Goal: Task Accomplishment & Management: Use online tool/utility

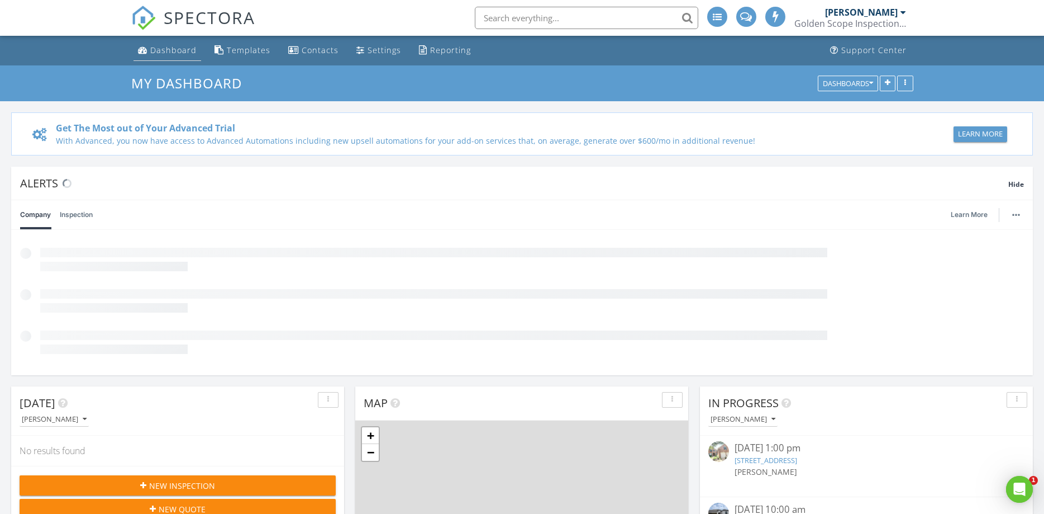
click at [176, 49] on div "Dashboard" at bounding box center [173, 50] width 46 height 11
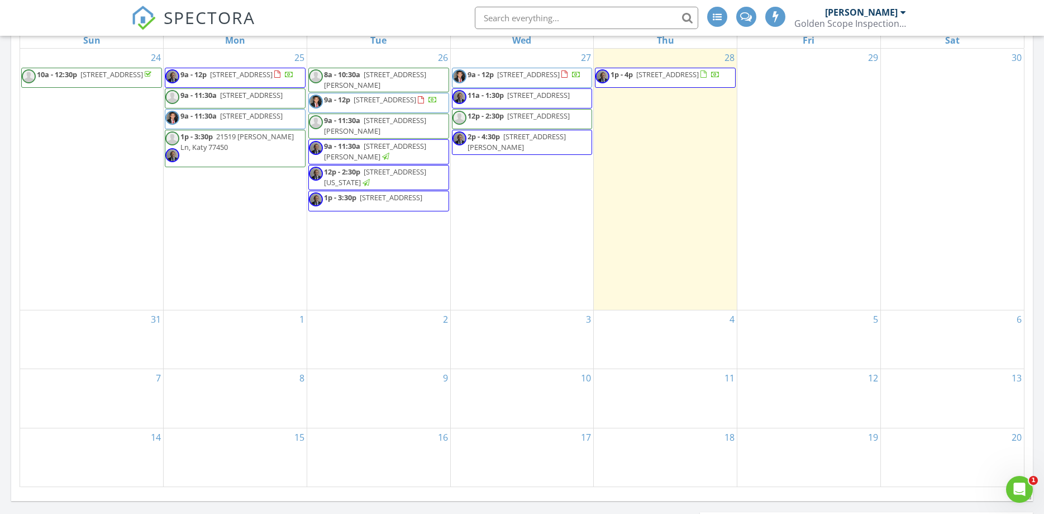
scroll to position [570, 0]
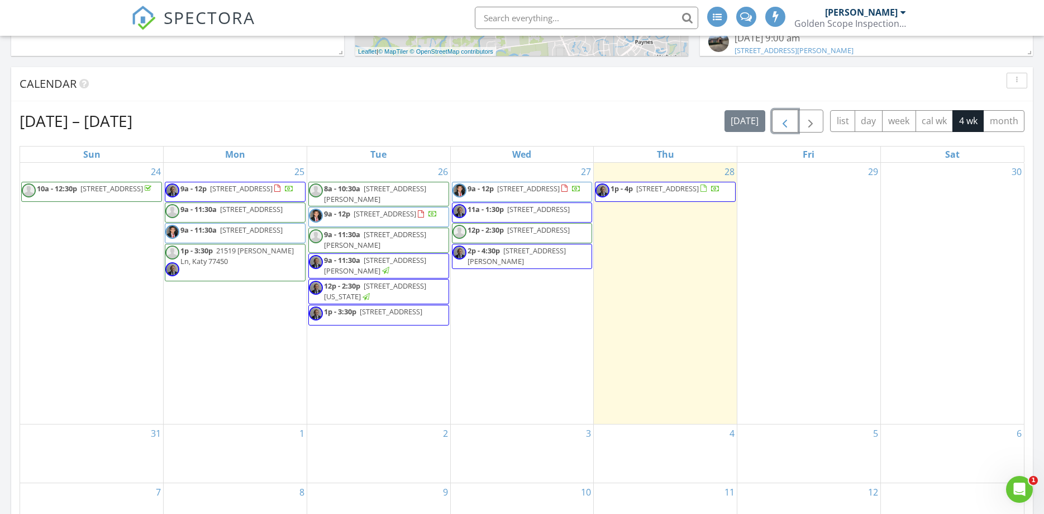
click at [785, 123] on span "button" at bounding box center [784, 121] width 13 height 13
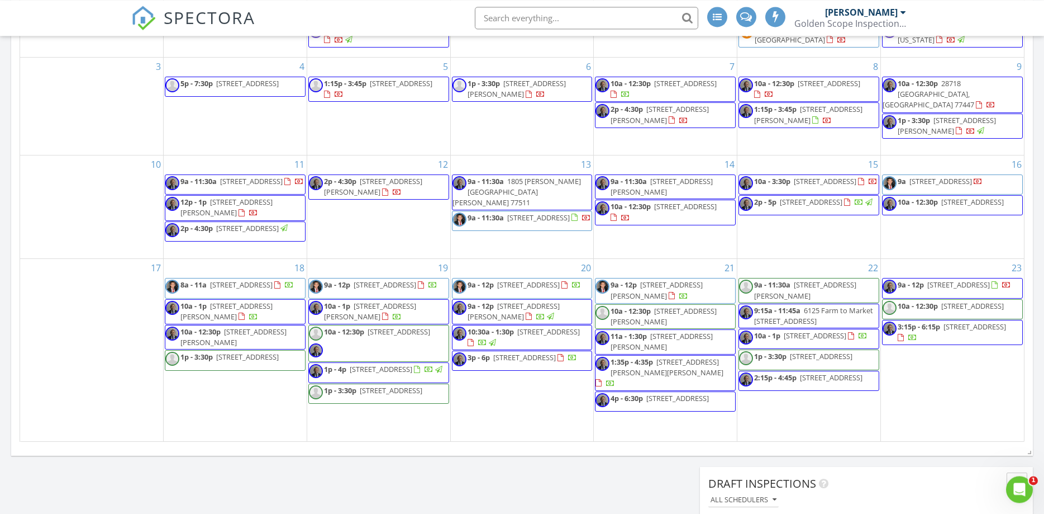
scroll to position [741, 0]
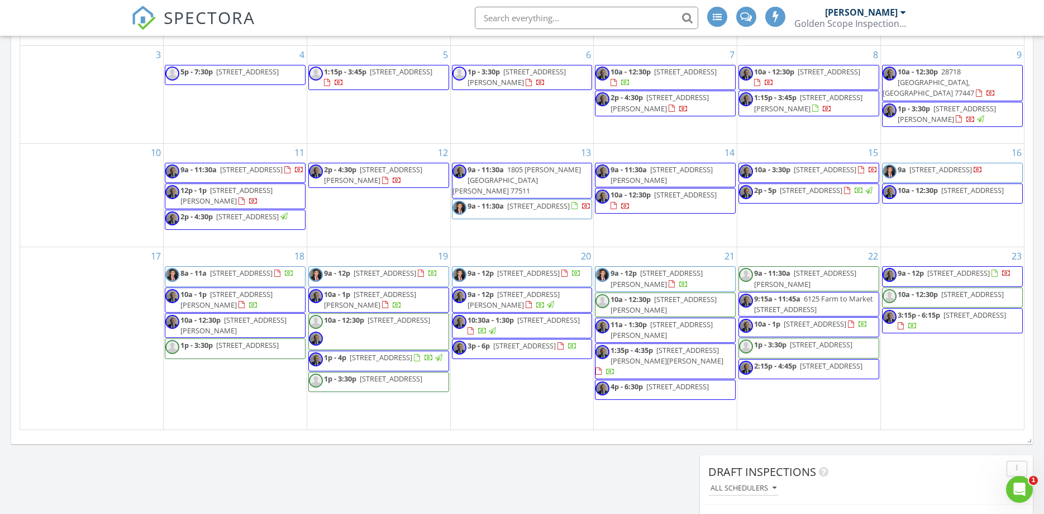
click at [411, 327] on span "10a - 12:30p 3028 Avenida Sonoma Dr, Katy 77493" at bounding box center [370, 332] width 123 height 34
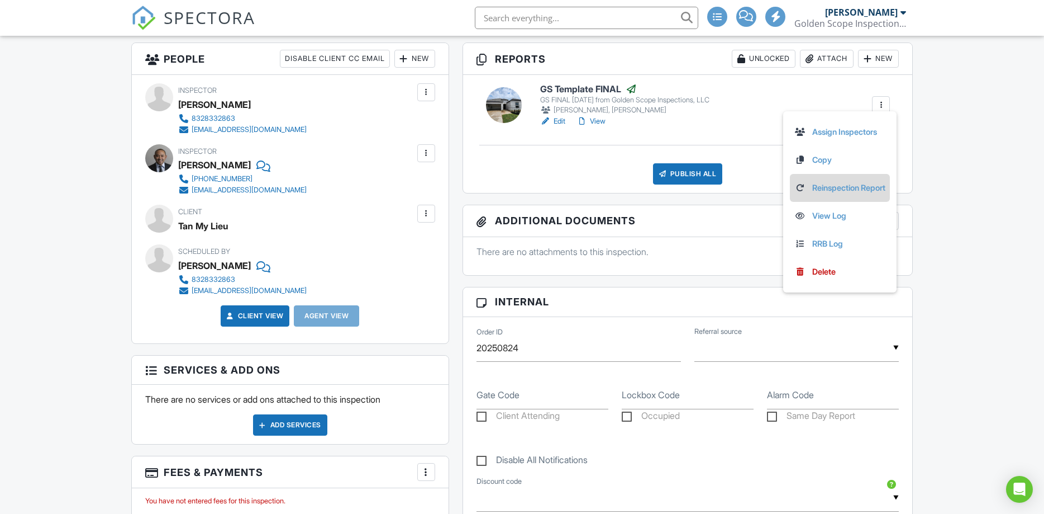
scroll to position [285, 0]
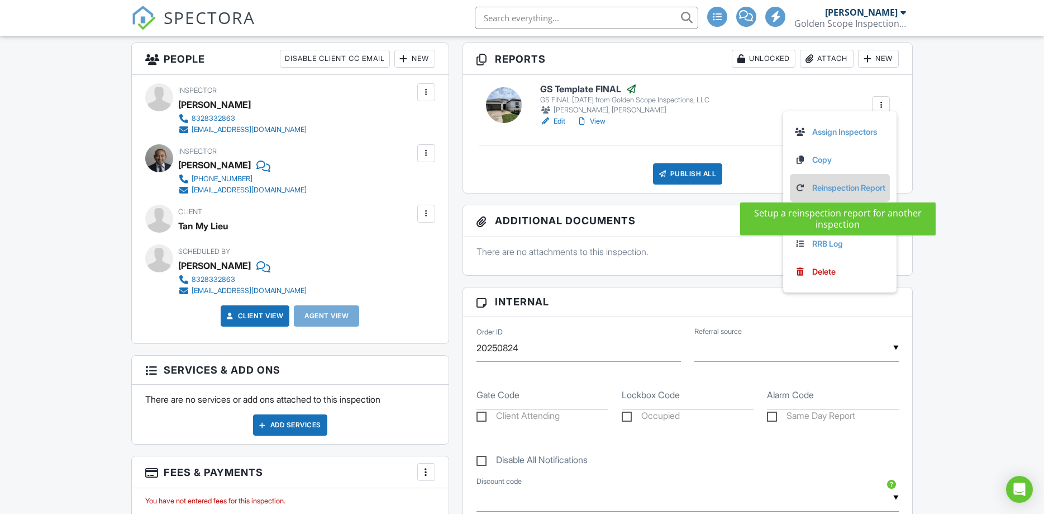
click at [851, 188] on link "Reinspection Report" at bounding box center [840, 188] width 91 height 12
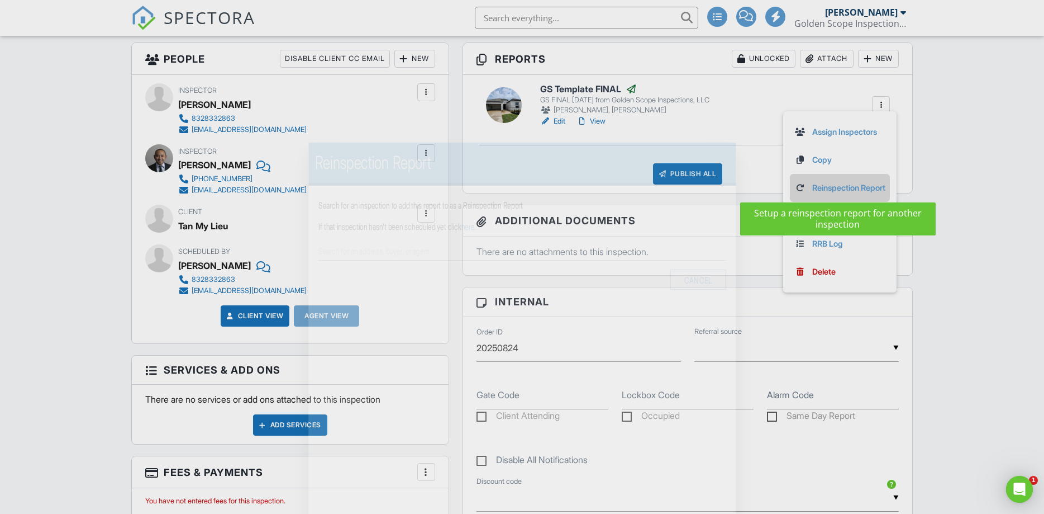
scroll to position [0, 0]
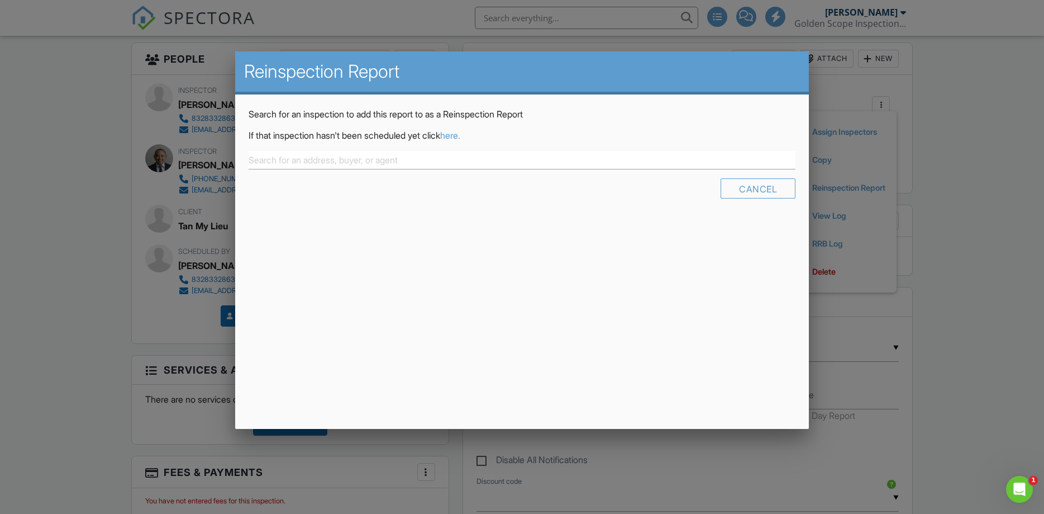
click at [460, 137] on link "here." at bounding box center [450, 135] width 20 height 11
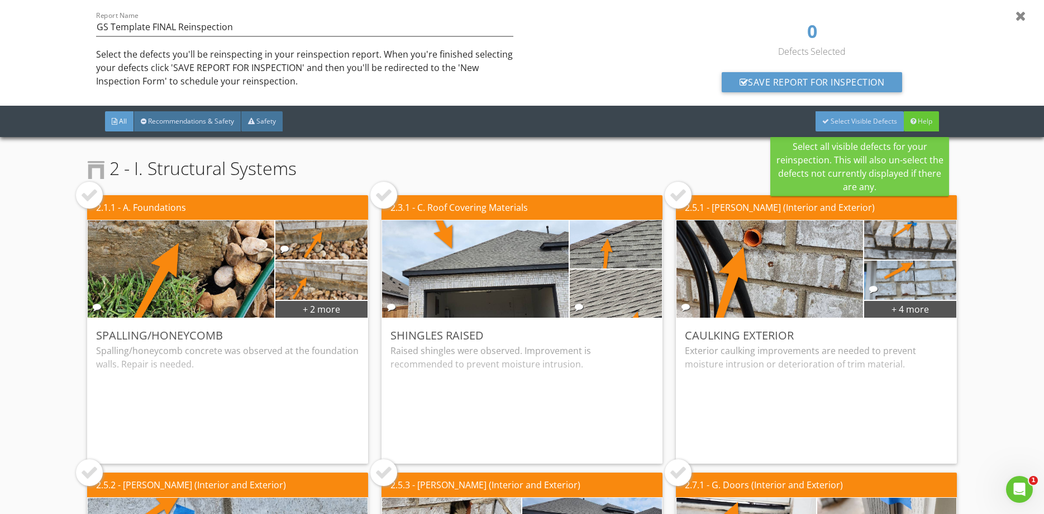
click at [833, 119] on span "Select Visible Defects" at bounding box center [864, 120] width 66 height 9
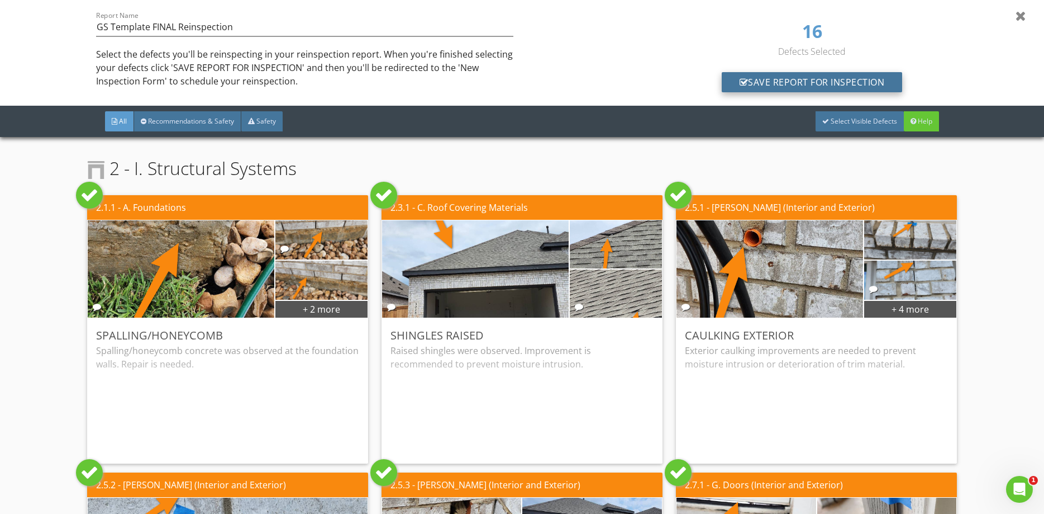
click at [748, 79] on div "Save Report for Inspection" at bounding box center [812, 82] width 181 height 20
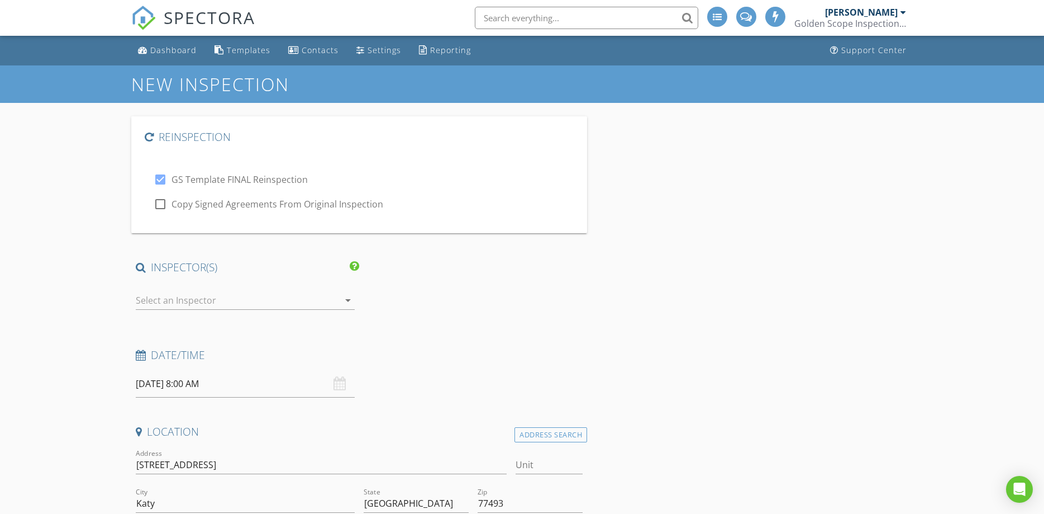
type input "Tan My"
type input "Lieu"
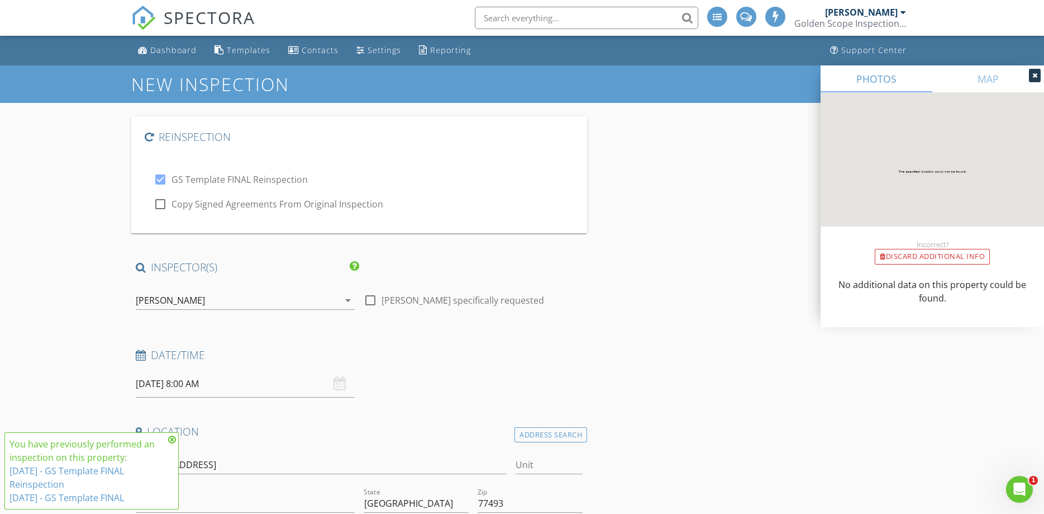
click at [267, 292] on div "[PERSON_NAME]" at bounding box center [237, 300] width 203 height 18
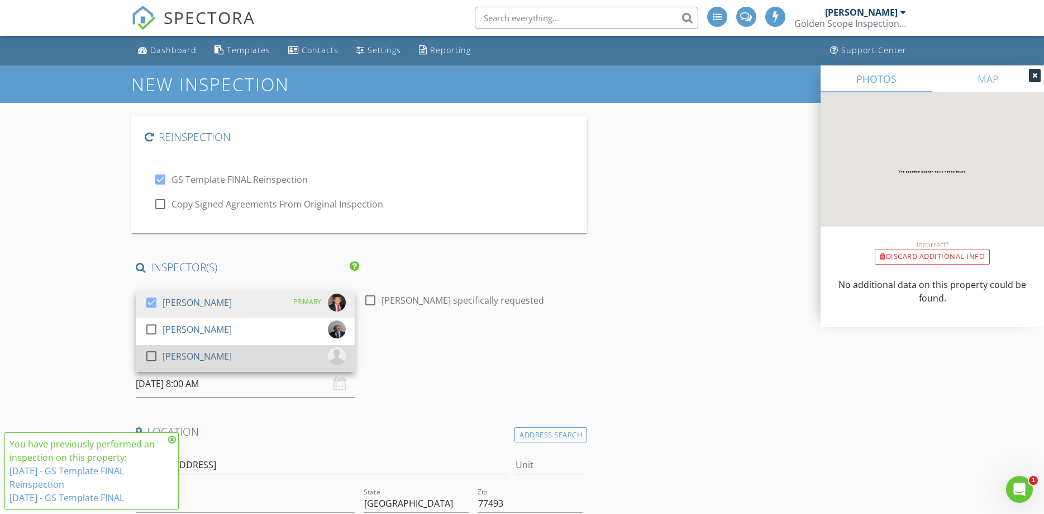
click at [151, 355] on div at bounding box center [151, 355] width 19 height 19
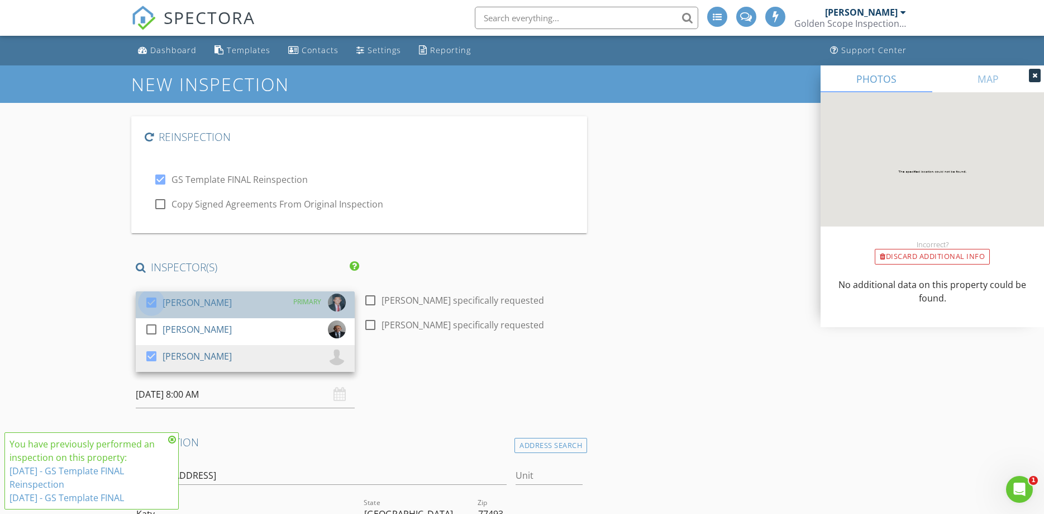
click at [149, 302] on div at bounding box center [151, 302] width 19 height 19
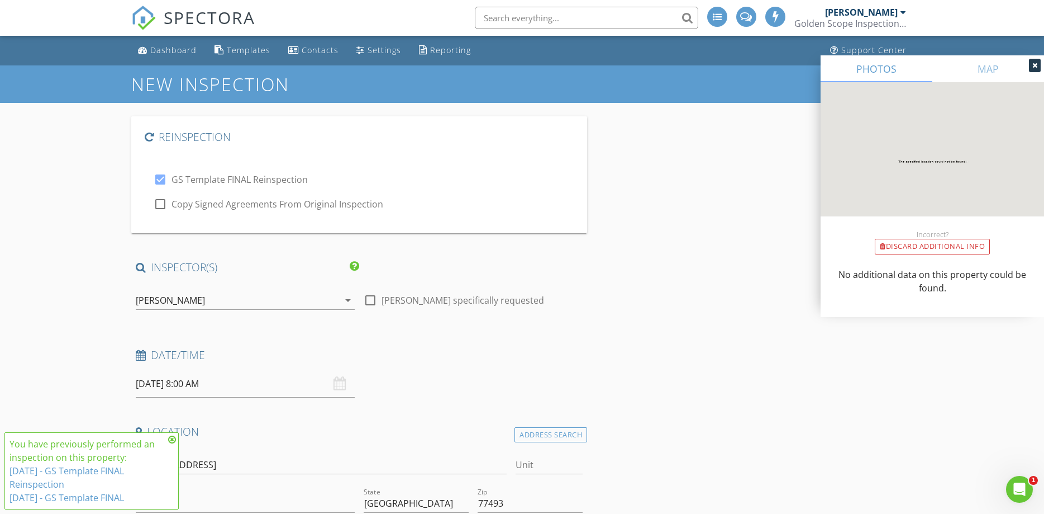
scroll to position [171, 0]
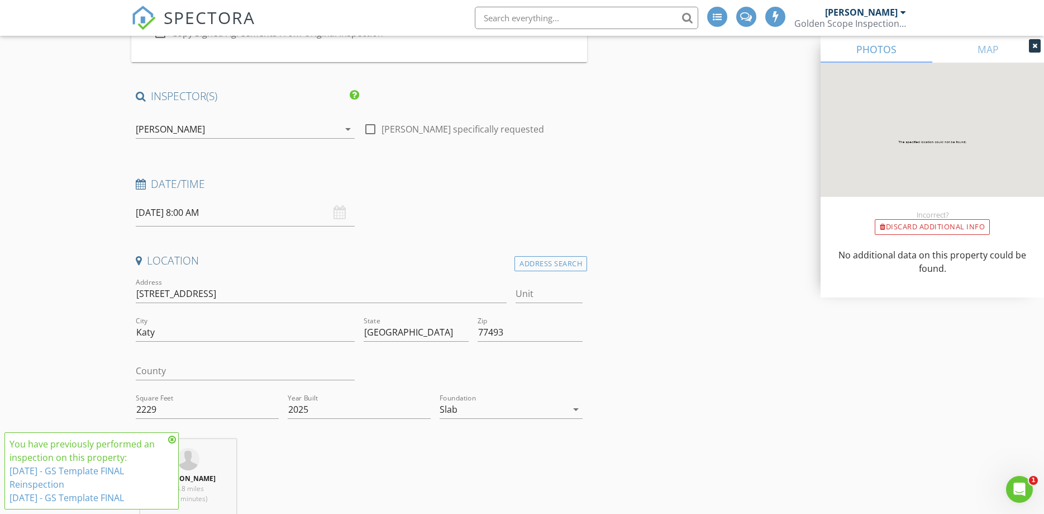
click at [203, 222] on input "08/29/2025 8:00 AM" at bounding box center [245, 212] width 219 height 27
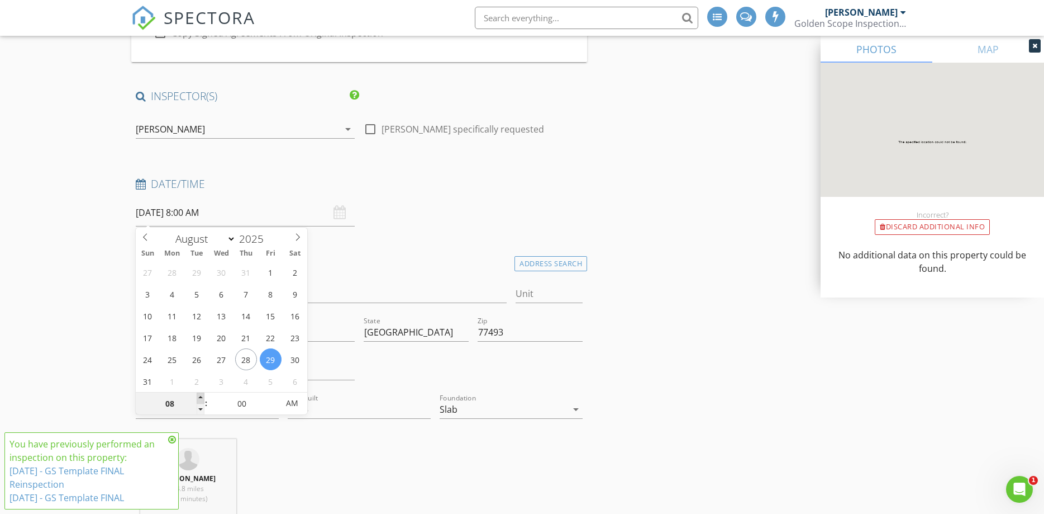
type input "09"
type input "[DATE] 9:00 AM"
click at [201, 396] on span at bounding box center [201, 397] width 8 height 11
type input "10"
type input "[DATE] 10:00 AM"
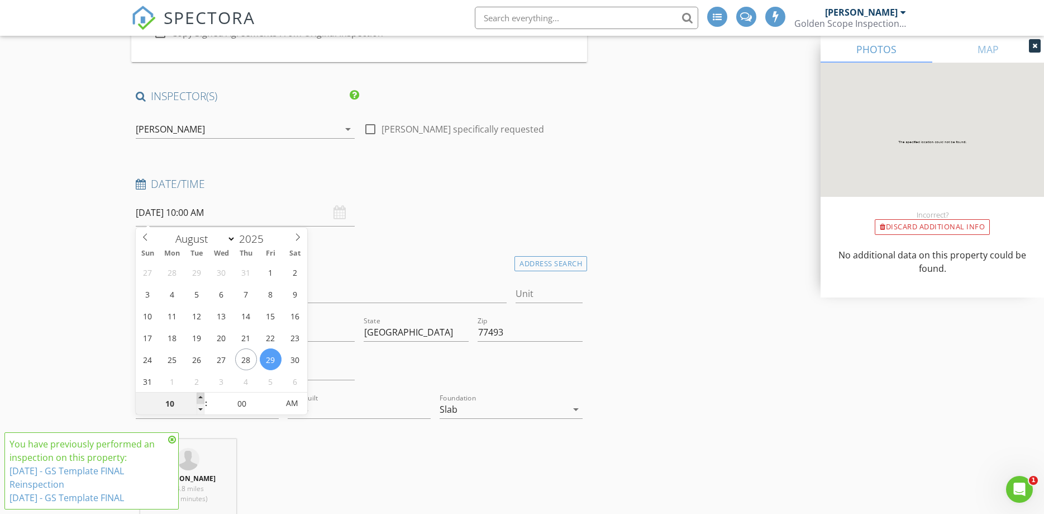
click at [201, 396] on span at bounding box center [201, 397] width 8 height 11
type input "09"
type input "[DATE] 9:00 AM"
click at [199, 406] on span at bounding box center [201, 408] width 8 height 11
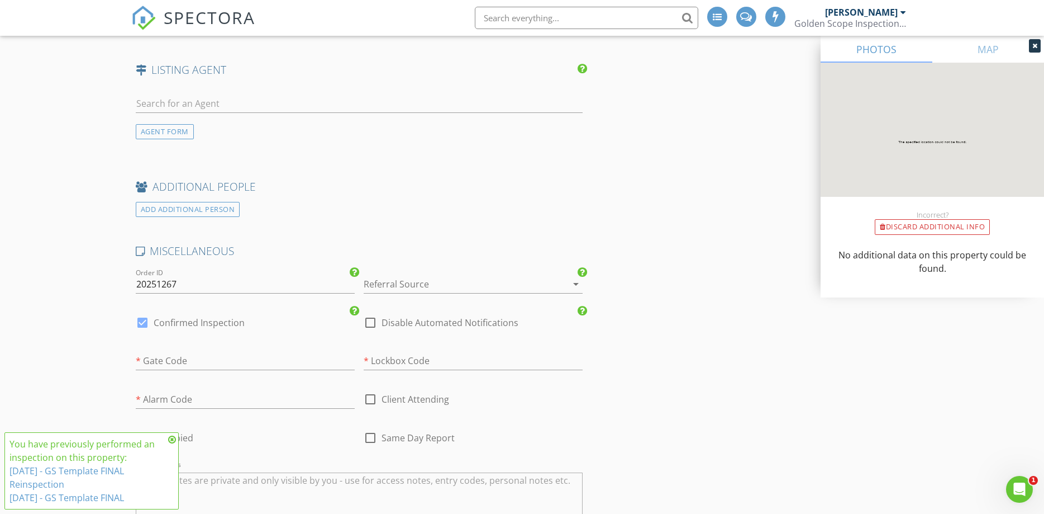
scroll to position [1829, 0]
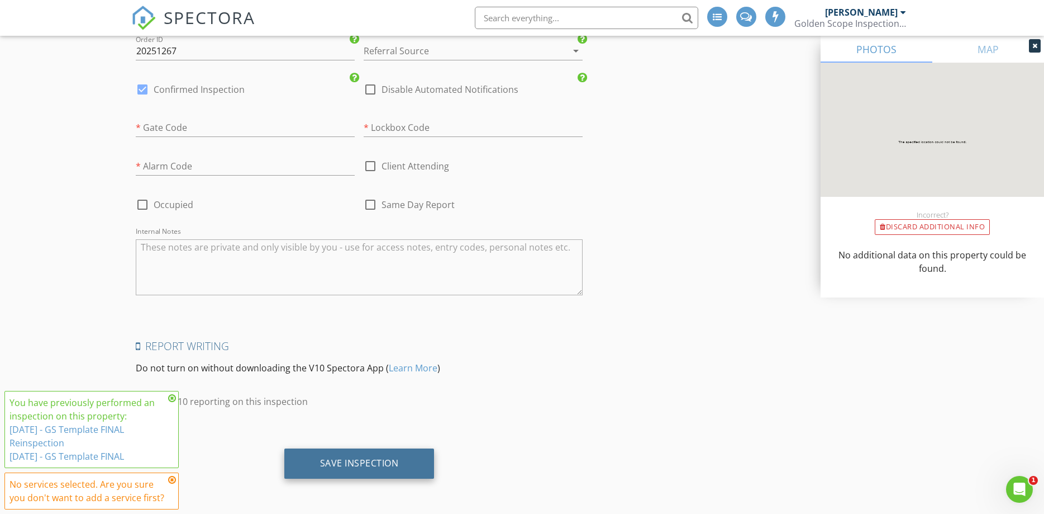
click at [367, 450] on div "Save Inspection" at bounding box center [359, 463] width 150 height 30
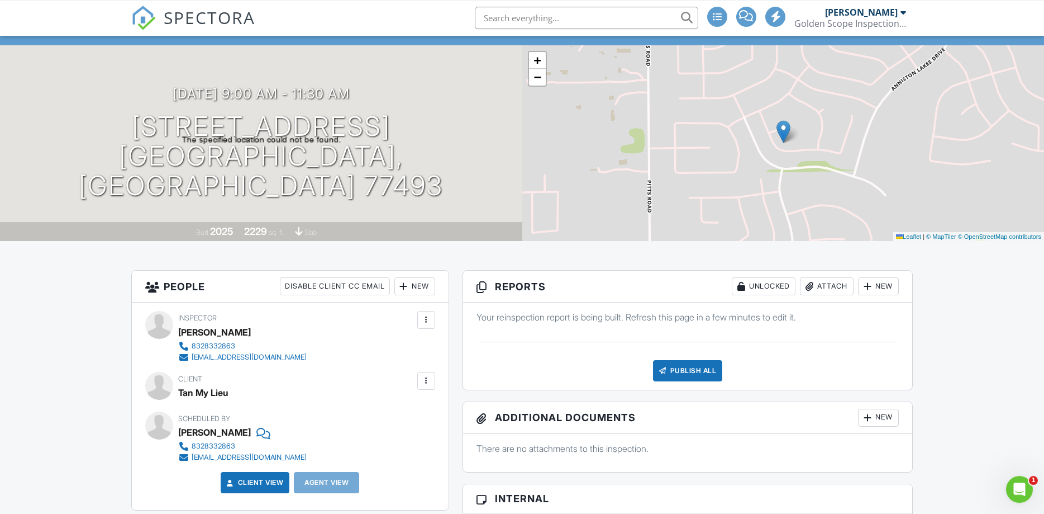
scroll to position [57, 0]
click at [568, 364] on div "Publish All Checking report completion" at bounding box center [688, 370] width 423 height 21
click at [557, 355] on div "Your reinspection report is being built. Refresh this page in a few minutes to …" at bounding box center [688, 346] width 450 height 87
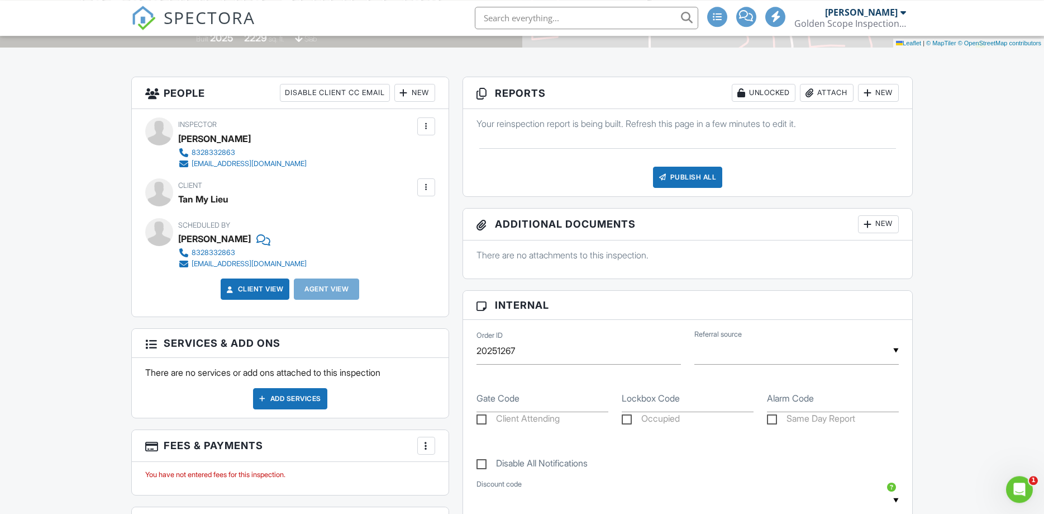
scroll to position [228, 0]
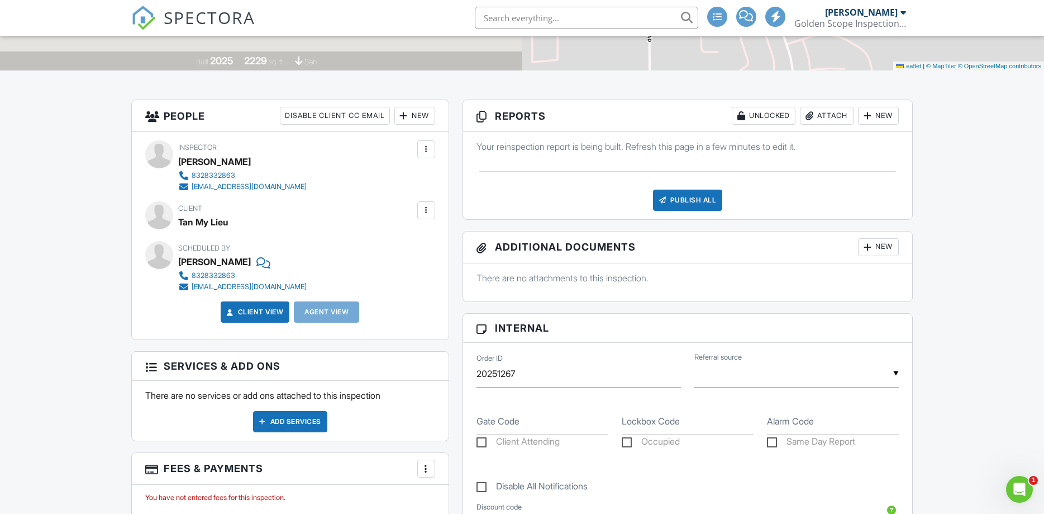
click at [604, 160] on div "Your reinspection report is being built. Refresh this page in a few minutes to …" at bounding box center [688, 175] width 450 height 87
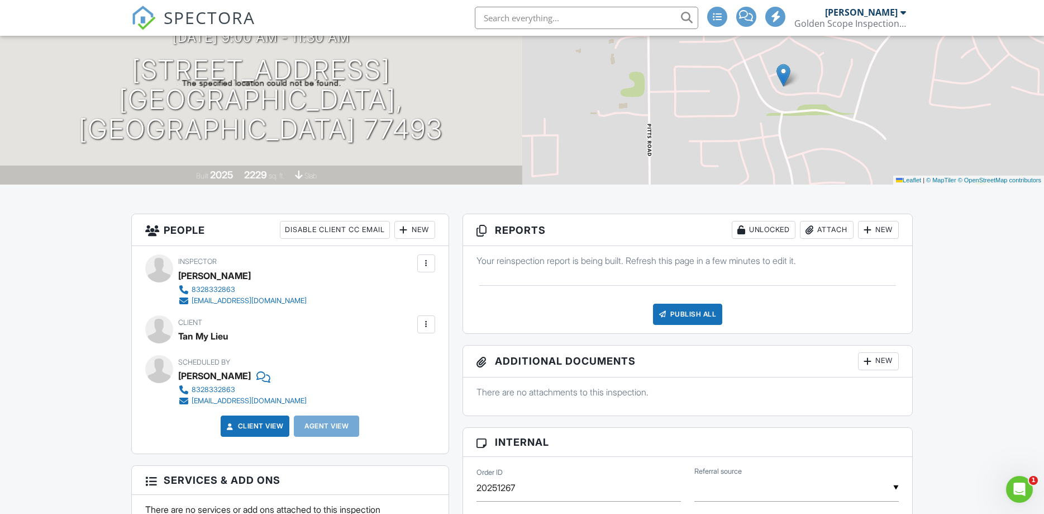
scroll to position [57, 0]
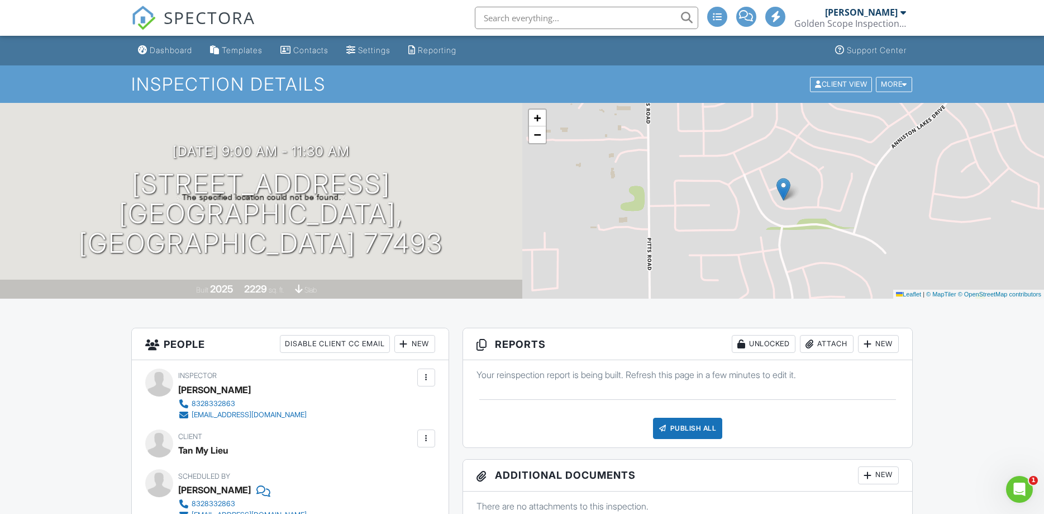
click at [594, 395] on div "Your reinspection report is being built. Refresh this page in a few minutes to …" at bounding box center [688, 403] width 450 height 87
click at [619, 389] on div "Your reinspection report is being built. Refresh this page in a few minutes to …" at bounding box center [688, 403] width 450 height 87
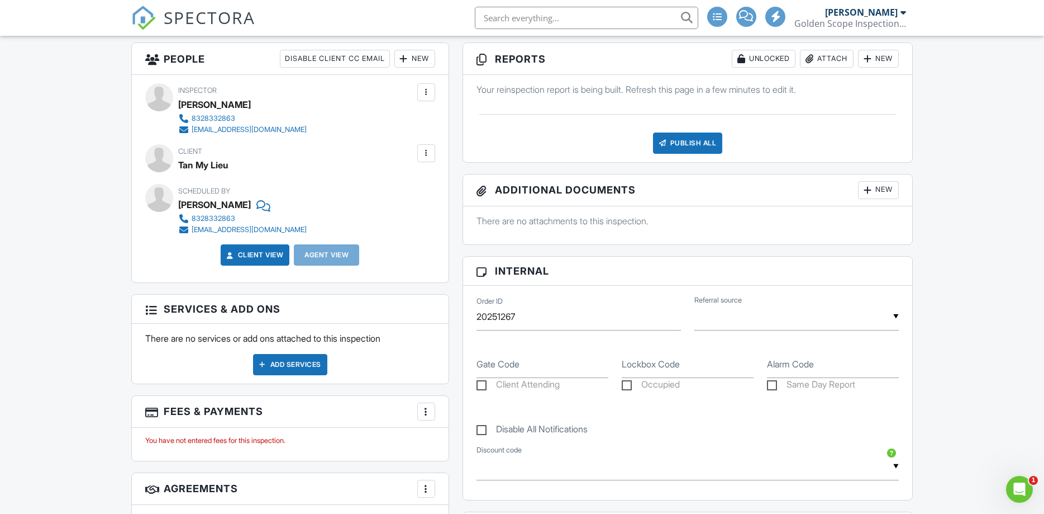
scroll to position [171, 0]
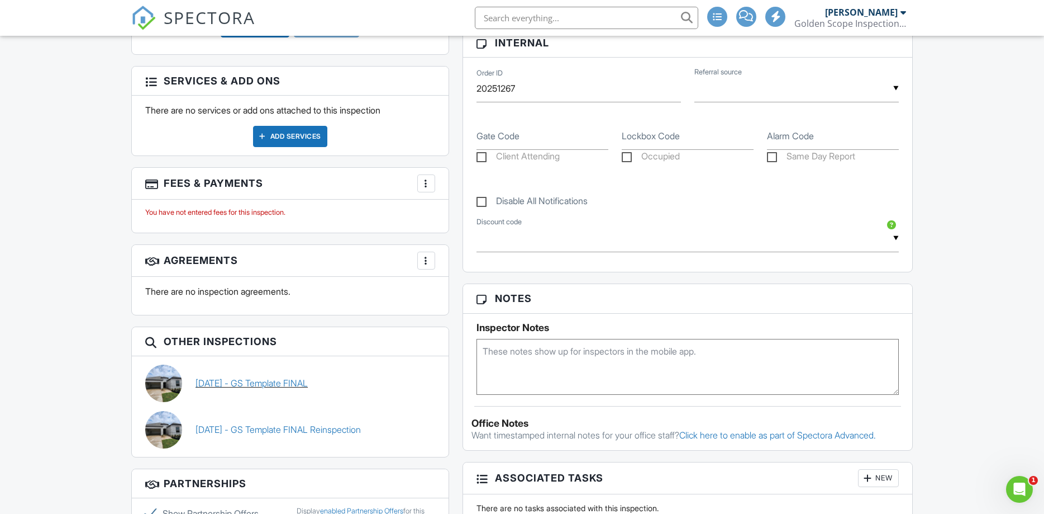
click at [302, 386] on link "08/19/2025 - GS Template FINAL" at bounding box center [252, 383] width 112 height 12
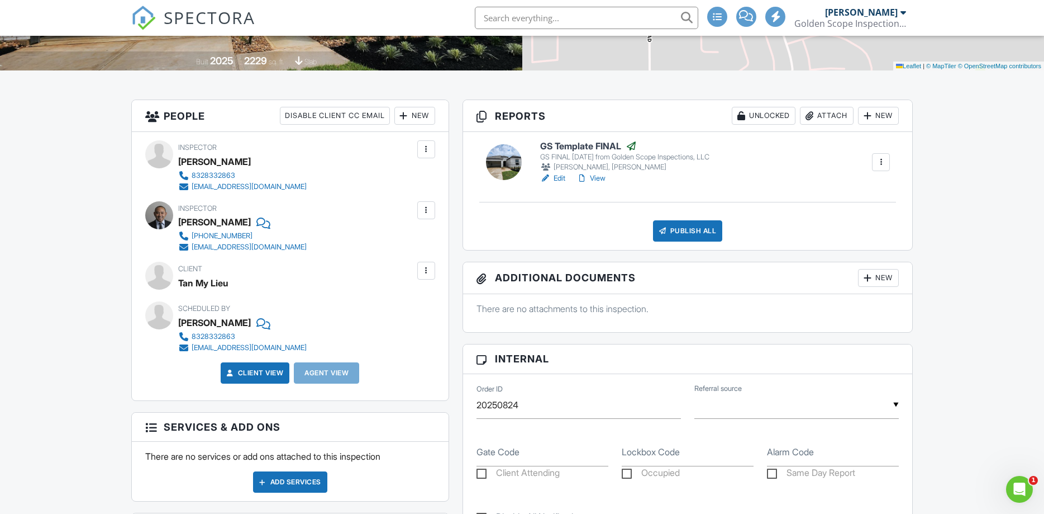
click at [882, 161] on div at bounding box center [881, 161] width 11 height 11
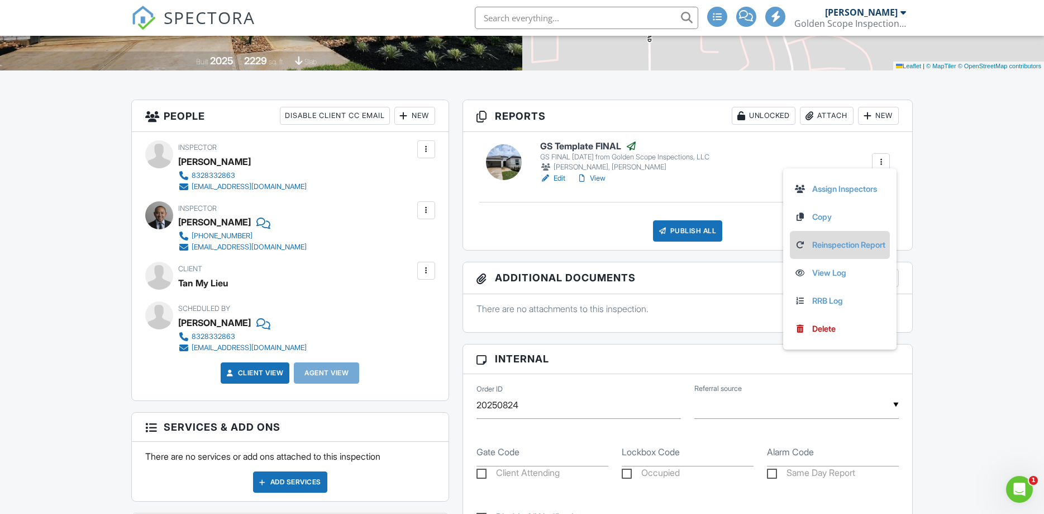
click at [856, 243] on link "Reinspection Report" at bounding box center [840, 245] width 91 height 12
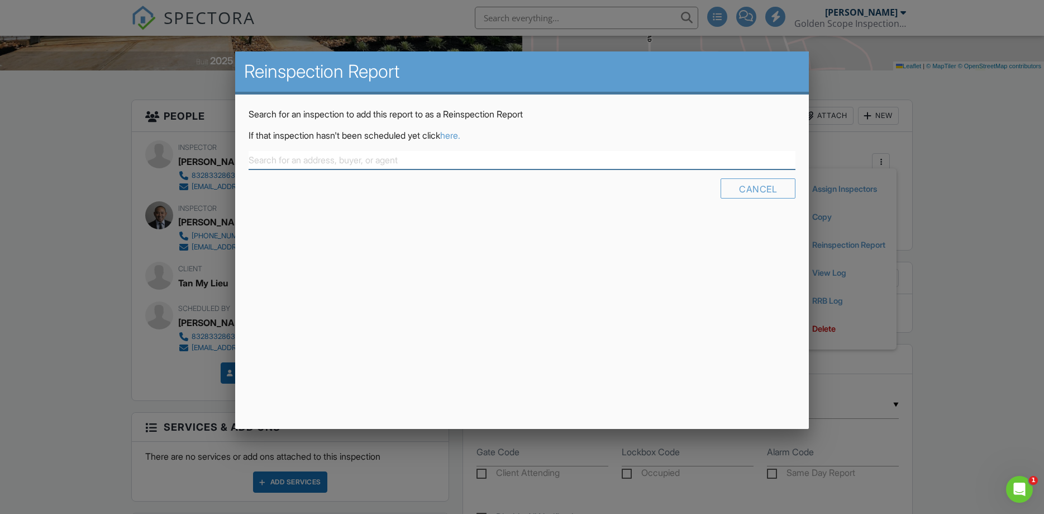
click at [381, 158] on input "text" at bounding box center [523, 160] width 548 height 18
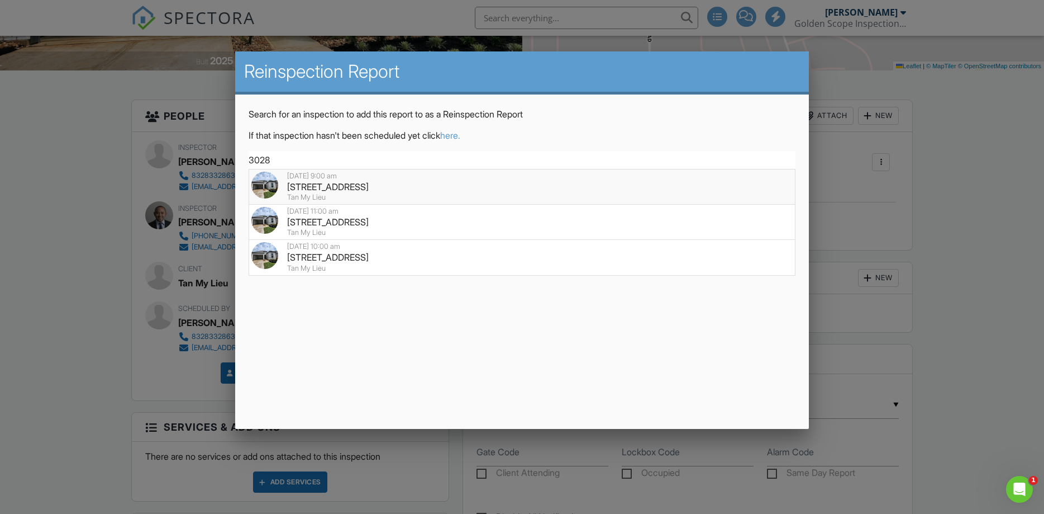
click at [376, 186] on div "3028 Avenida Sonoma Dr, Katy, TX 77493" at bounding box center [522, 186] width 542 height 12
type input "3028 Avenida Sonoma Dr, Katy, TX 77493"
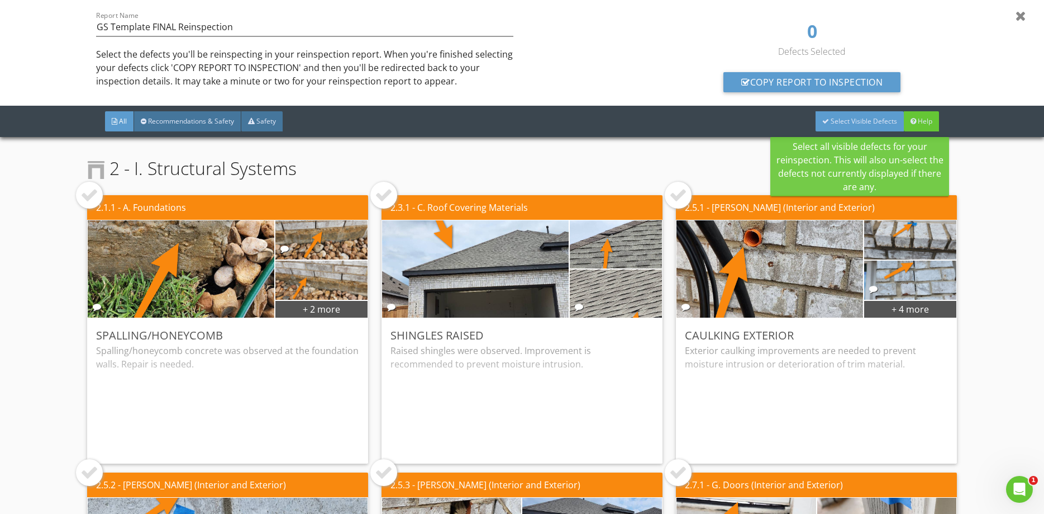
click at [847, 120] on span "Select Visible Defects" at bounding box center [864, 120] width 66 height 9
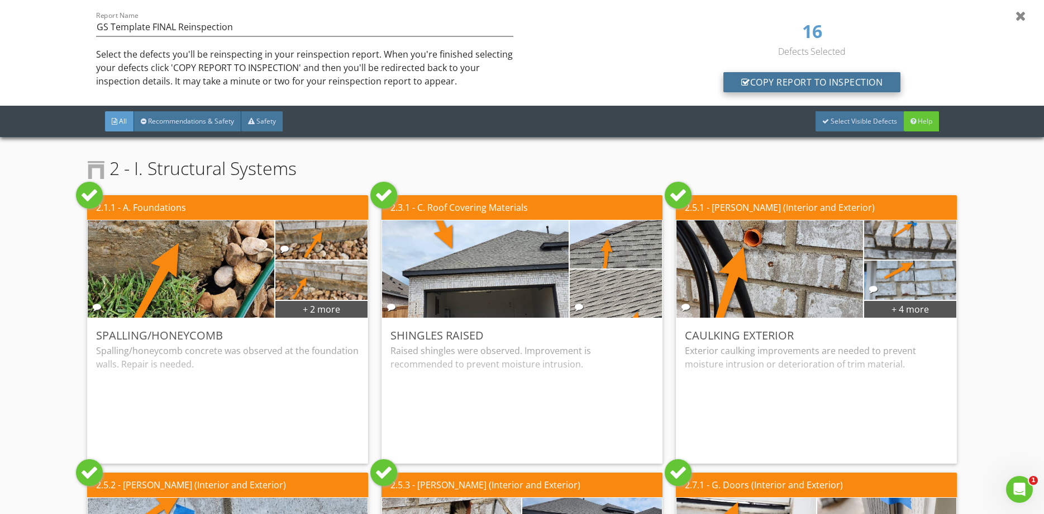
click at [835, 85] on div "Copy Report To Inspection" at bounding box center [812, 82] width 177 height 20
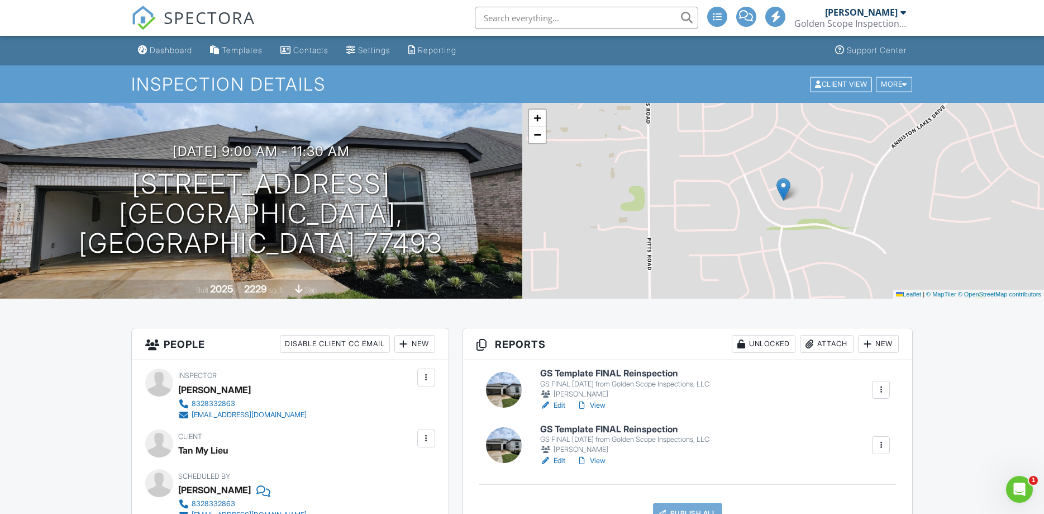
scroll to position [228, 0]
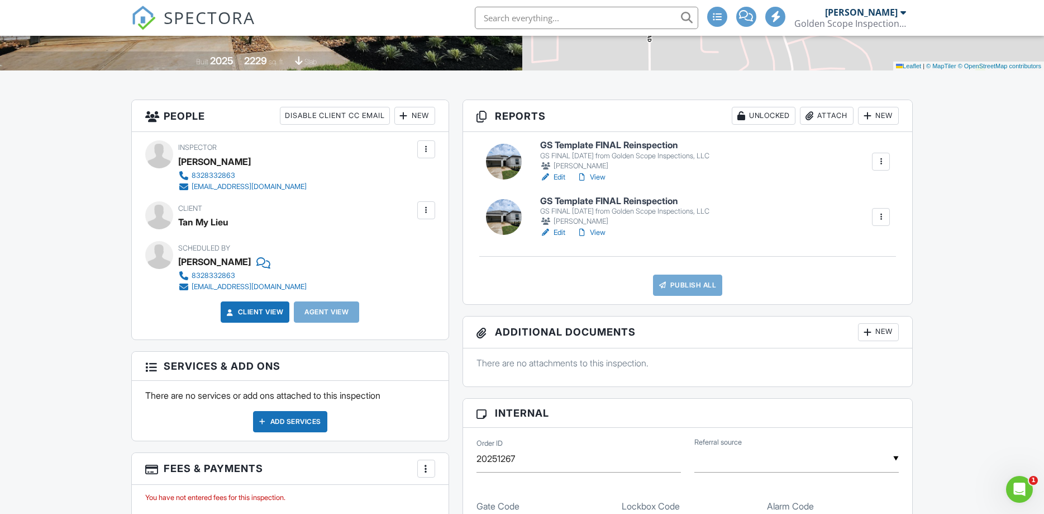
click at [885, 217] on div at bounding box center [881, 216] width 11 height 11
click at [828, 328] on div "Delete" at bounding box center [832, 328] width 23 height 12
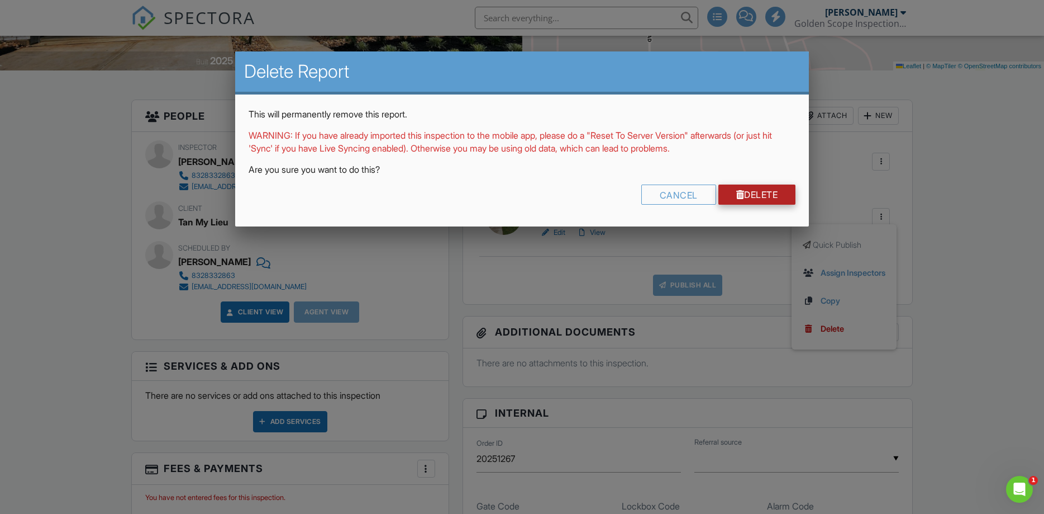
click at [744, 188] on link "Delete" at bounding box center [758, 194] width 78 height 20
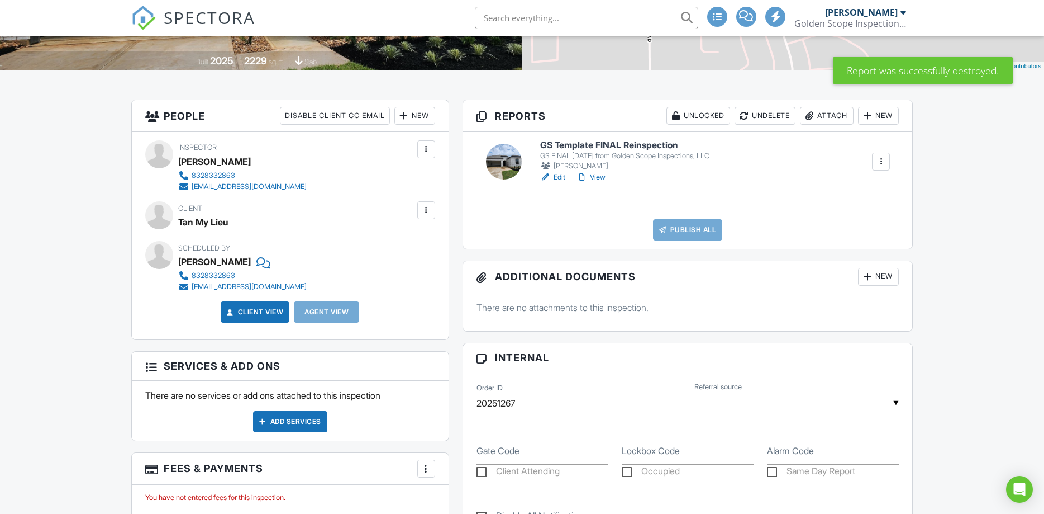
scroll to position [228, 0]
click at [560, 175] on link "Edit" at bounding box center [552, 177] width 25 height 11
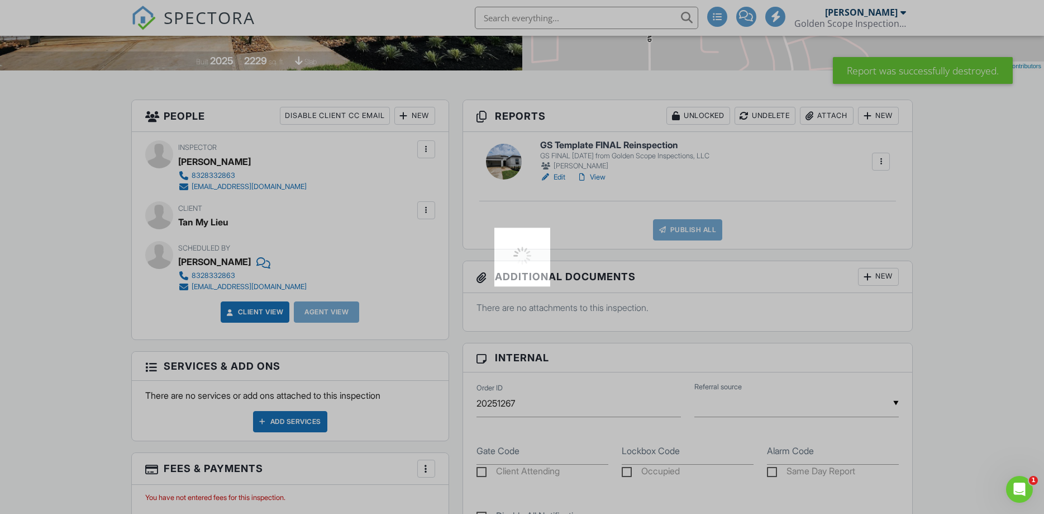
scroll to position [0, 0]
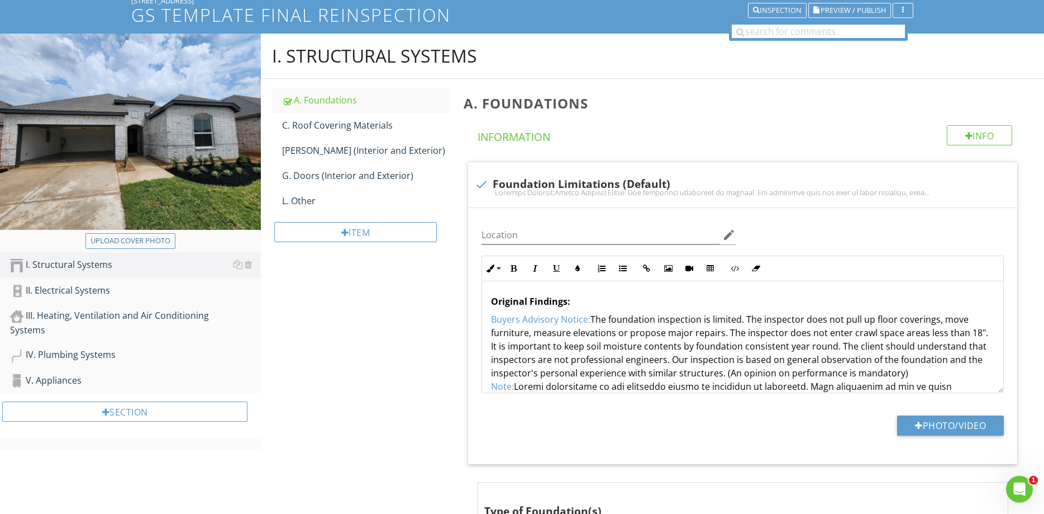
scroll to position [114, 0]
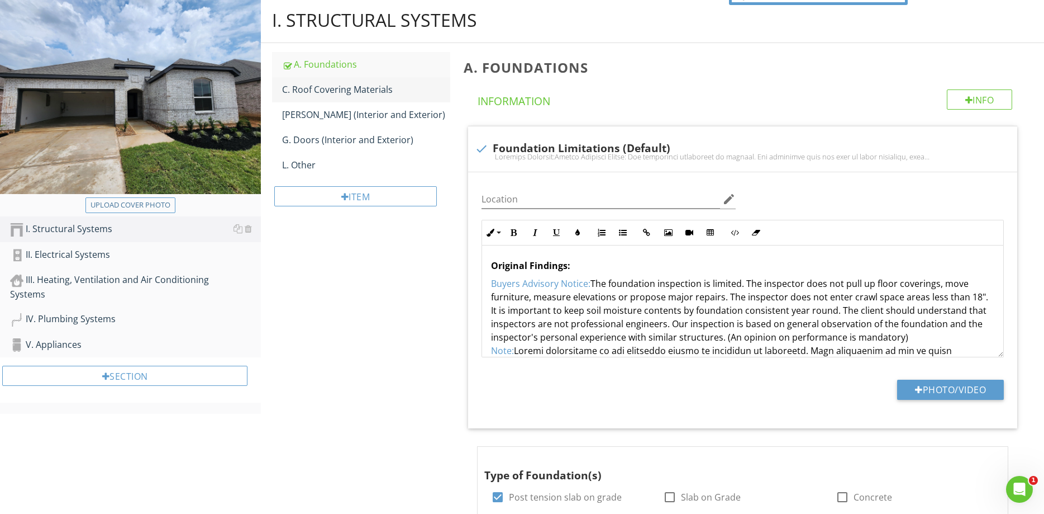
click at [339, 90] on div "C. Roof Covering Materials" at bounding box center [366, 89] width 168 height 13
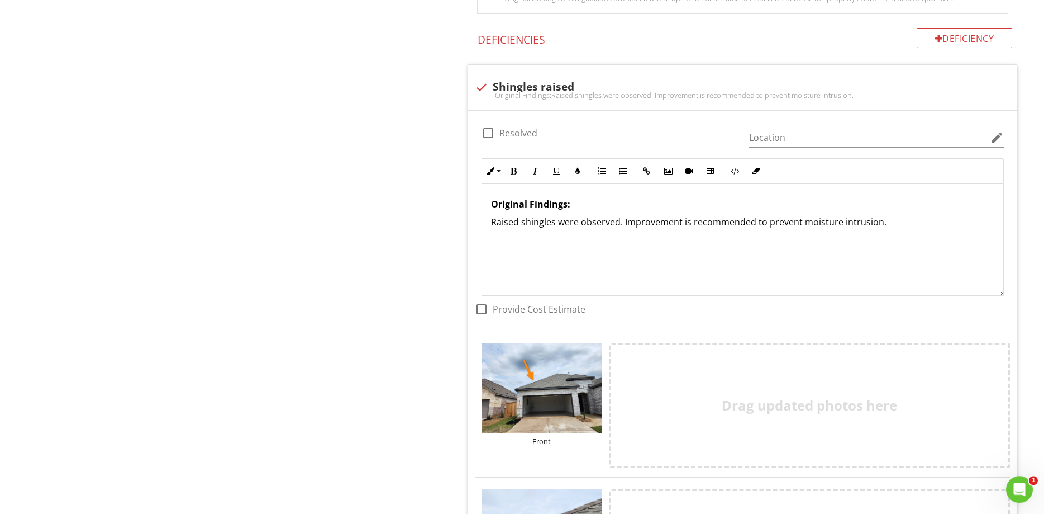
scroll to position [2052, 0]
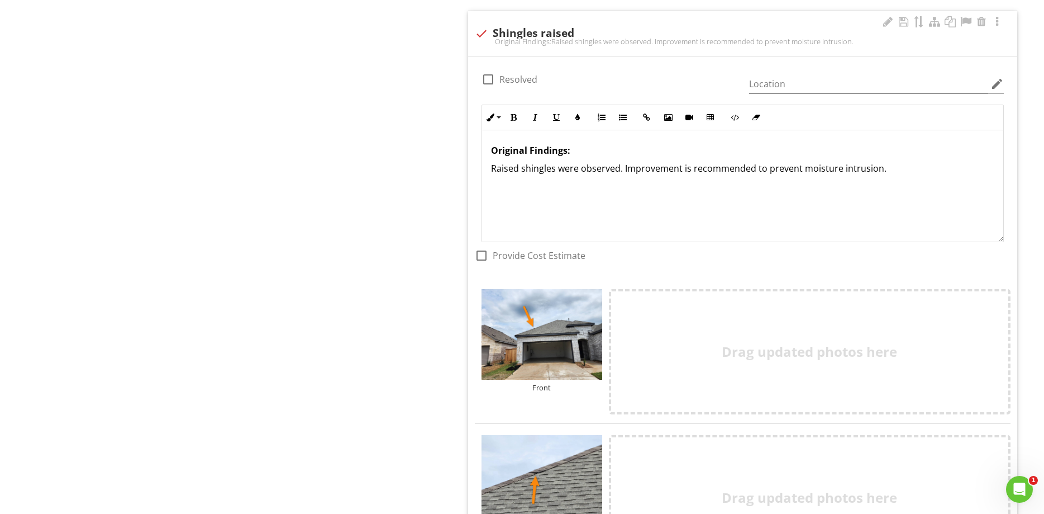
click at [487, 77] on div at bounding box center [488, 79] width 19 height 19
checkbox input "true"
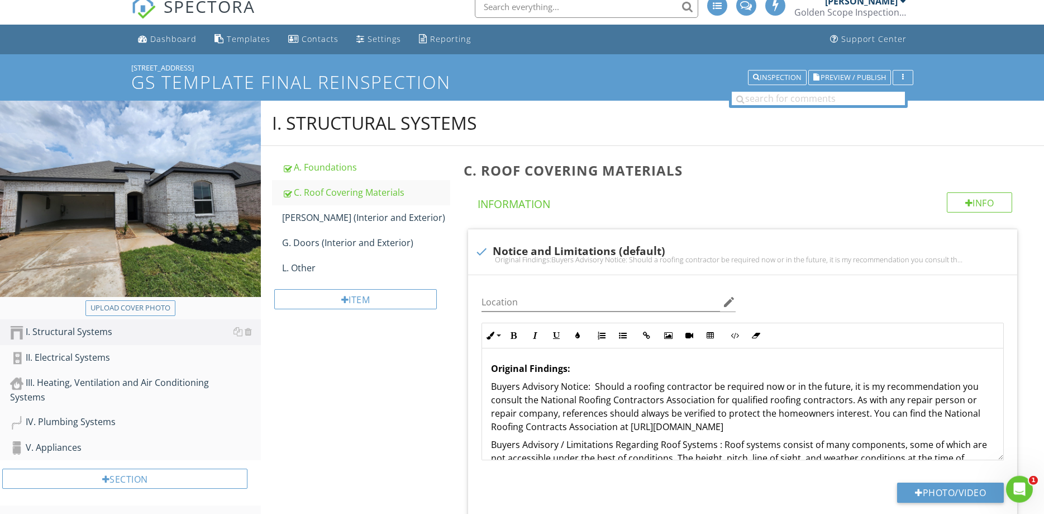
scroll to position [0, 0]
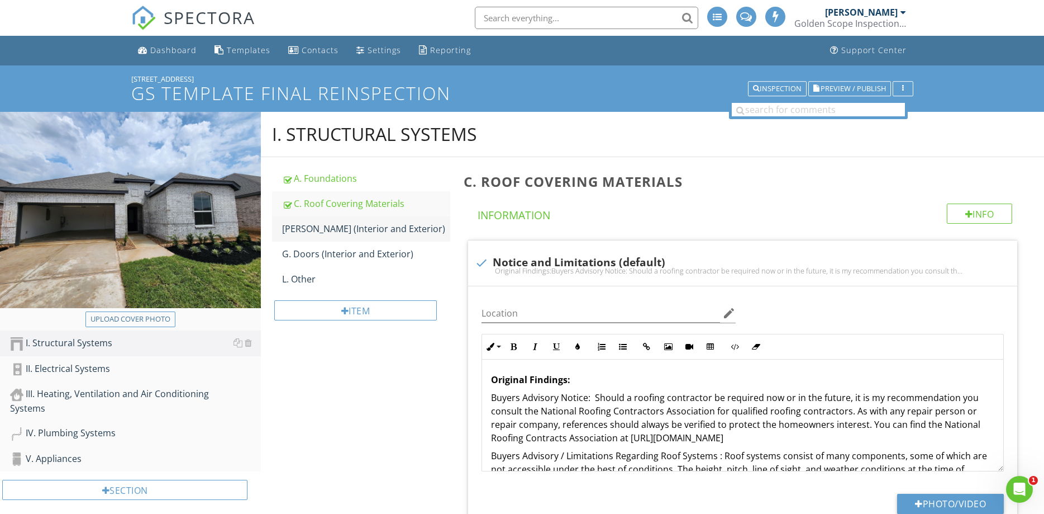
click at [377, 232] on div "[PERSON_NAME] (Interior and Exterior)" at bounding box center [366, 228] width 168 height 13
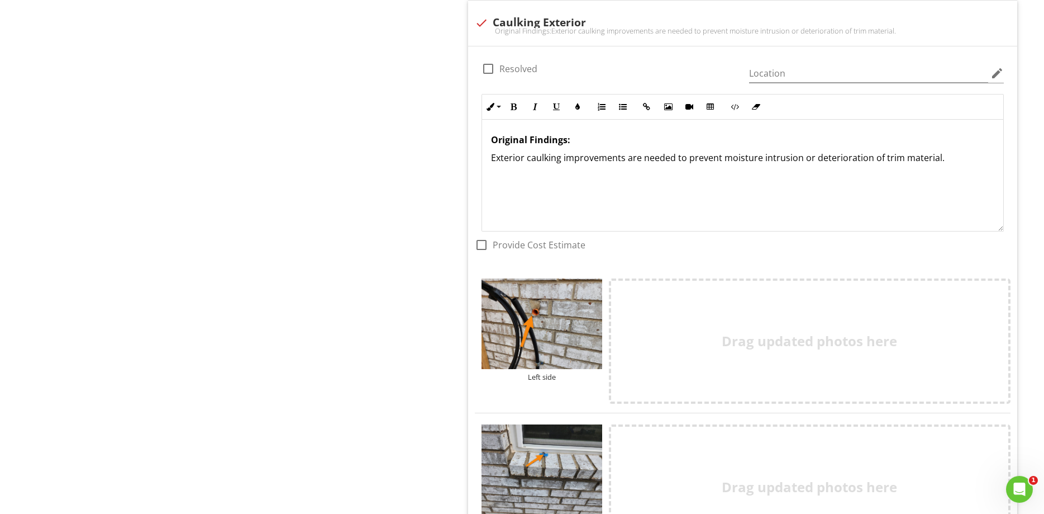
scroll to position [1083, 0]
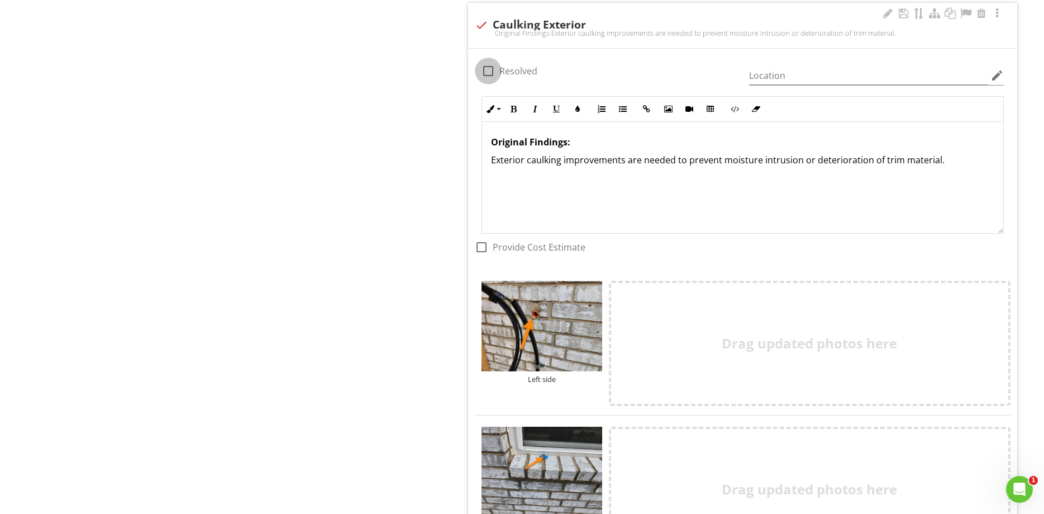
click at [493, 72] on div at bounding box center [488, 70] width 19 height 19
checkbox input "true"
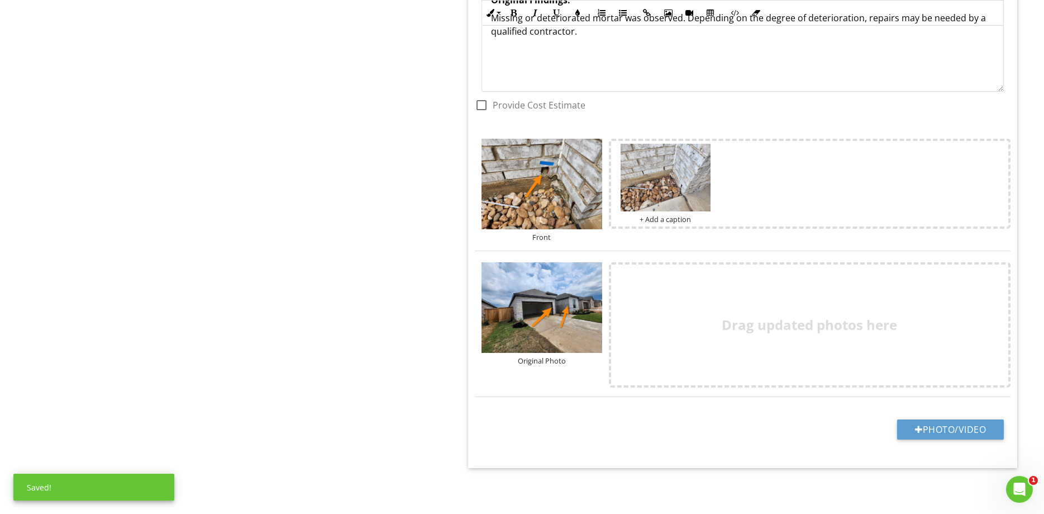
scroll to position [2662, 0]
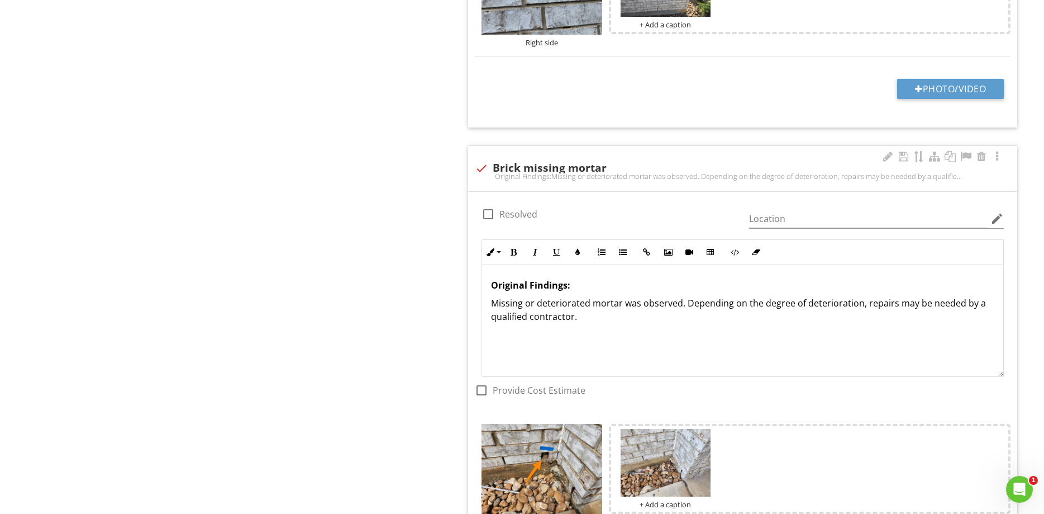
click at [484, 210] on div at bounding box center [488, 214] width 19 height 19
checkbox input "true"
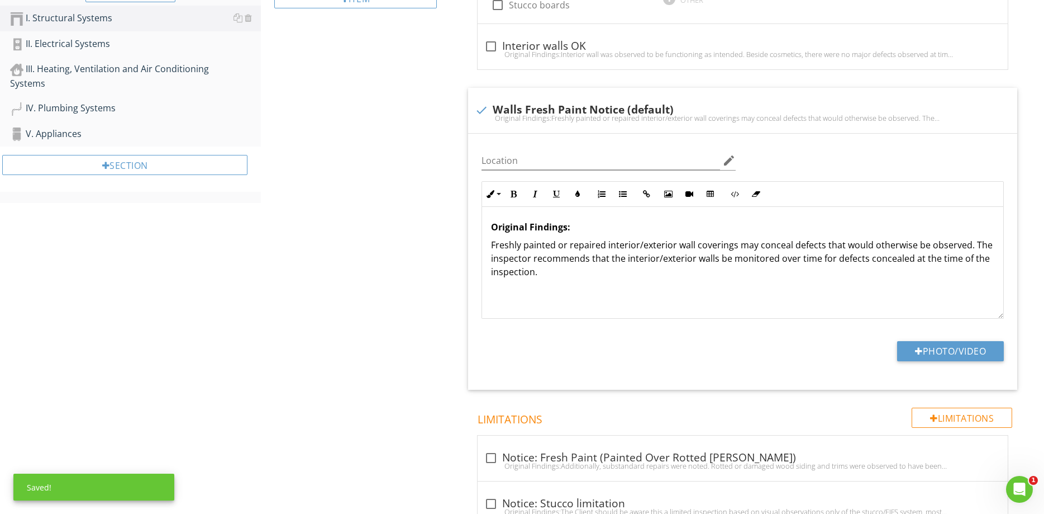
scroll to position [0, 0]
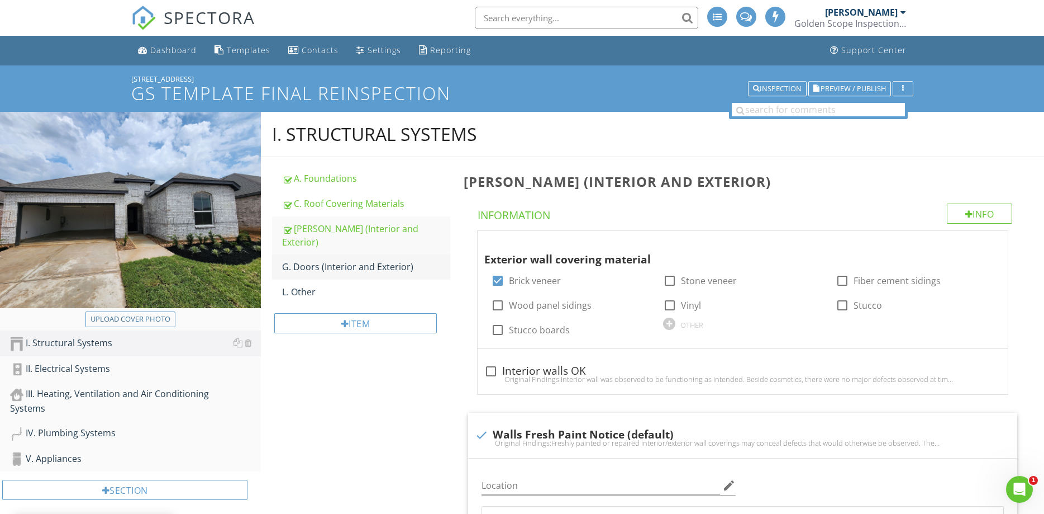
click at [339, 261] on link "G. Doors (Interior and Exterior)" at bounding box center [366, 266] width 168 height 25
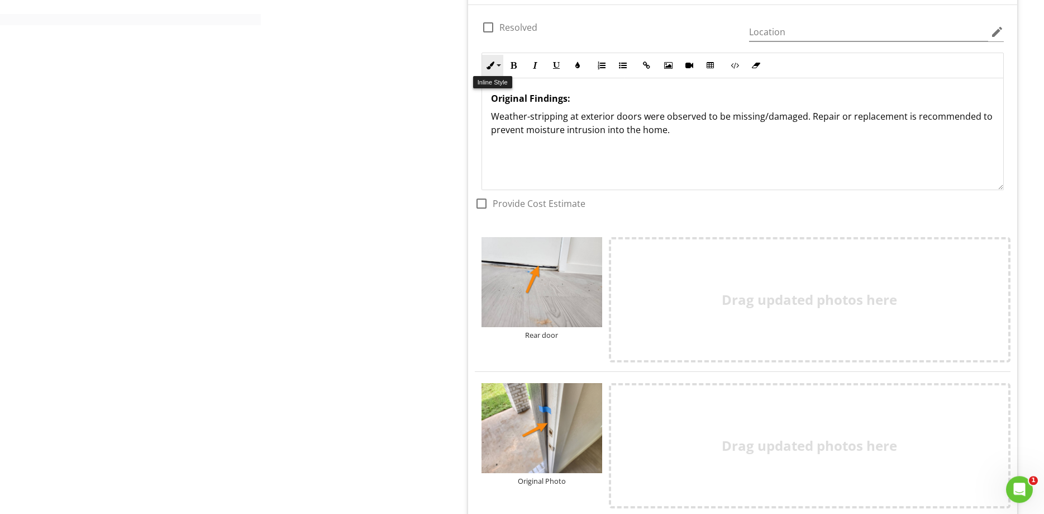
scroll to position [456, 0]
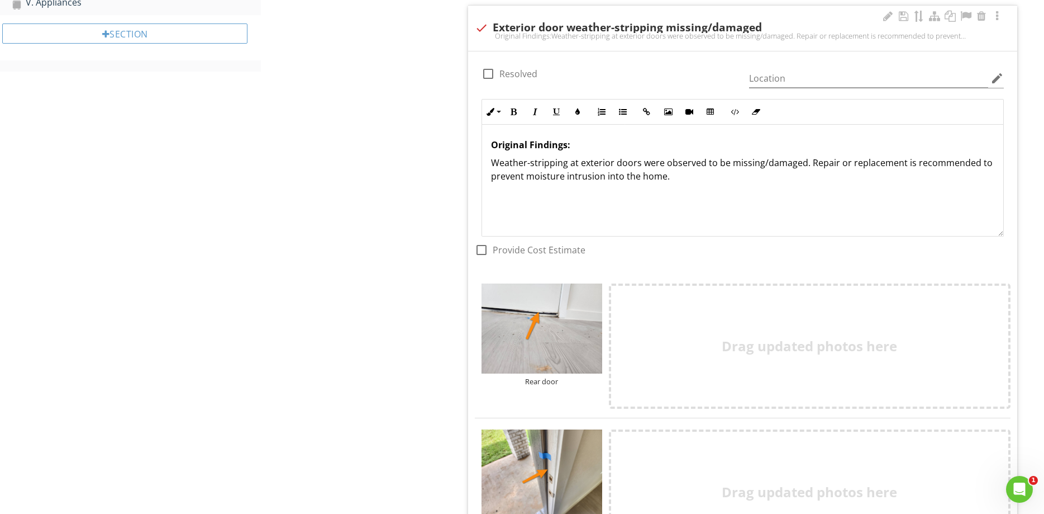
click at [485, 72] on div at bounding box center [488, 73] width 19 height 19
checkbox input "true"
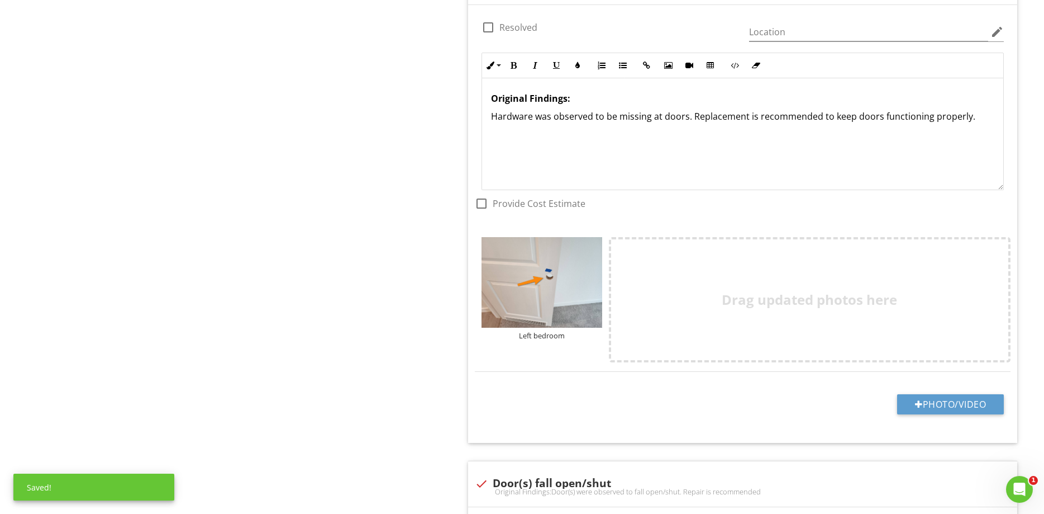
scroll to position [1083, 0]
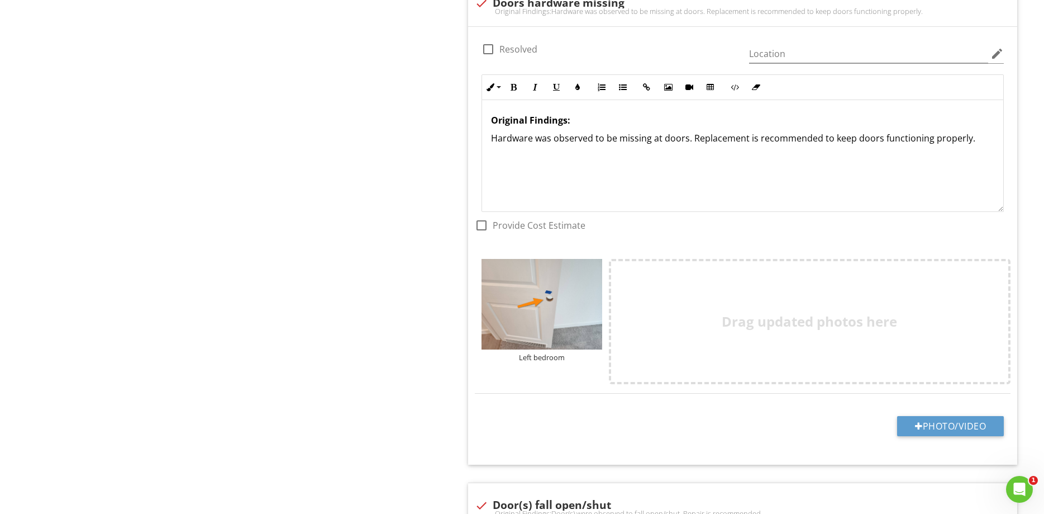
click at [484, 50] on div at bounding box center [488, 49] width 19 height 19
checkbox input "true"
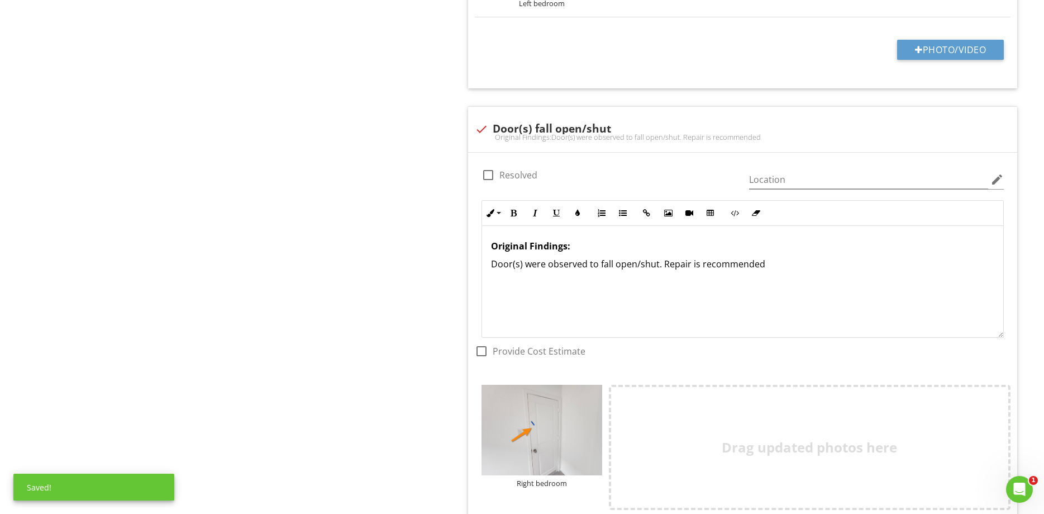
scroll to position [1482, 0]
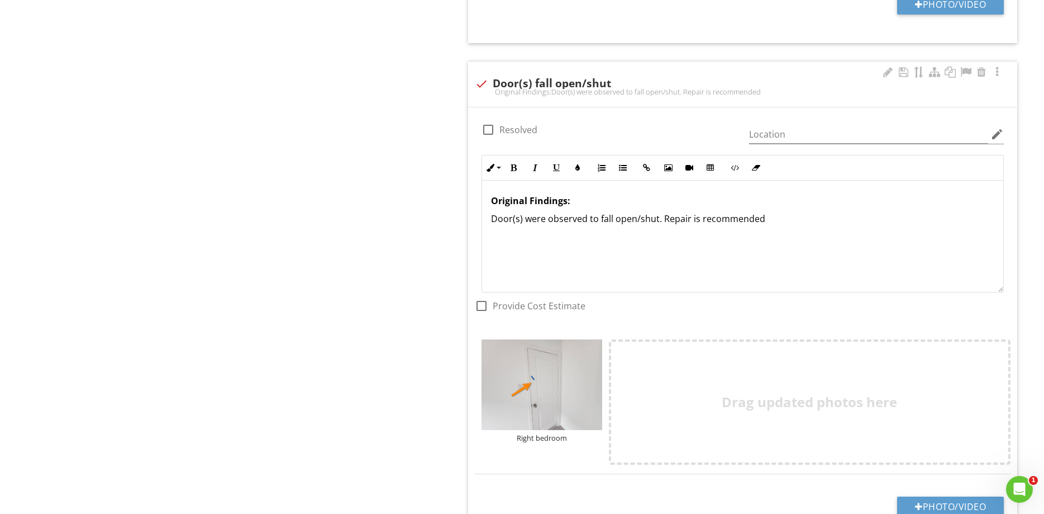
click at [490, 128] on div at bounding box center [488, 129] width 19 height 19
checkbox input "true"
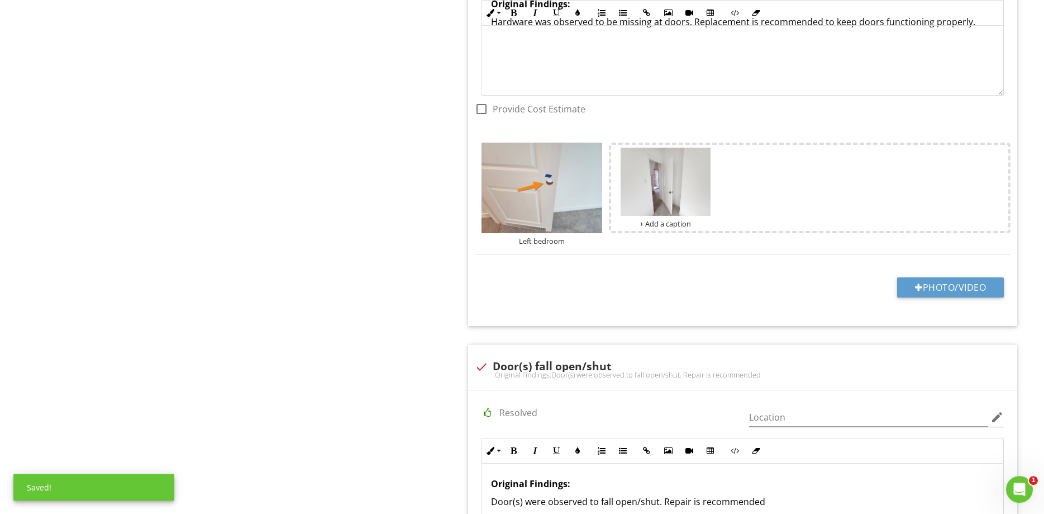
scroll to position [1197, 0]
click at [705, 159] on div at bounding box center [703, 158] width 7 height 9
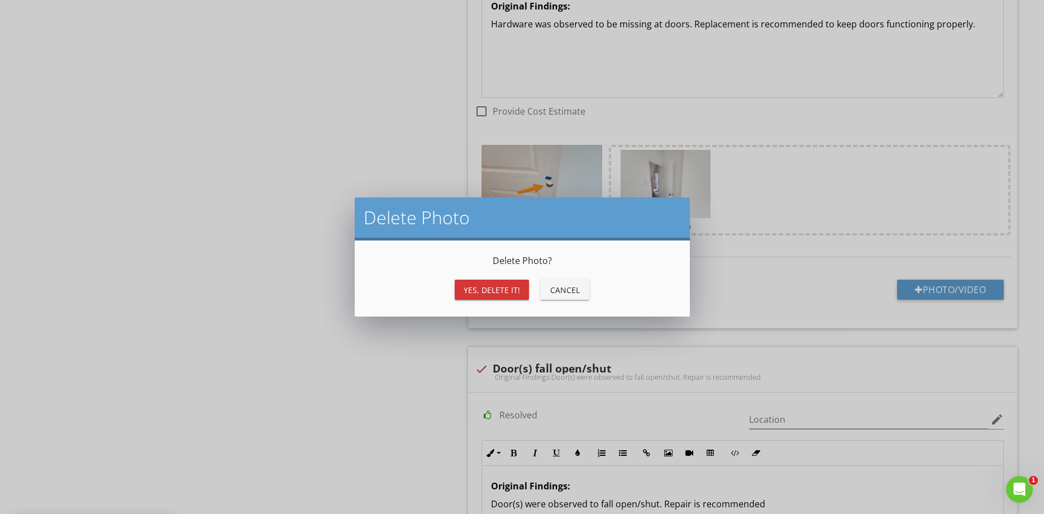
click at [479, 284] on div "Yes, Delete it!" at bounding box center [492, 290] width 56 height 12
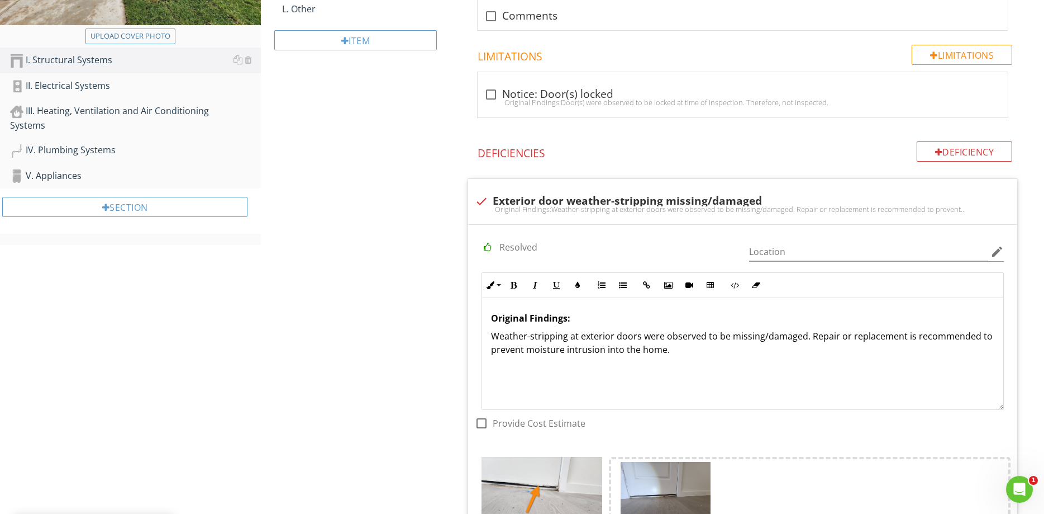
scroll to position [0, 0]
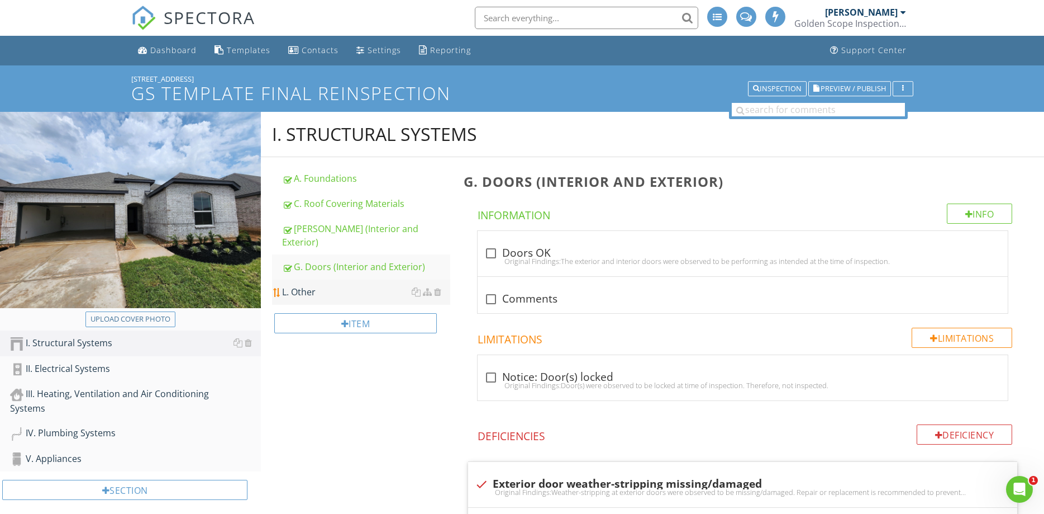
click at [306, 279] on link "L. Other" at bounding box center [366, 291] width 168 height 25
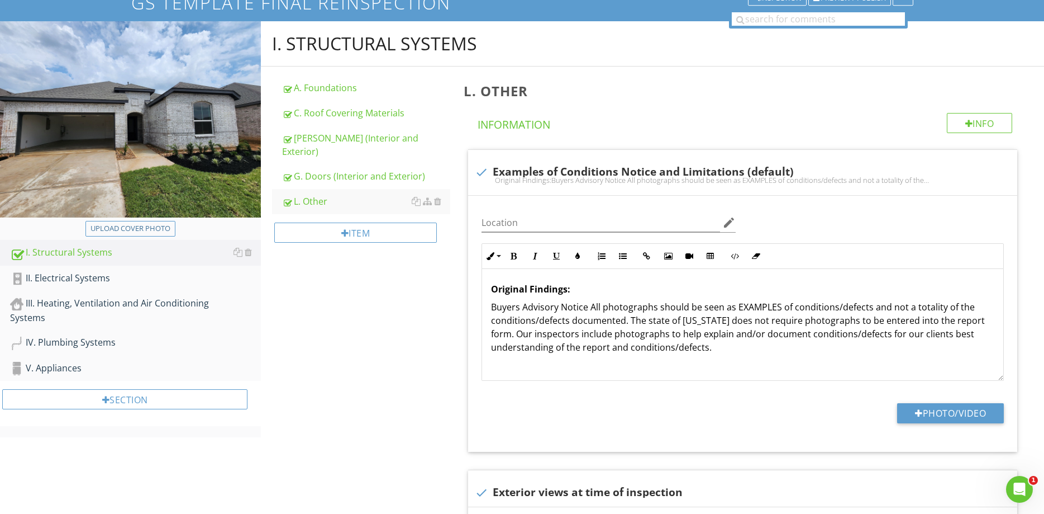
scroll to position [57, 0]
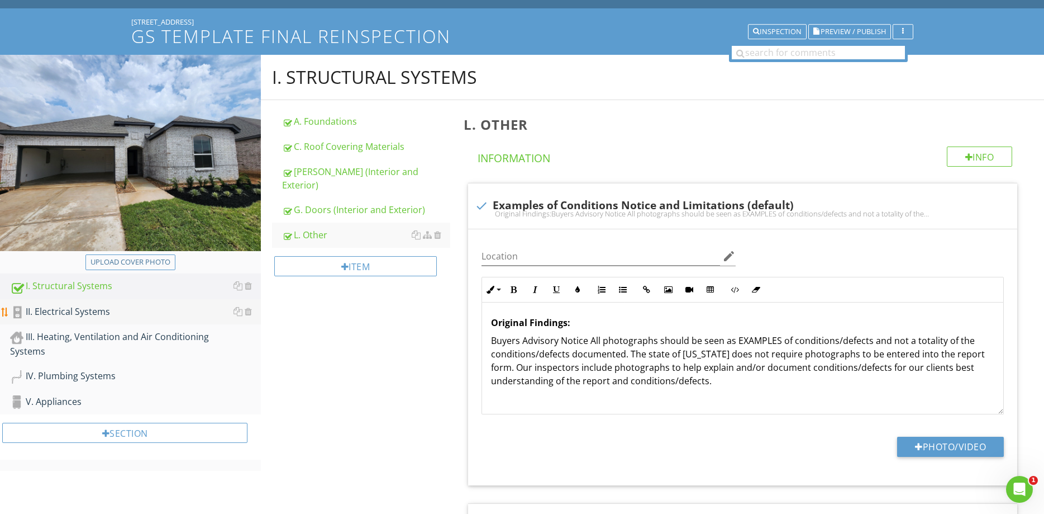
click at [30, 308] on div "II. Electrical Systems" at bounding box center [135, 312] width 251 height 15
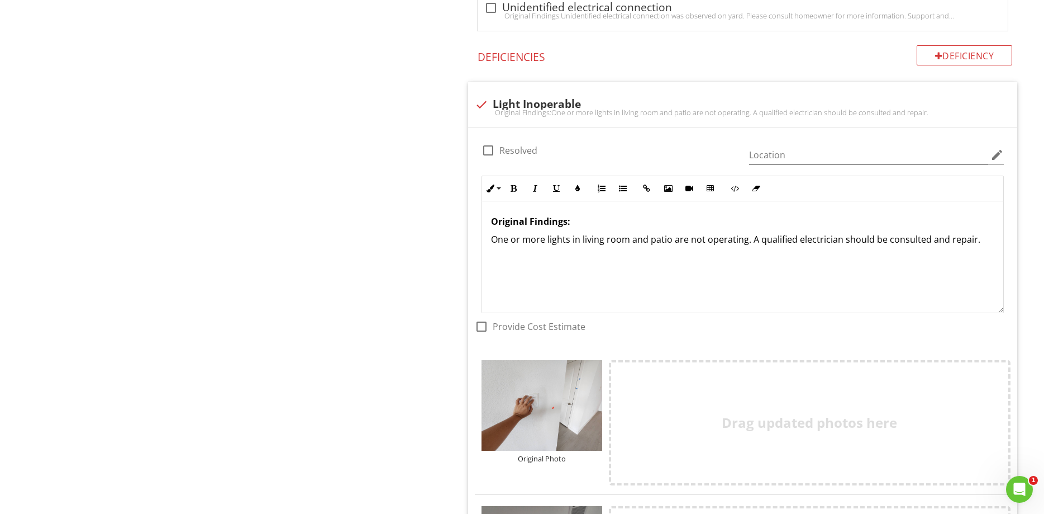
scroll to position [1026, 0]
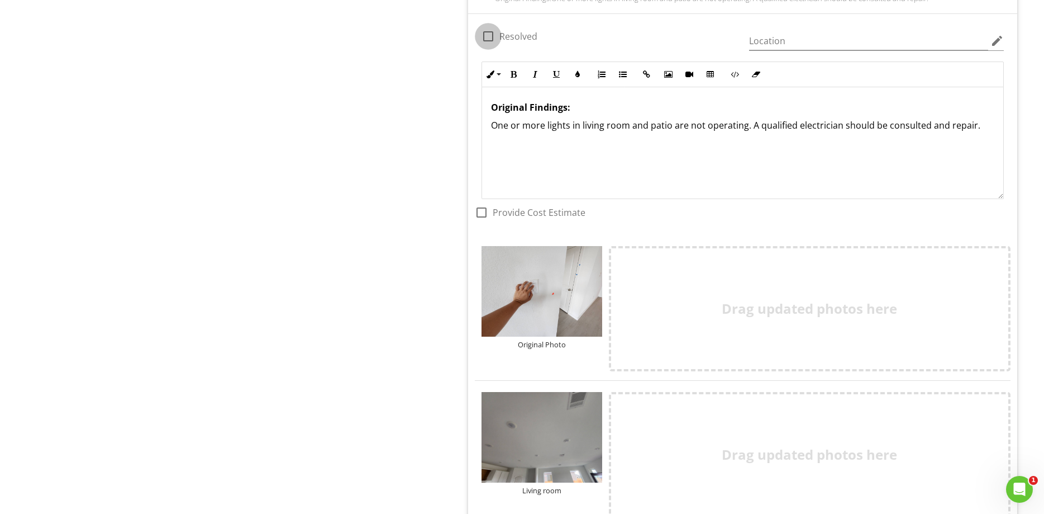
click at [487, 39] on div at bounding box center [488, 36] width 19 height 19
checkbox input "true"
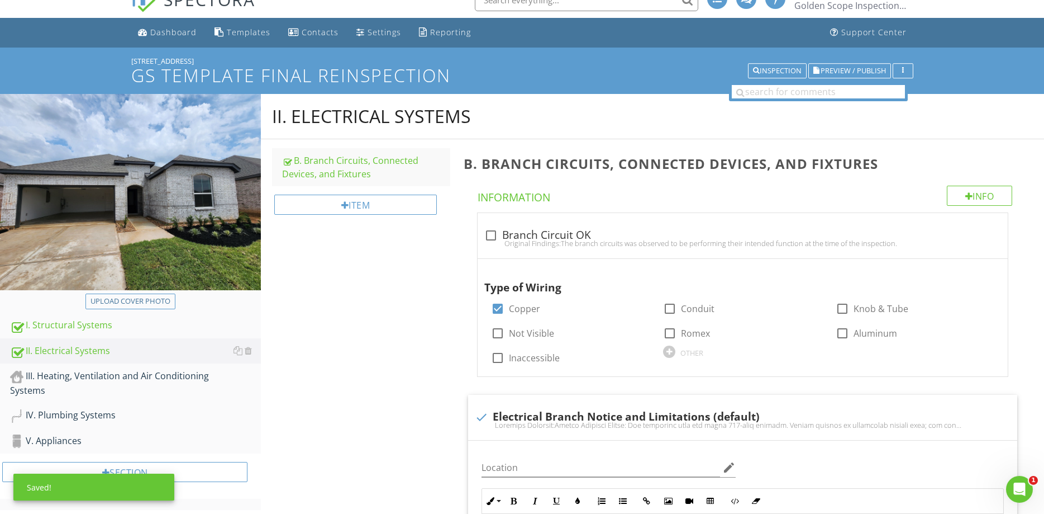
scroll to position [9, 0]
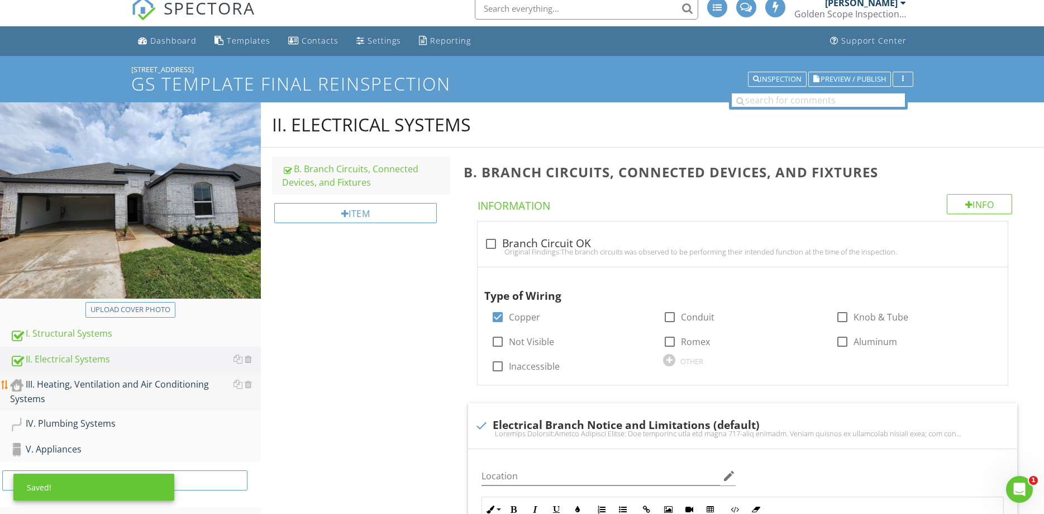
click at [132, 384] on div "III. Heating, Ventilation and Air Conditioning Systems" at bounding box center [135, 391] width 251 height 28
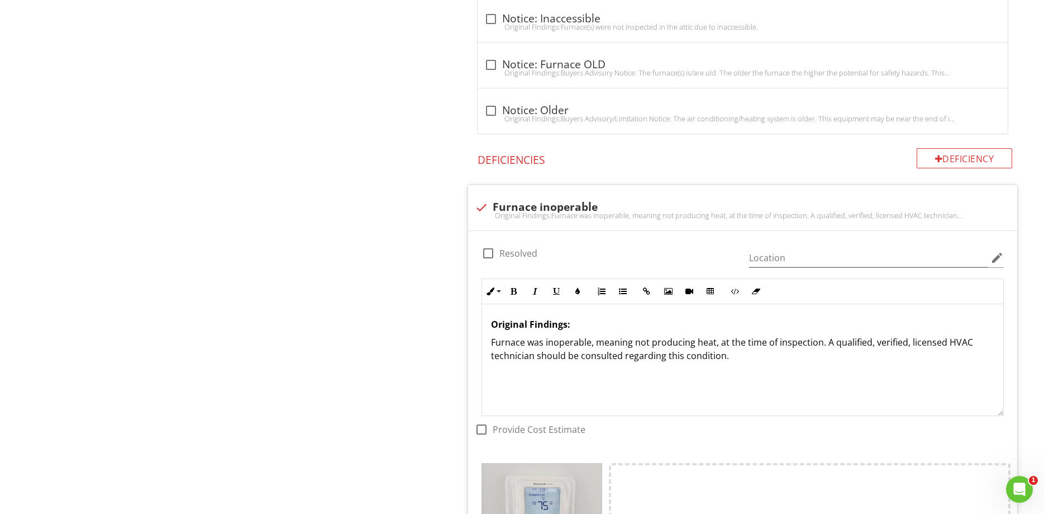
scroll to position [1605, 0]
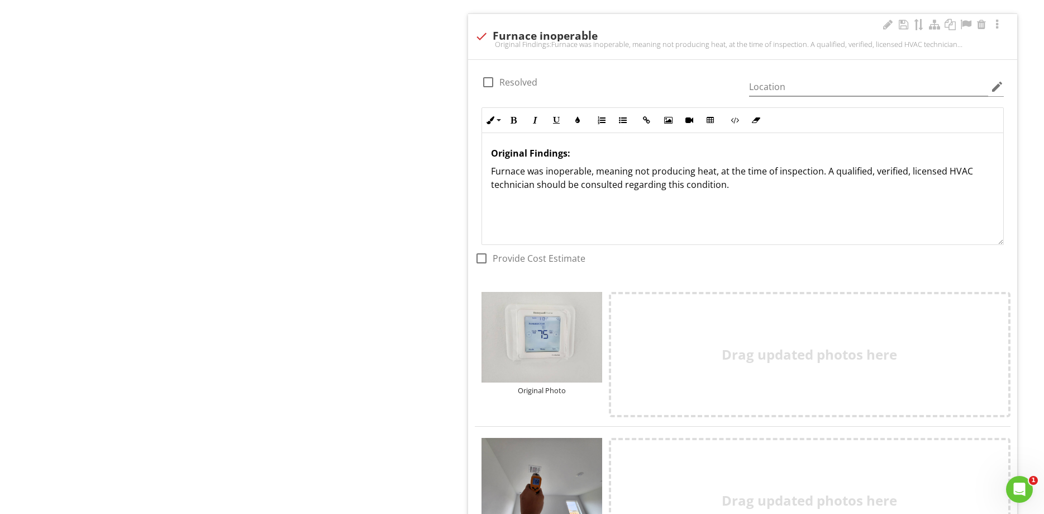
click at [758, 195] on div "Original Findings: Furnace was inoperable, meaning not producing heat, at the t…" at bounding box center [742, 189] width 521 height 112
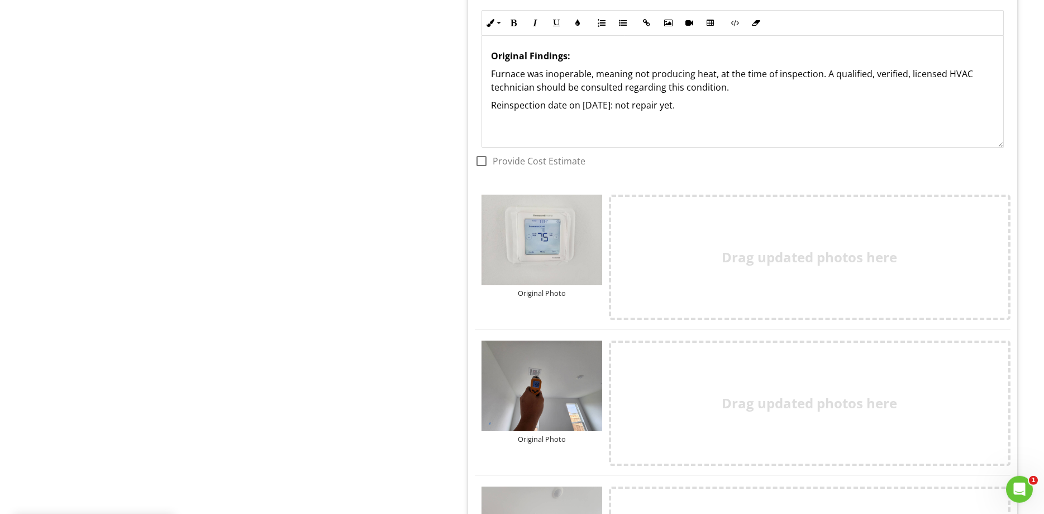
scroll to position [1662, 0]
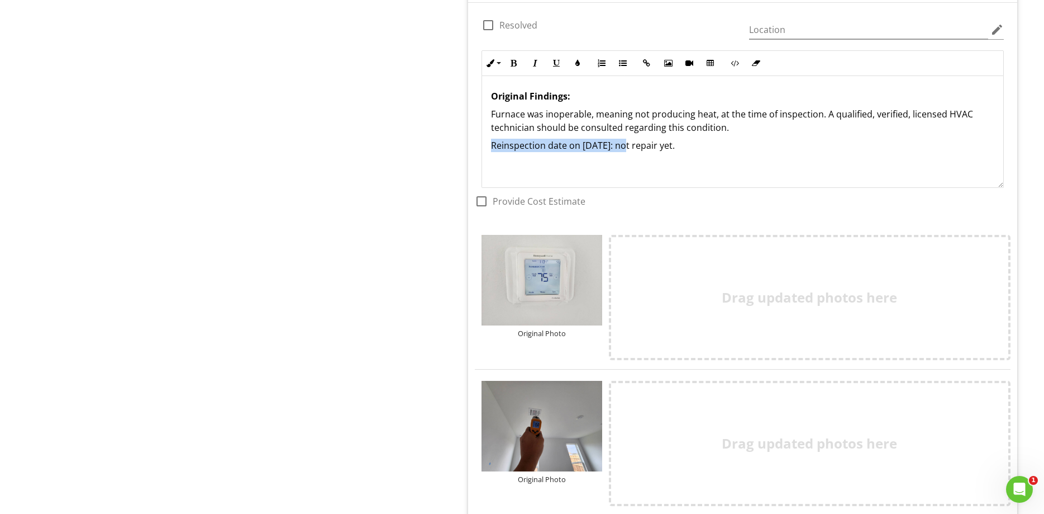
drag, startPoint x: 495, startPoint y: 145, endPoint x: 627, endPoint y: 155, distance: 132.8
click at [627, 155] on div "Original Findings: Furnace was inoperable, meaning not producing heat, at the t…" at bounding box center [742, 132] width 521 height 112
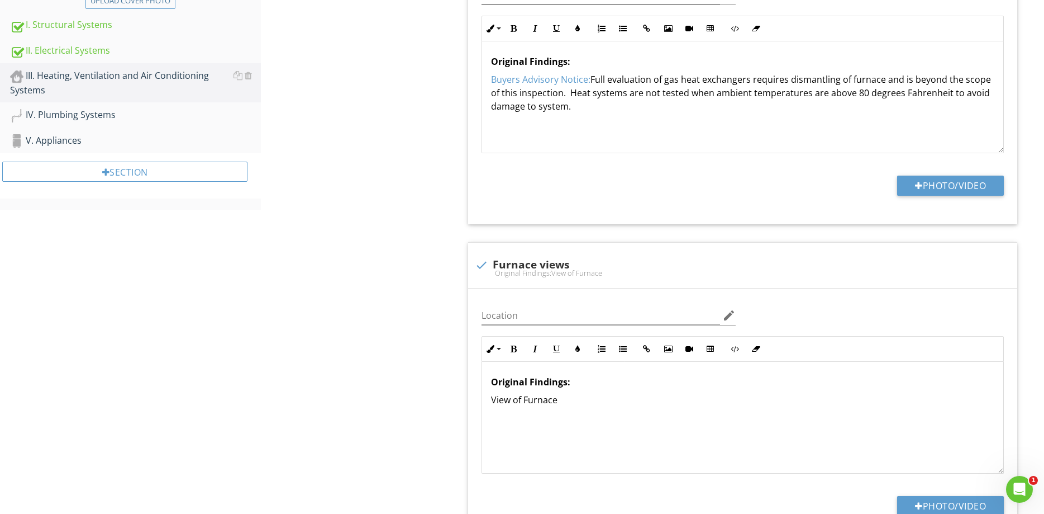
scroll to position [0, 0]
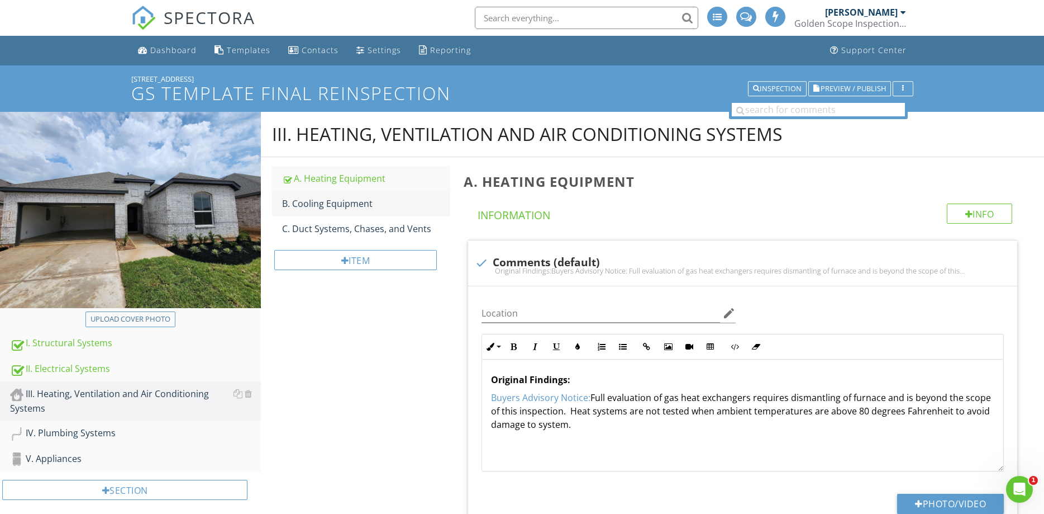
click at [346, 203] on div "B. Cooling Equipment" at bounding box center [366, 203] width 168 height 13
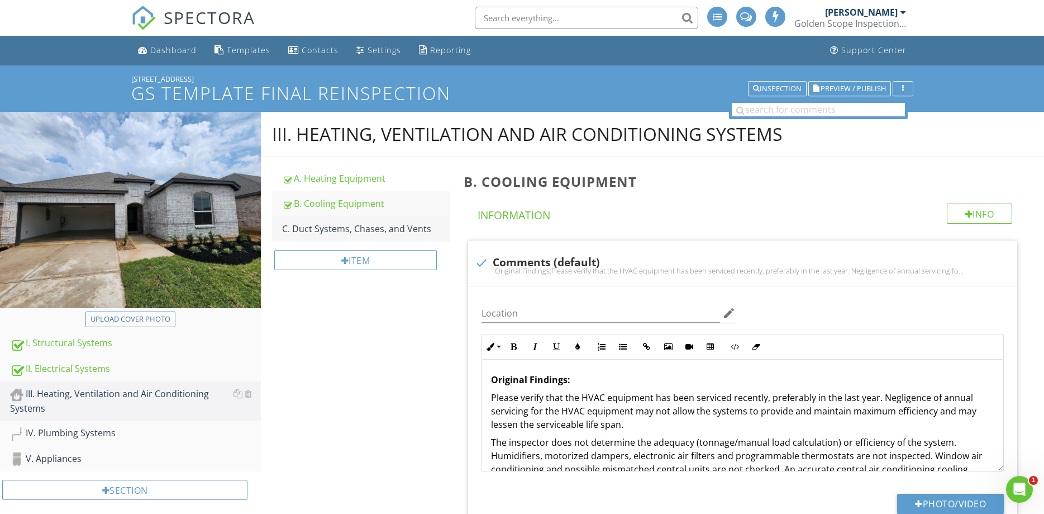
click at [376, 233] on div "C. Duct Systems, Chases, and Vents" at bounding box center [366, 228] width 168 height 13
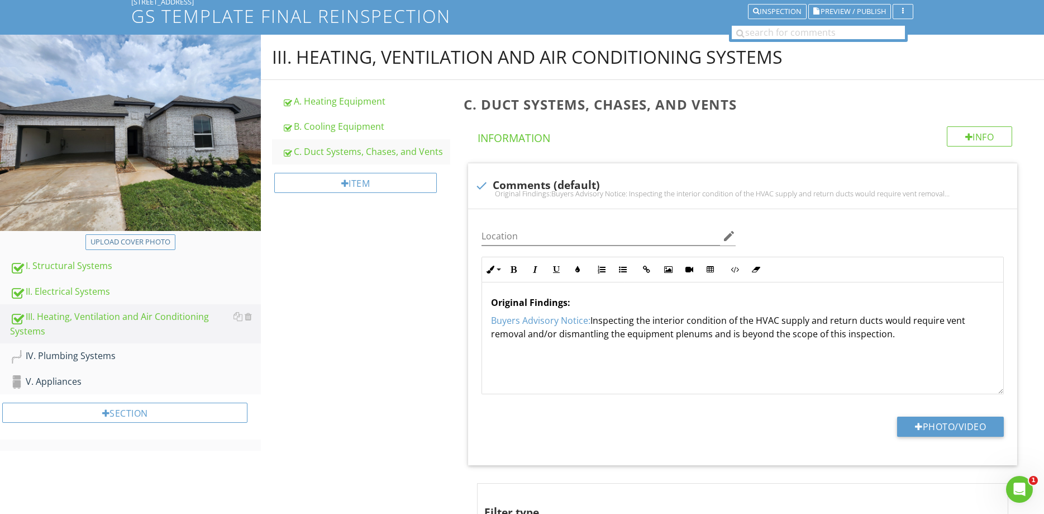
scroll to position [114, 0]
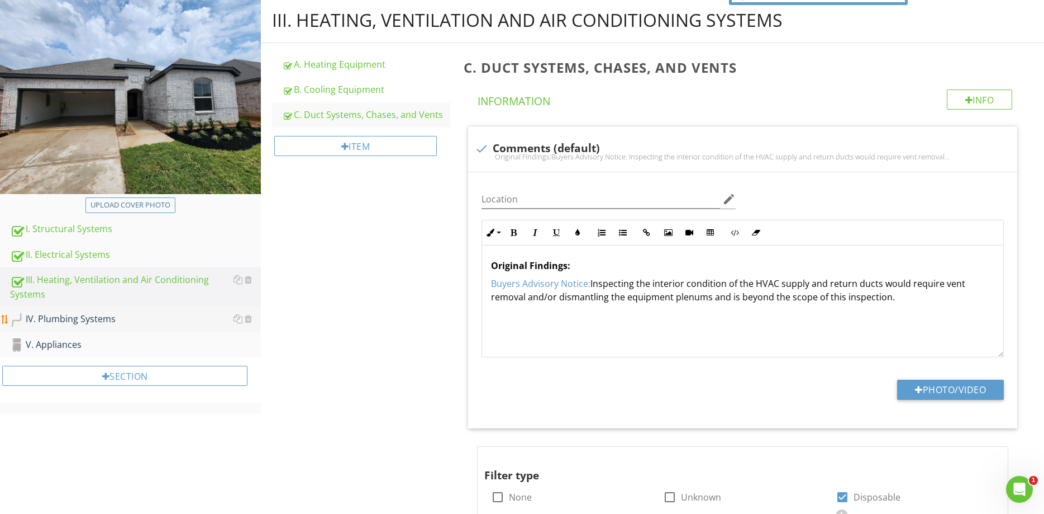
click at [91, 319] on div "IV. Plumbing Systems" at bounding box center [135, 319] width 251 height 15
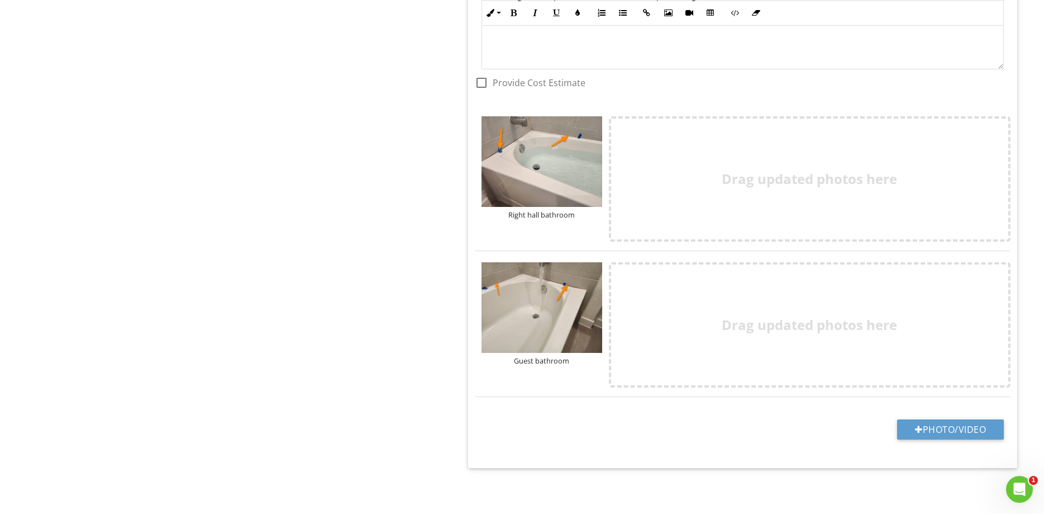
scroll to position [1815, 0]
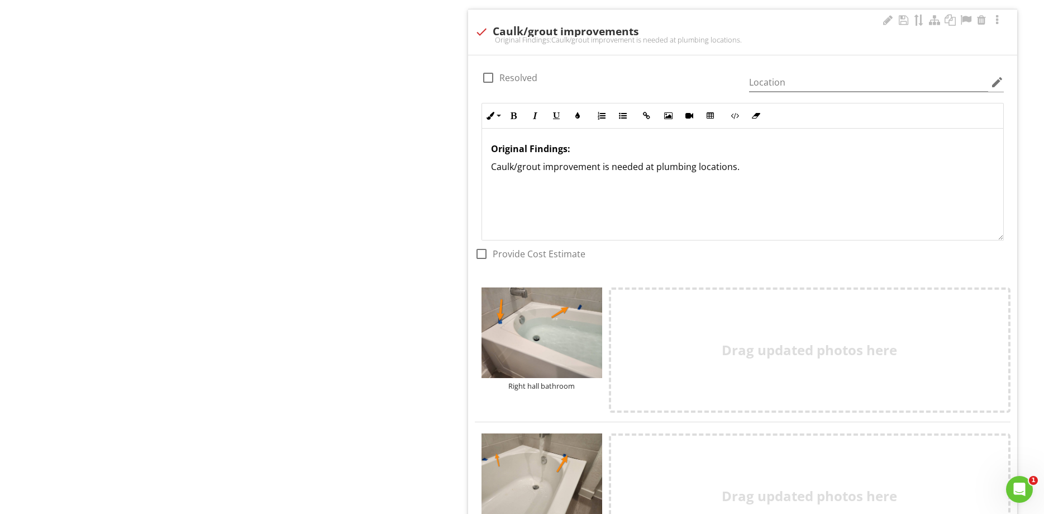
click at [487, 74] on div at bounding box center [488, 77] width 19 height 19
checkbox input "true"
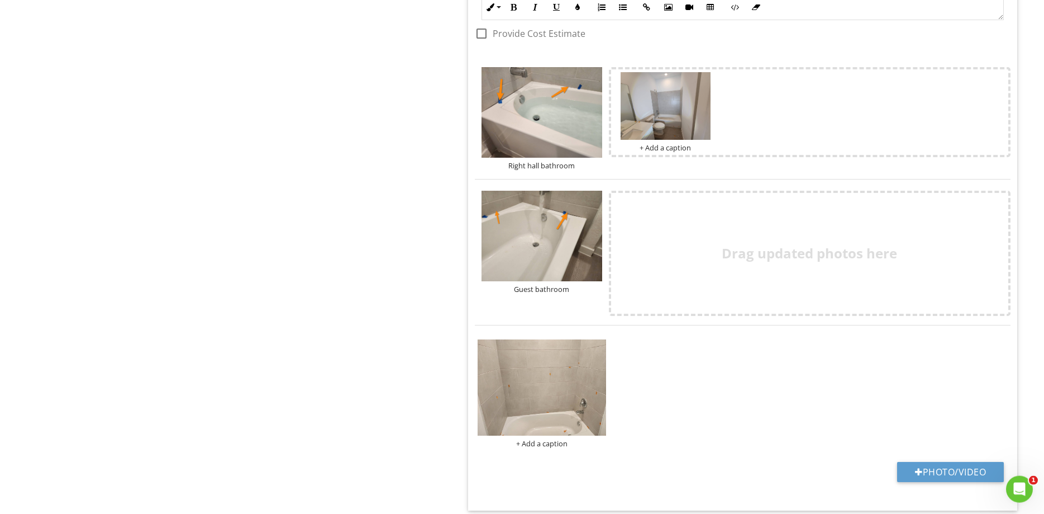
scroll to position [2078, 0]
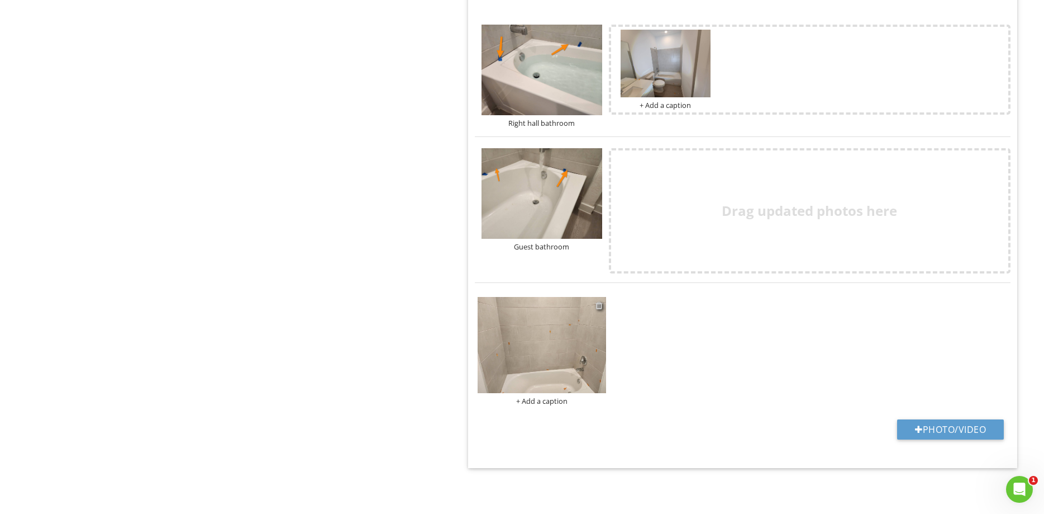
click at [598, 306] on div at bounding box center [599, 305] width 7 height 9
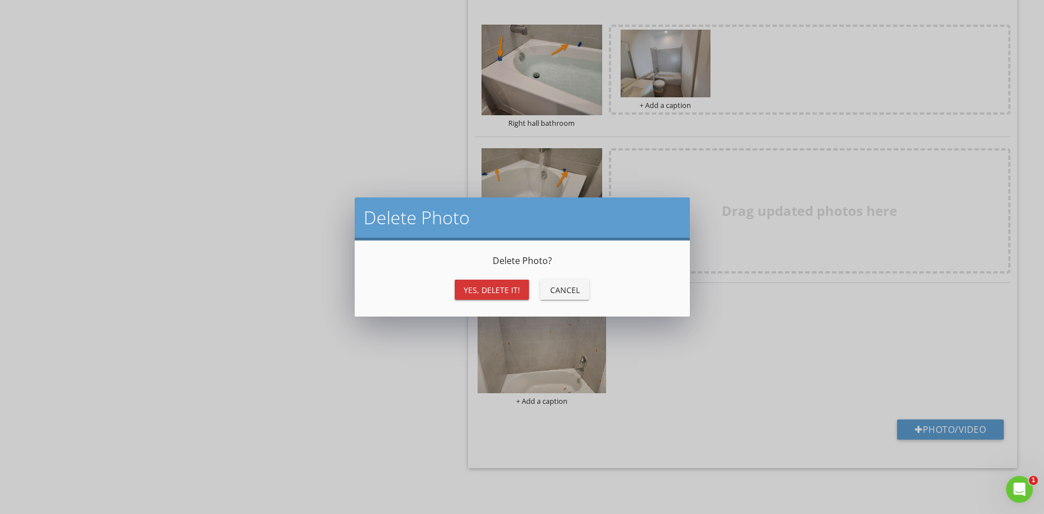
click at [503, 292] on div "Yes, Delete it!" at bounding box center [492, 290] width 56 height 12
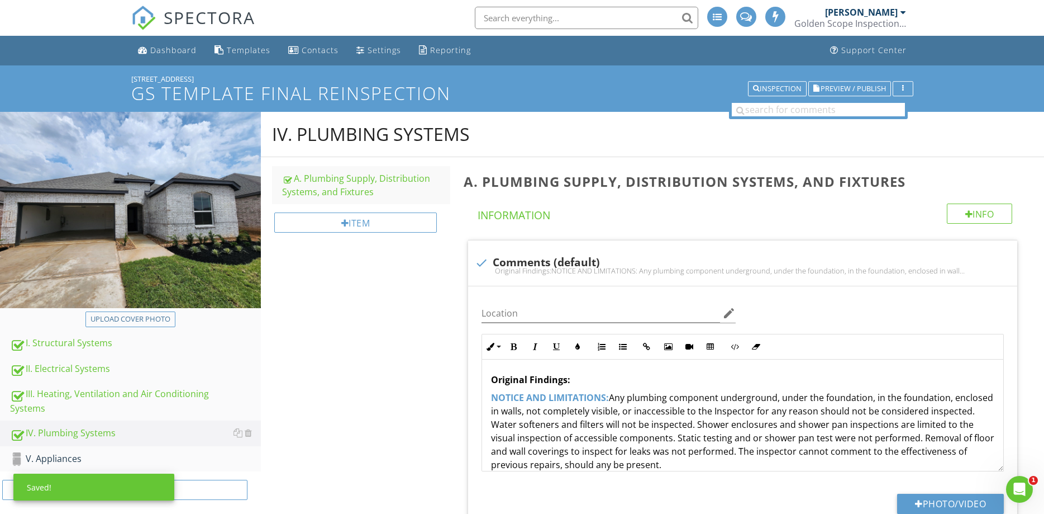
scroll to position [228, 0]
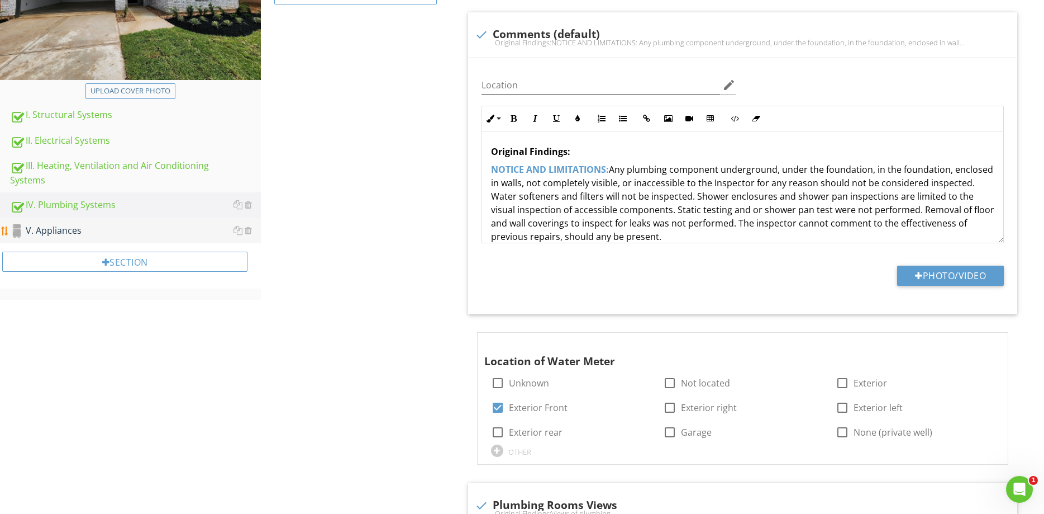
click at [55, 234] on div "V. Appliances" at bounding box center [135, 231] width 251 height 15
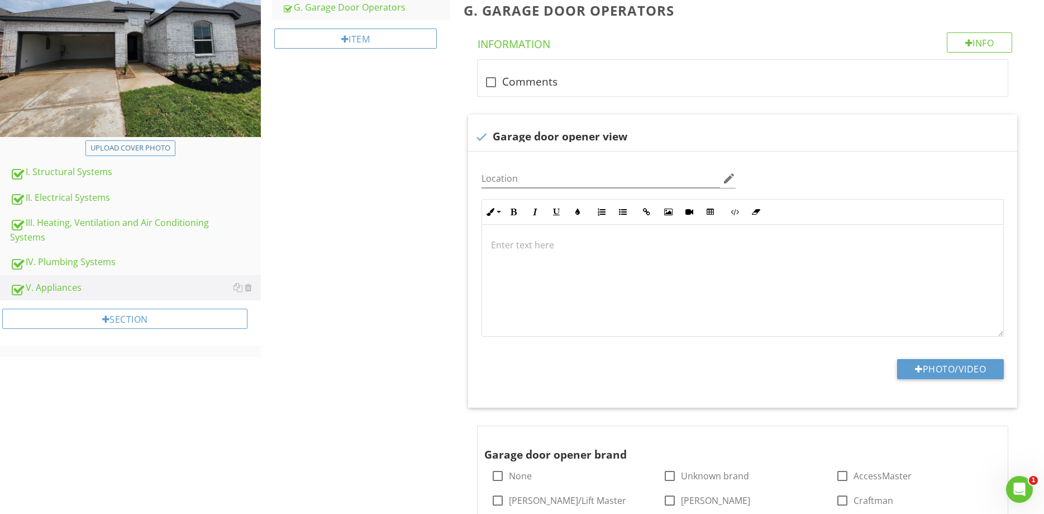
scroll to position [114, 0]
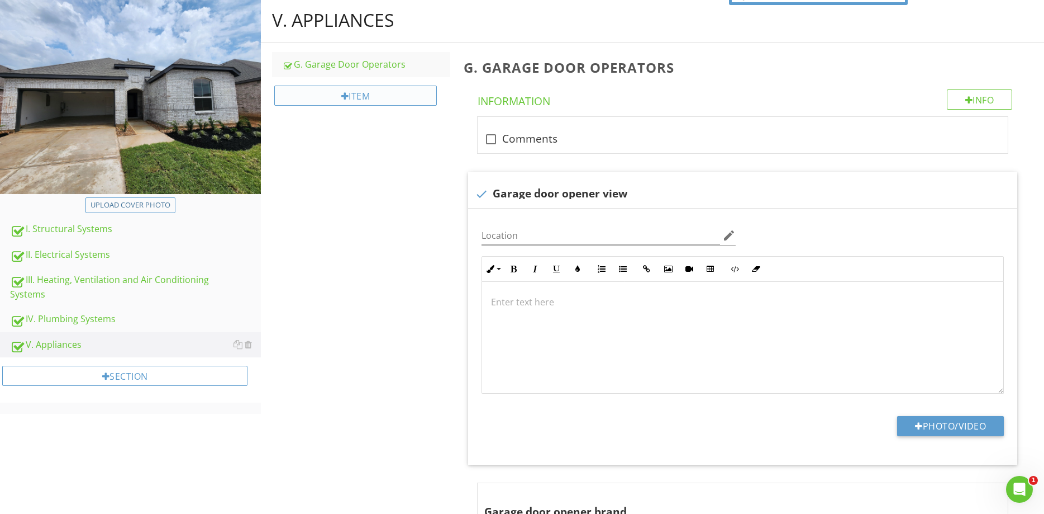
click at [365, 99] on div "Item" at bounding box center [355, 95] width 162 height 20
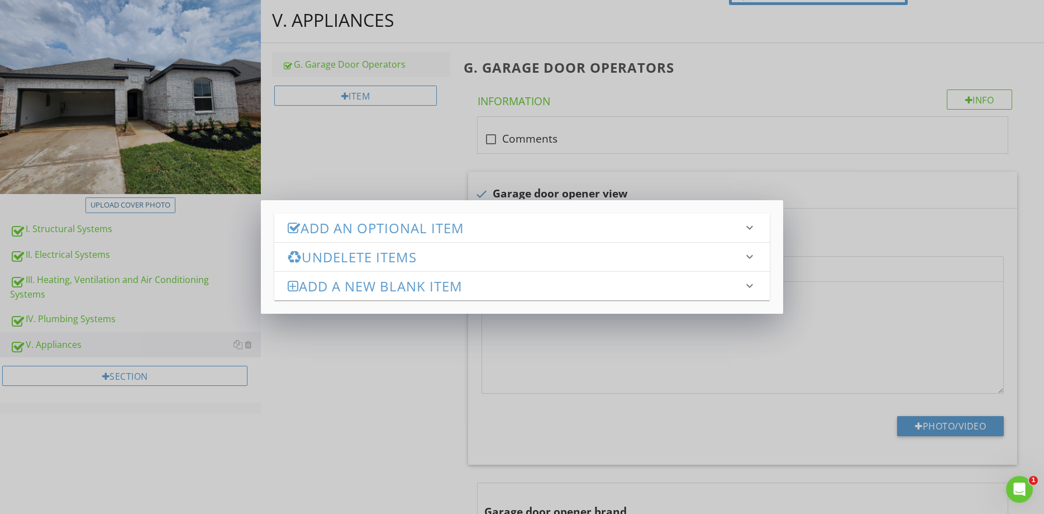
click at [390, 226] on h3 "Add an Optional Item" at bounding box center [515, 227] width 455 height 15
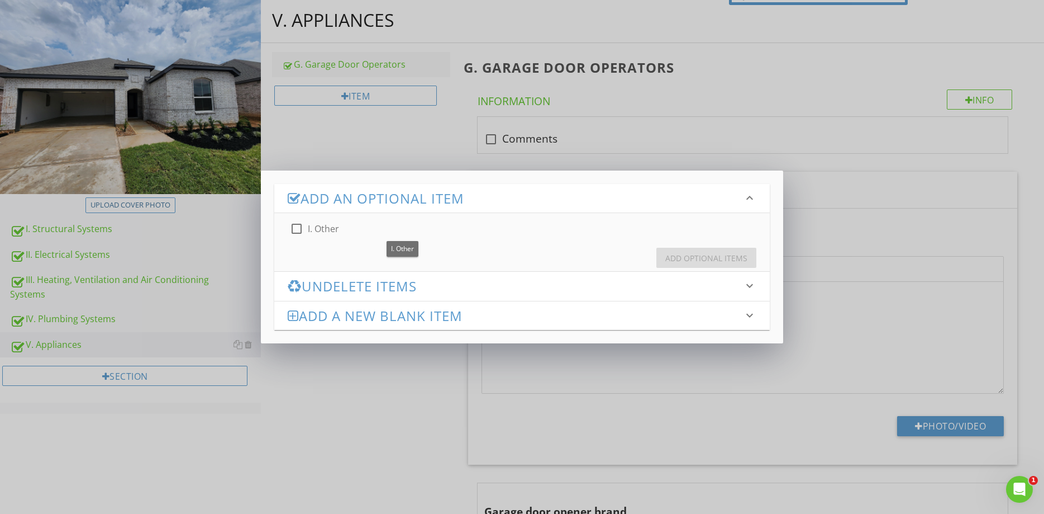
click at [317, 229] on label "I. Other" at bounding box center [323, 228] width 31 height 11
checkbox input "true"
click at [702, 255] on div "Add Optional Items" at bounding box center [707, 258] width 82 height 12
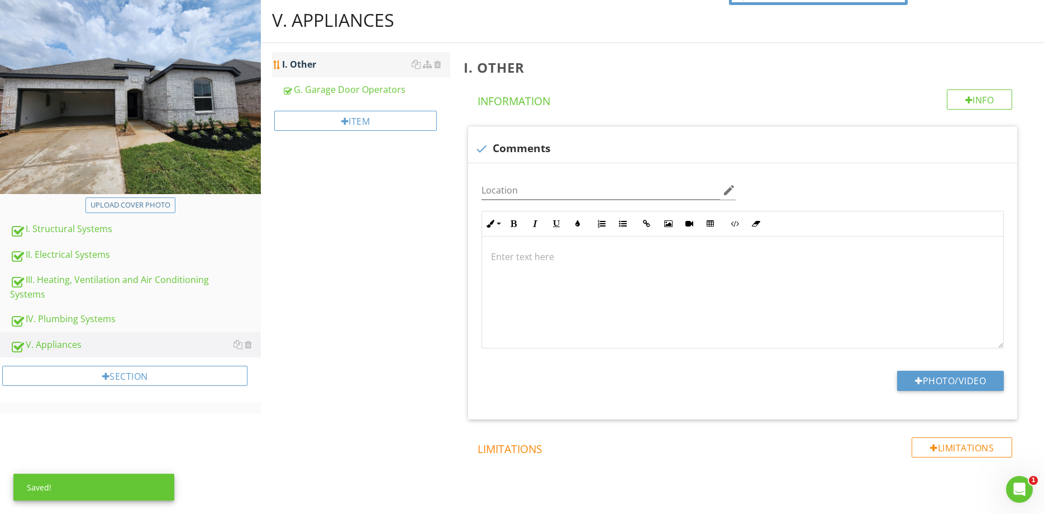
click at [343, 64] on div "I. Other" at bounding box center [366, 64] width 168 height 13
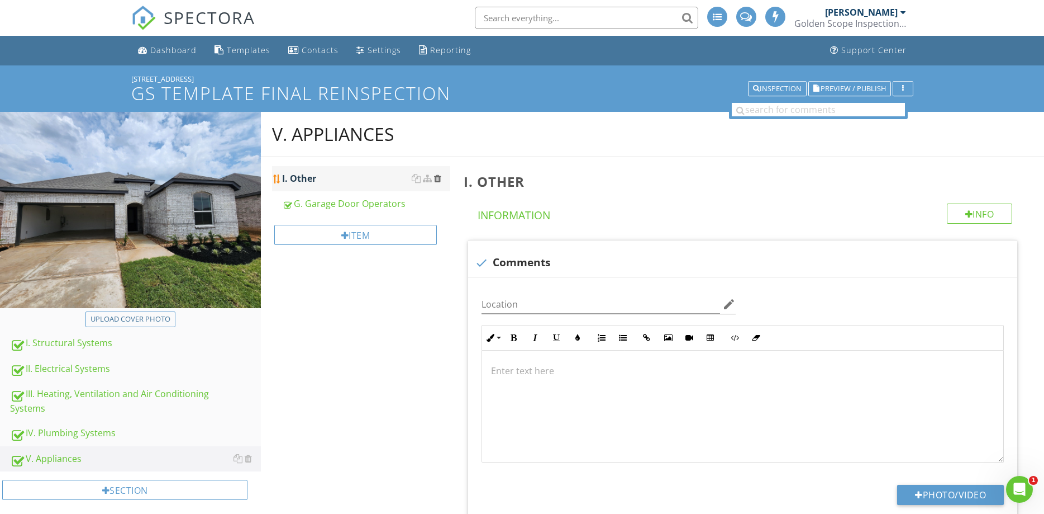
click at [437, 177] on div at bounding box center [437, 178] width 7 height 9
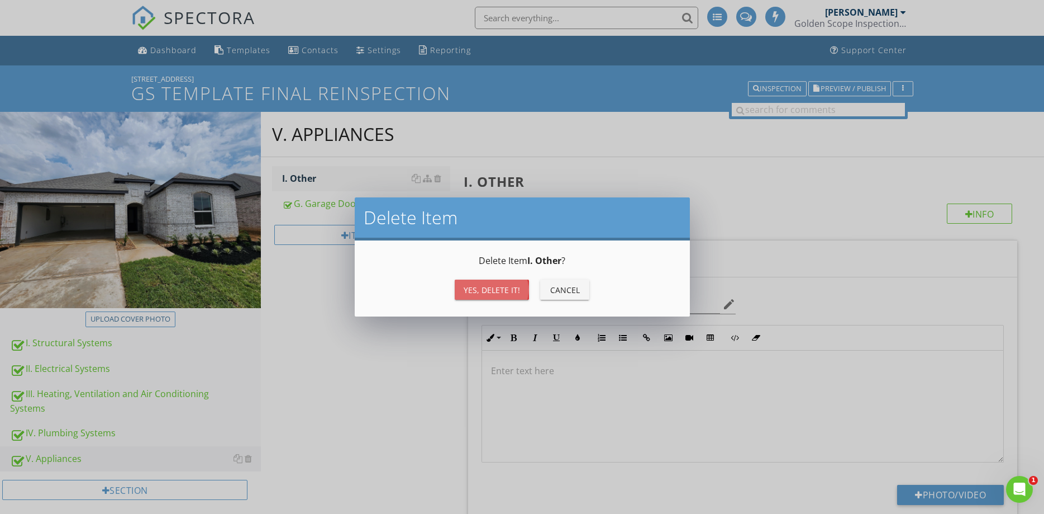
click at [498, 286] on div "Yes, Delete it!" at bounding box center [492, 290] width 56 height 12
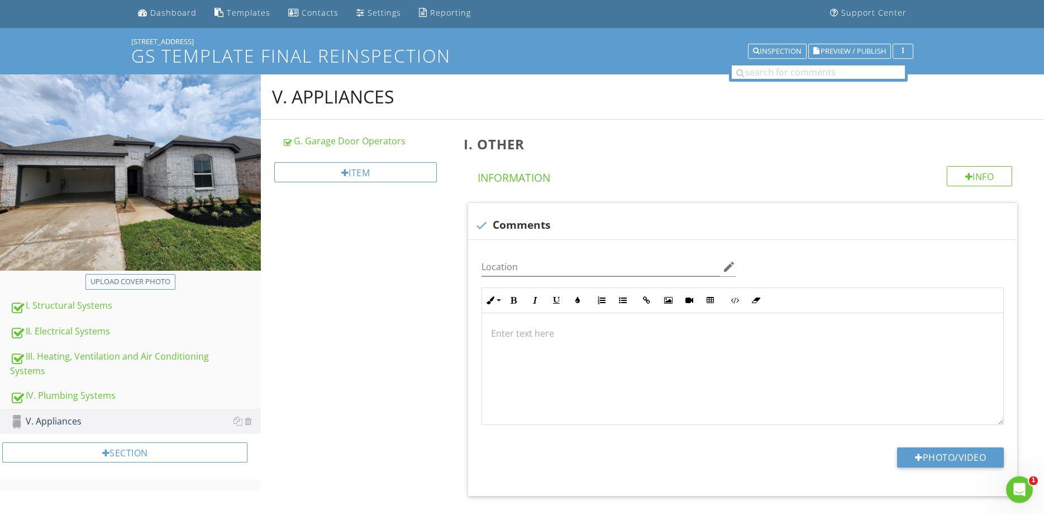
scroll to position [57, 0]
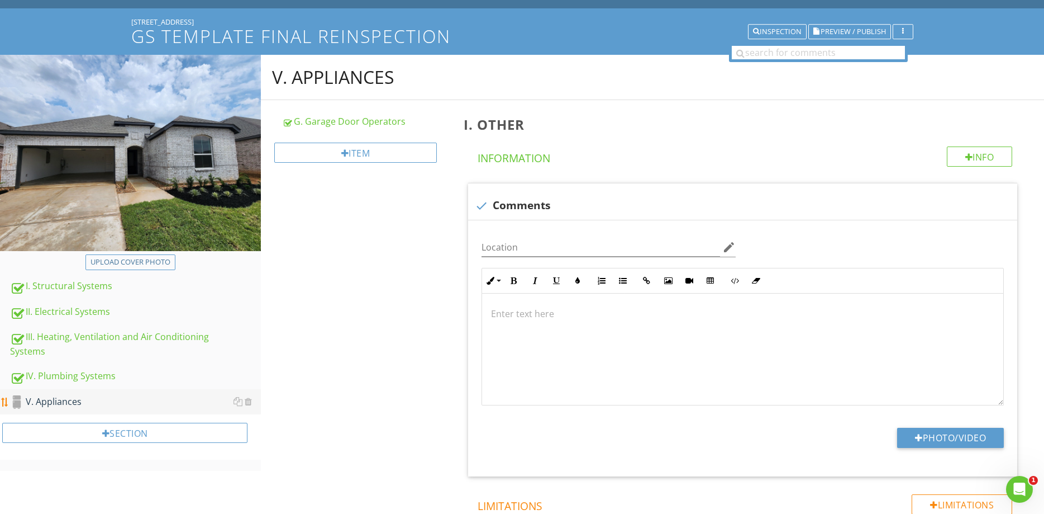
drag, startPoint x: 45, startPoint y: 401, endPoint x: 147, endPoint y: 400, distance: 102.3
click at [45, 400] on div "V. Appliances" at bounding box center [135, 402] width 251 height 15
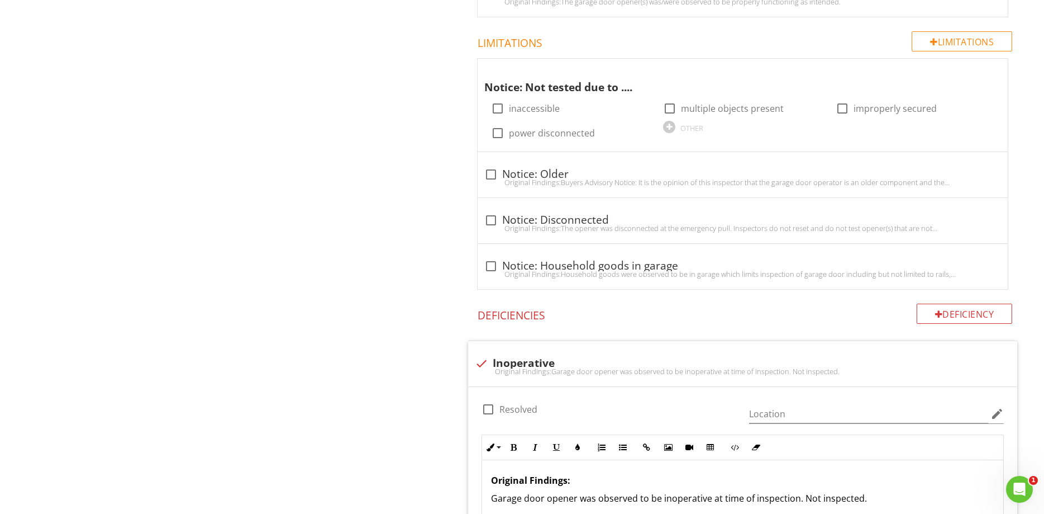
scroll to position [1092, 0]
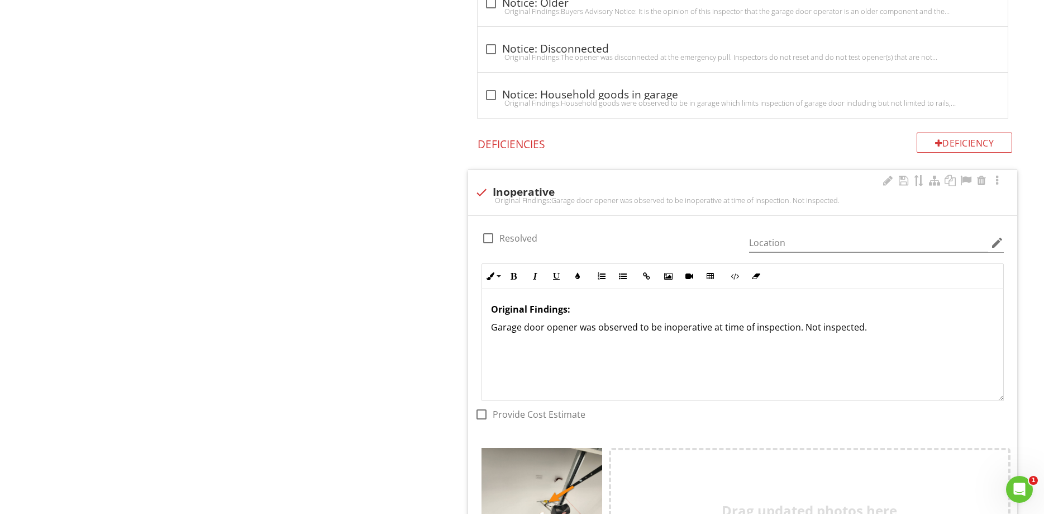
click at [493, 235] on div at bounding box center [488, 238] width 19 height 19
checkbox input "true"
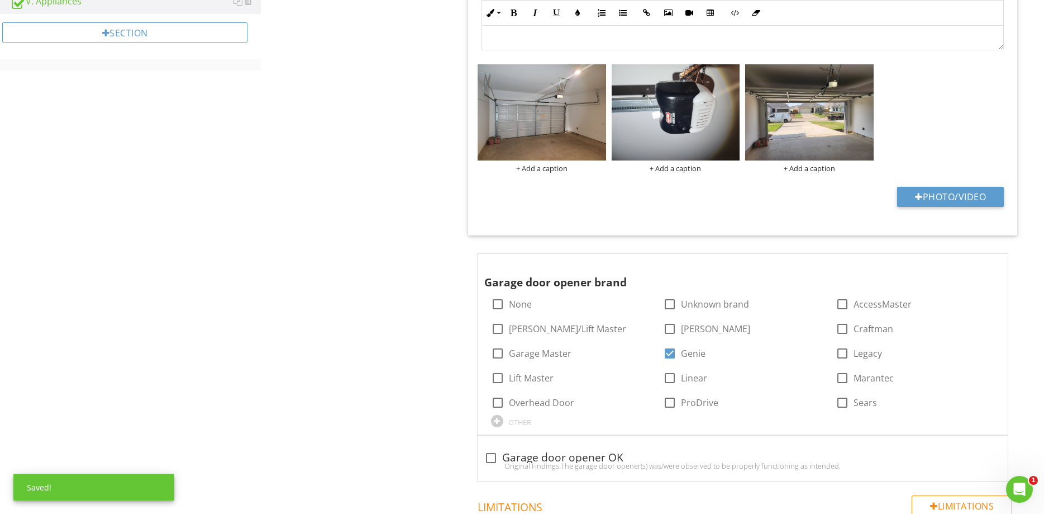
scroll to position [58, 0]
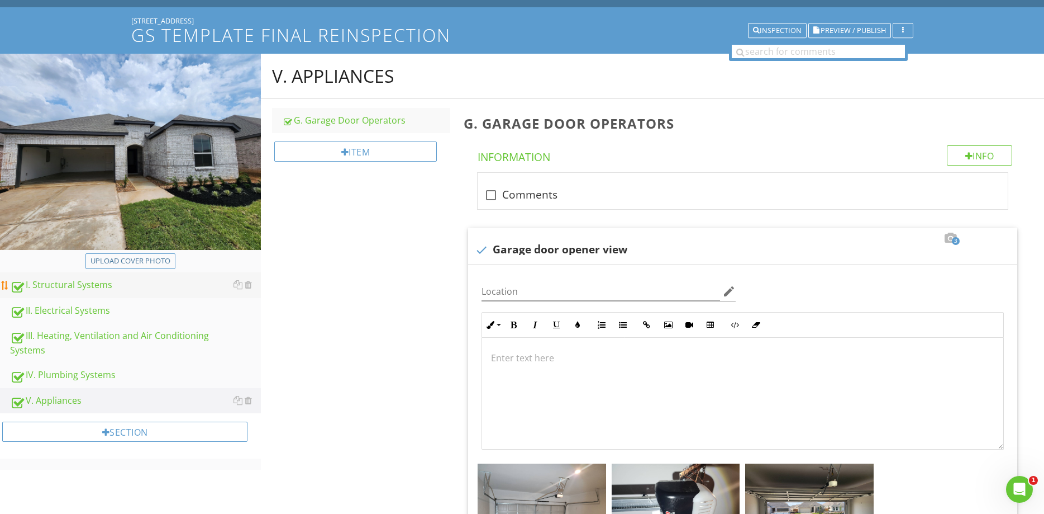
click at [59, 289] on div "I. Structural Systems" at bounding box center [135, 285] width 251 height 15
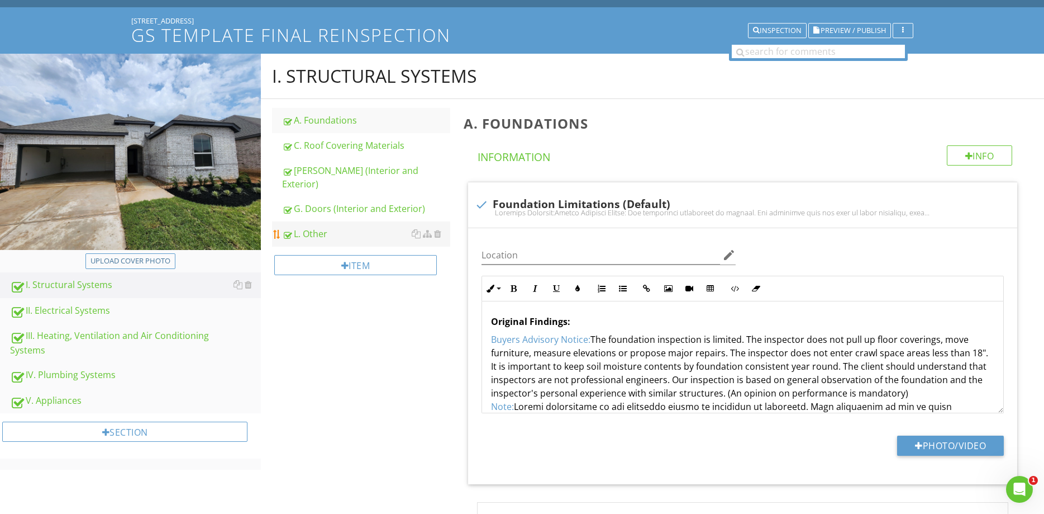
click at [331, 227] on div "L. Other" at bounding box center [366, 233] width 168 height 13
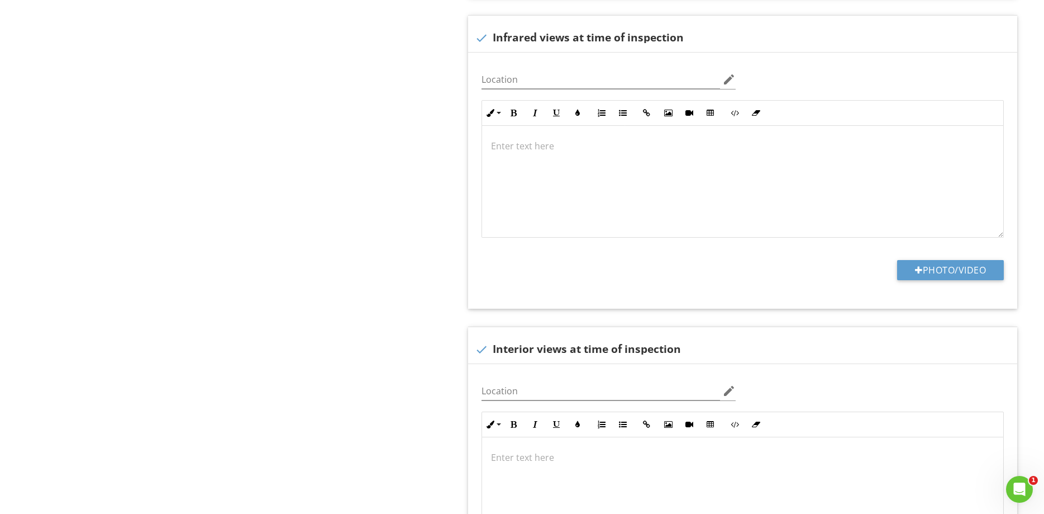
scroll to position [1141, 0]
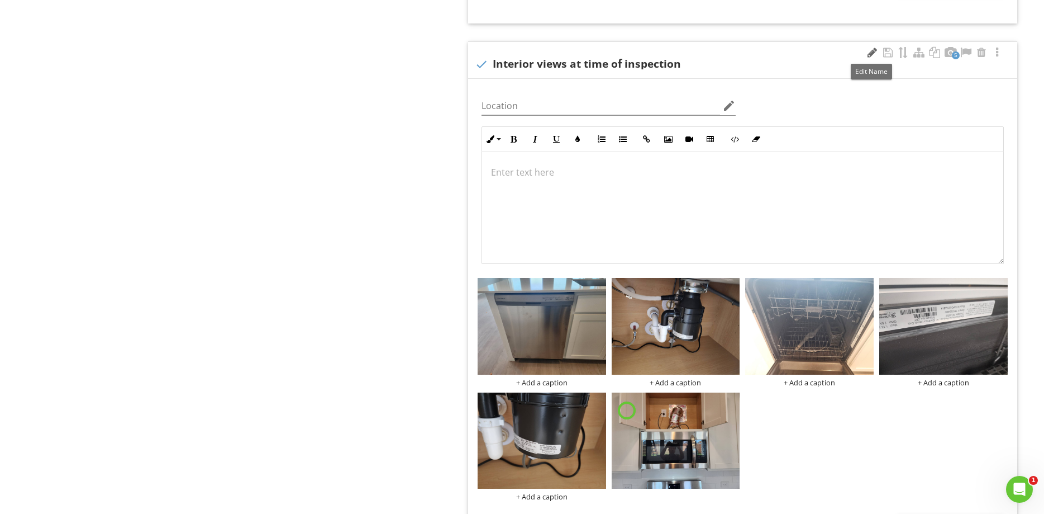
click at [872, 54] on div at bounding box center [872, 52] width 13 height 11
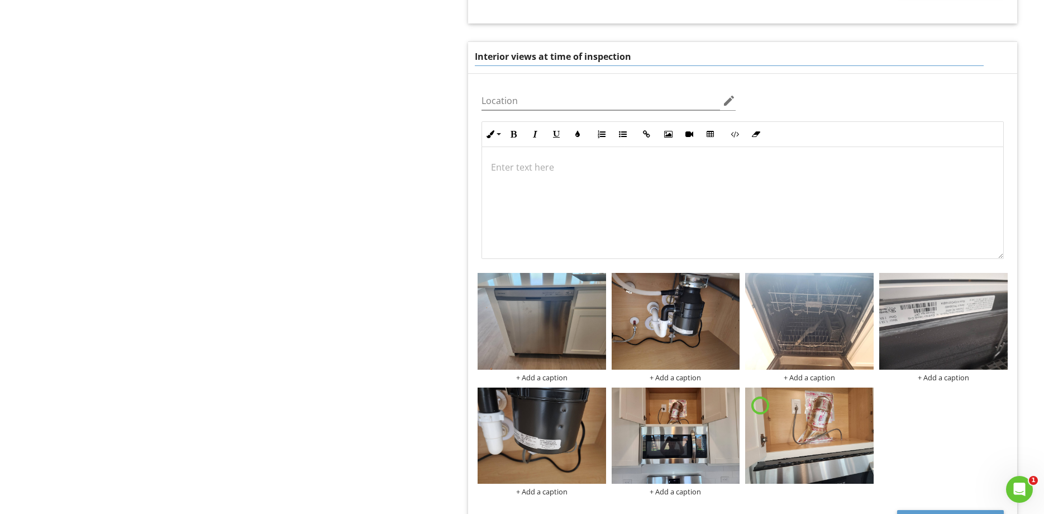
click at [501, 57] on input "Interior views at time of inspection" at bounding box center [729, 56] width 509 height 18
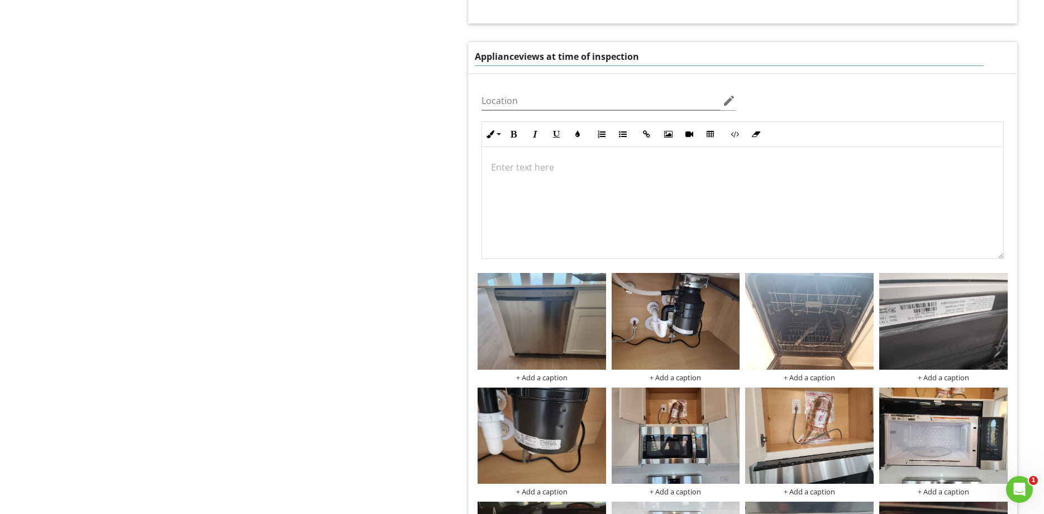
type input "Appliance views at time of inspection"
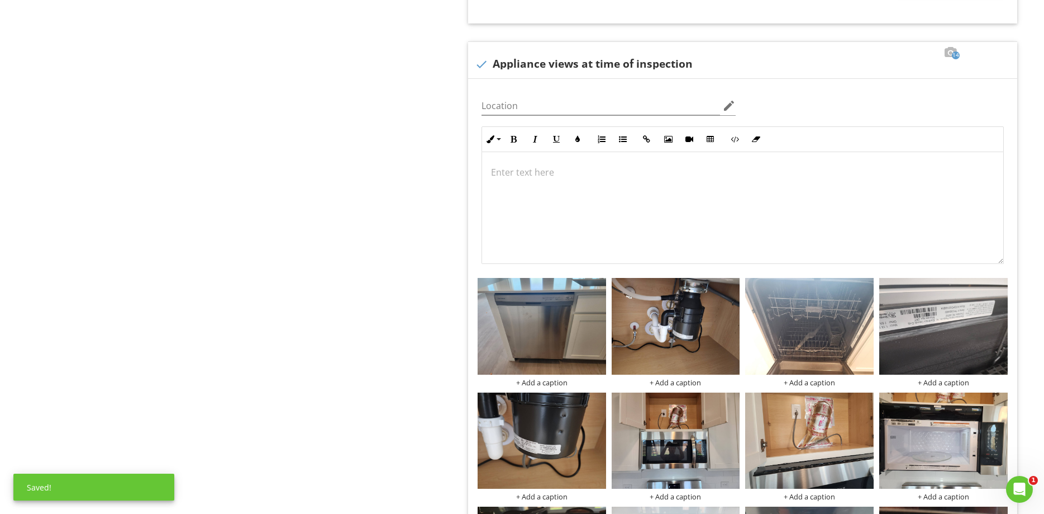
click at [874, 53] on div at bounding box center [872, 52] width 13 height 11
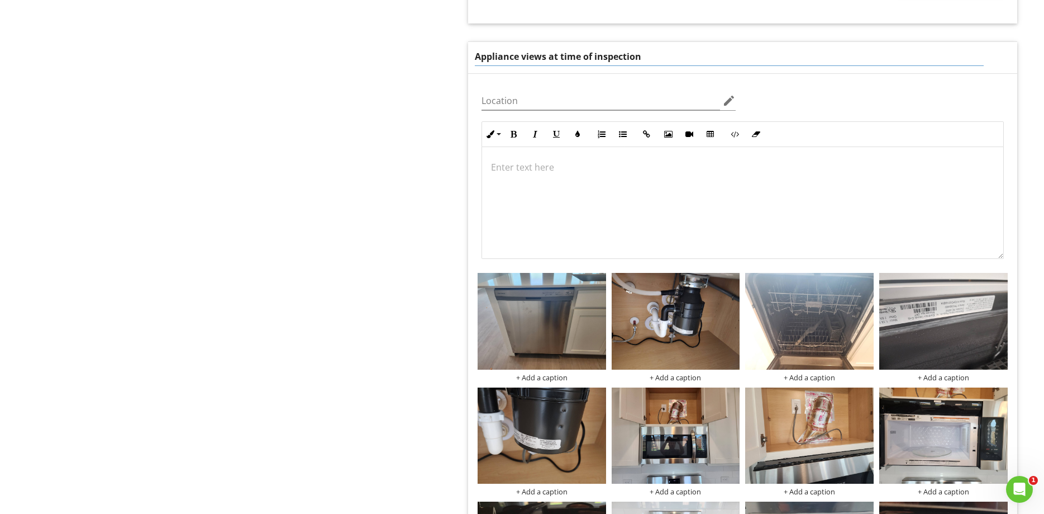
click at [520, 58] on input "Appliance views at time of inspection" at bounding box center [729, 56] width 509 height 18
type input "Applianceviews at time of inspection"
click at [533, 173] on p at bounding box center [742, 166] width 503 height 13
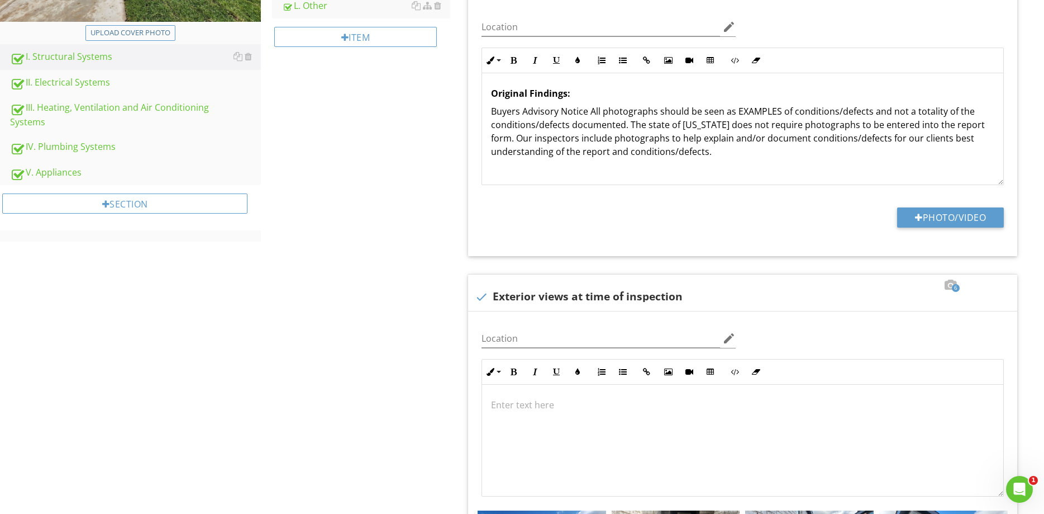
scroll to position [0, 0]
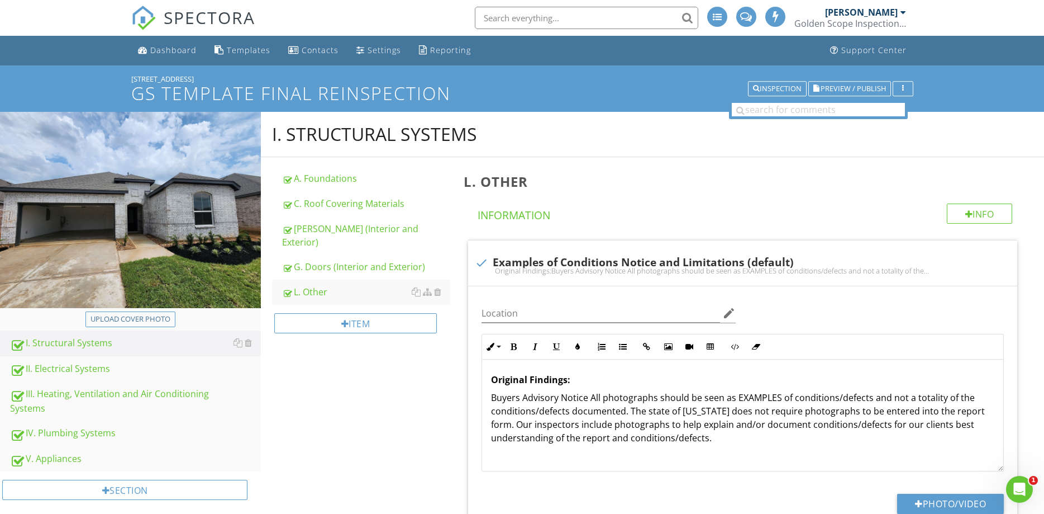
click at [865, 80] on div "[STREET_ADDRESS]" at bounding box center [522, 78] width 782 height 9
click at [866, 86] on span "Preview / Publish" at bounding box center [853, 88] width 65 height 7
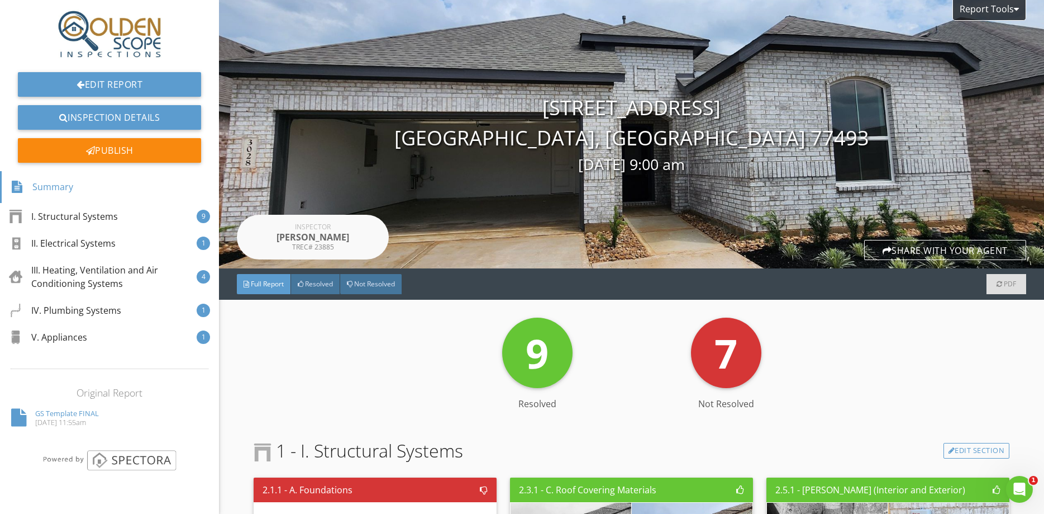
scroll to position [295, 0]
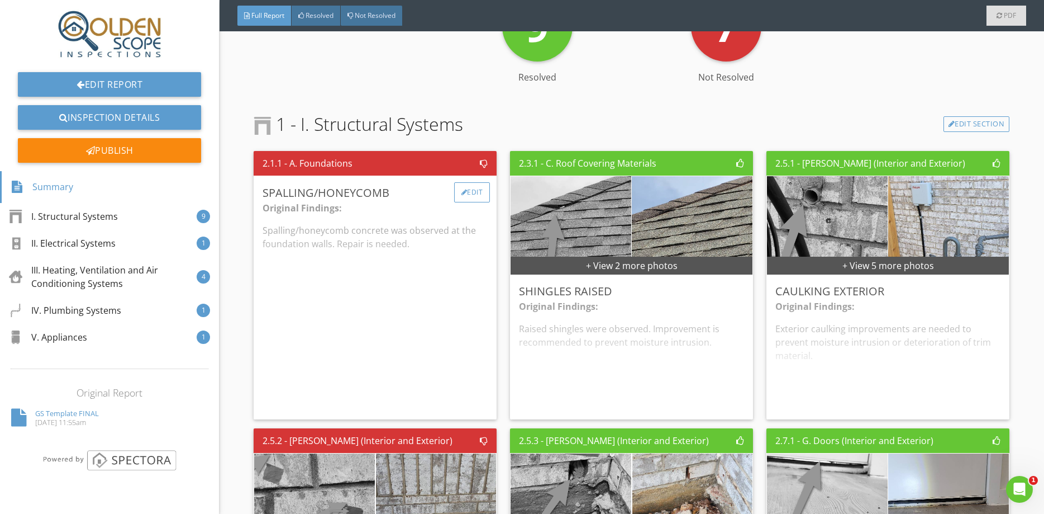
click at [468, 191] on div "Edit" at bounding box center [472, 192] width 36 height 20
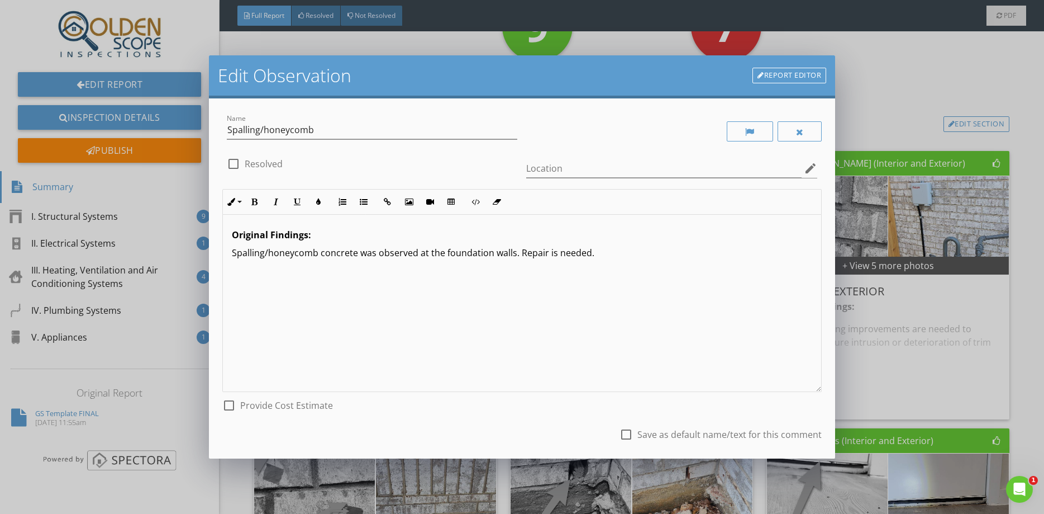
click at [232, 163] on div at bounding box center [233, 163] width 19 height 19
checkbox input "true"
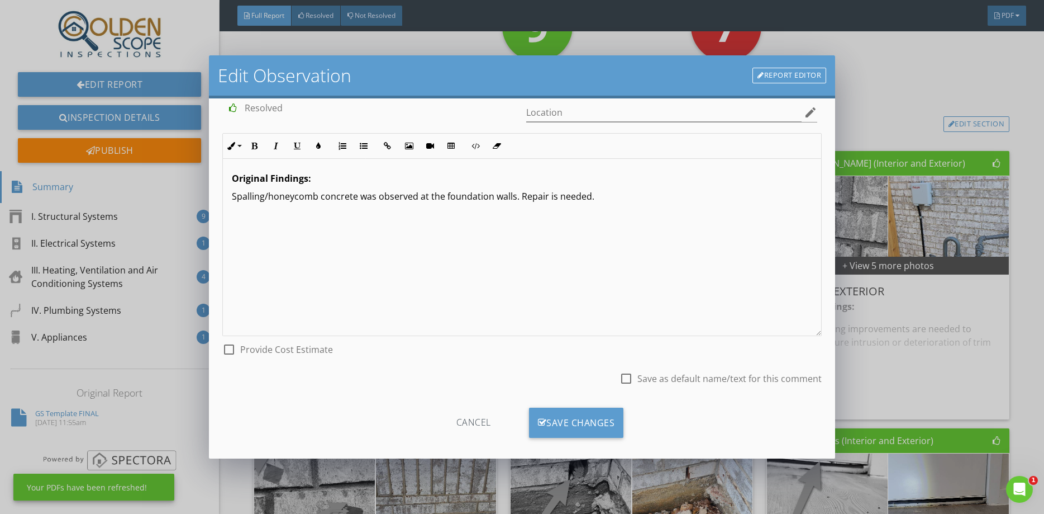
scroll to position [66, 0]
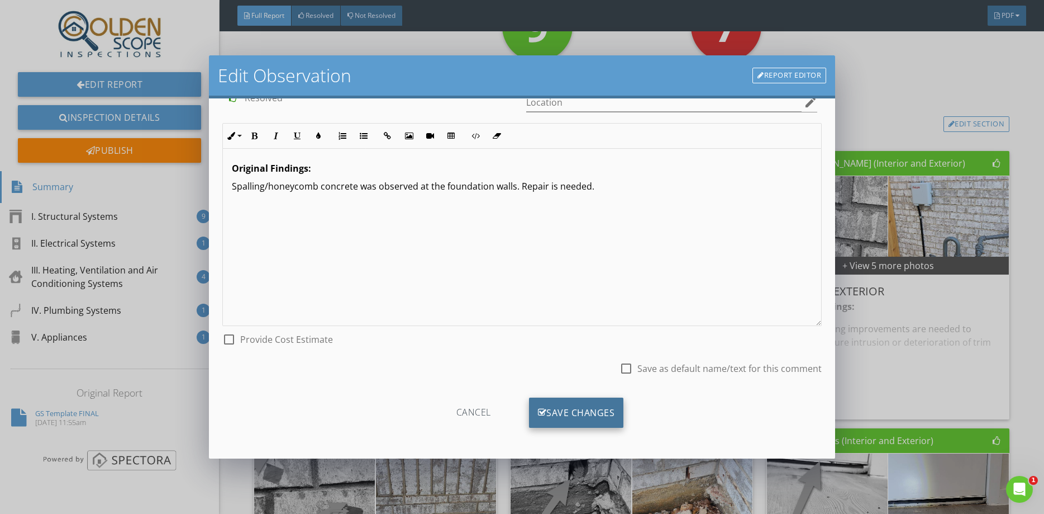
click at [571, 412] on div "Save Changes" at bounding box center [576, 412] width 95 height 30
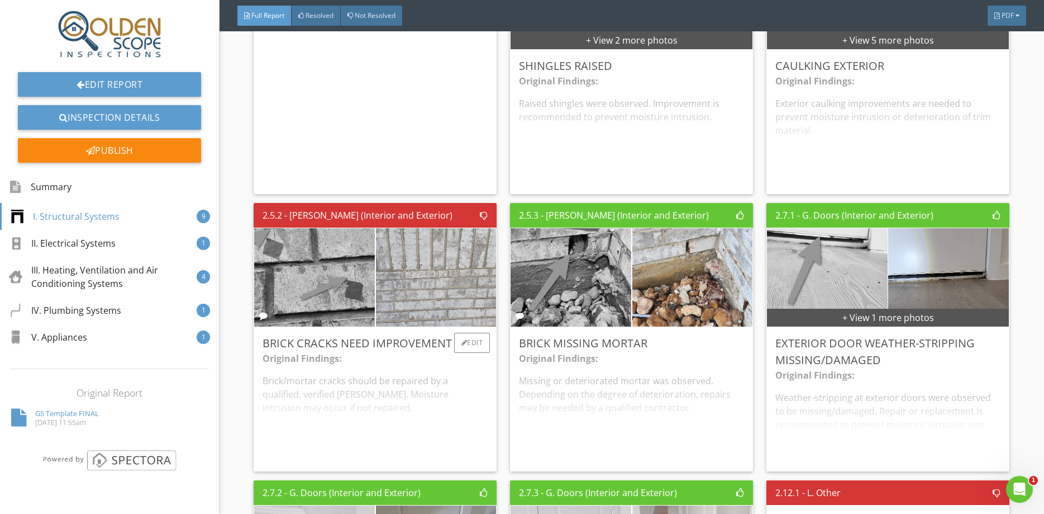
scroll to position [590, 0]
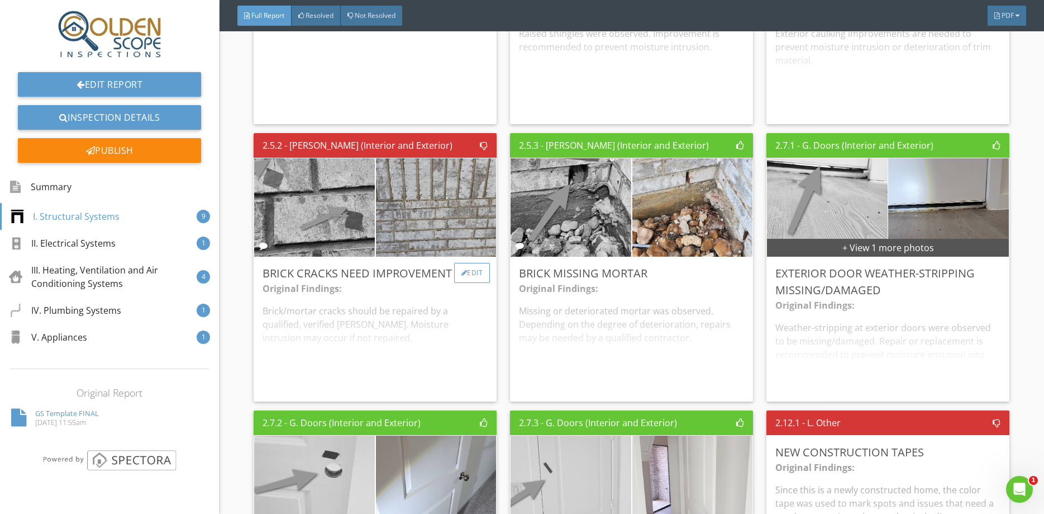
click at [469, 272] on div "Edit" at bounding box center [472, 273] width 36 height 20
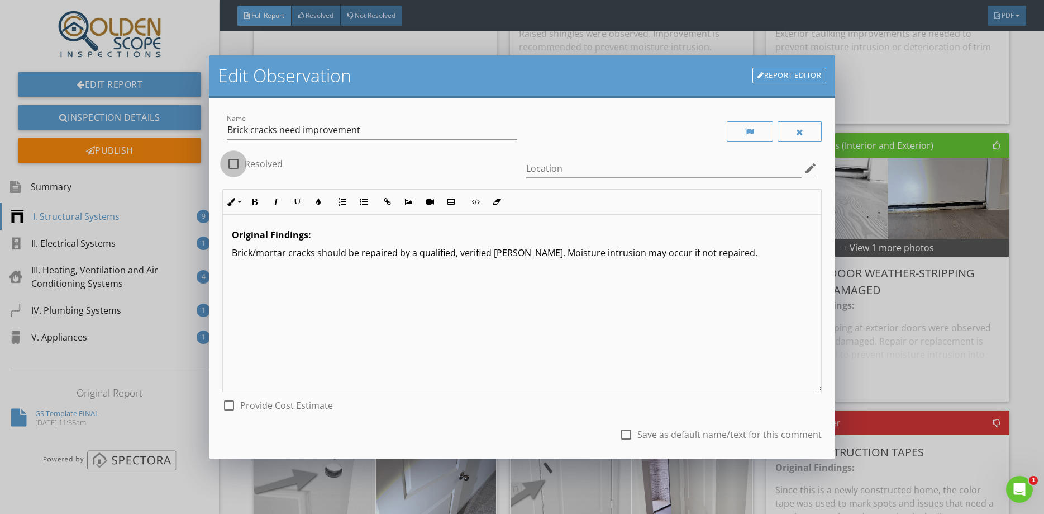
click at [233, 159] on div at bounding box center [233, 163] width 19 height 19
checkbox input "true"
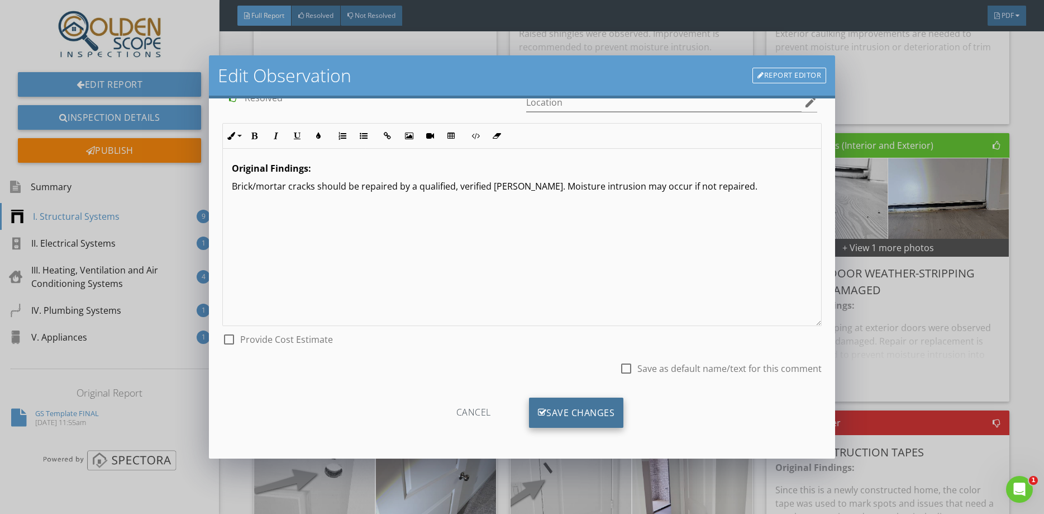
click at [581, 405] on div "Save Changes" at bounding box center [576, 412] width 95 height 30
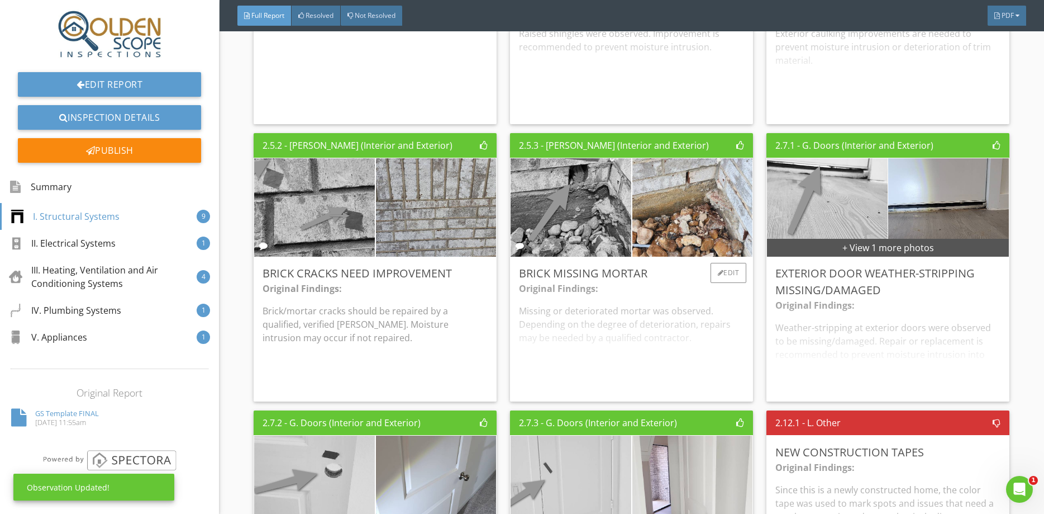
scroll to position [885, 0]
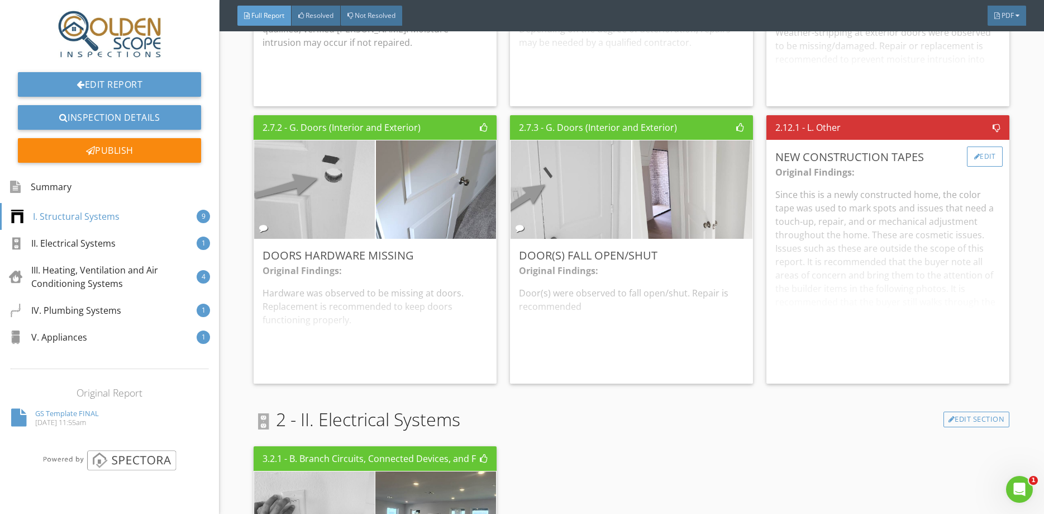
click at [982, 154] on div "Edit" at bounding box center [985, 156] width 36 height 20
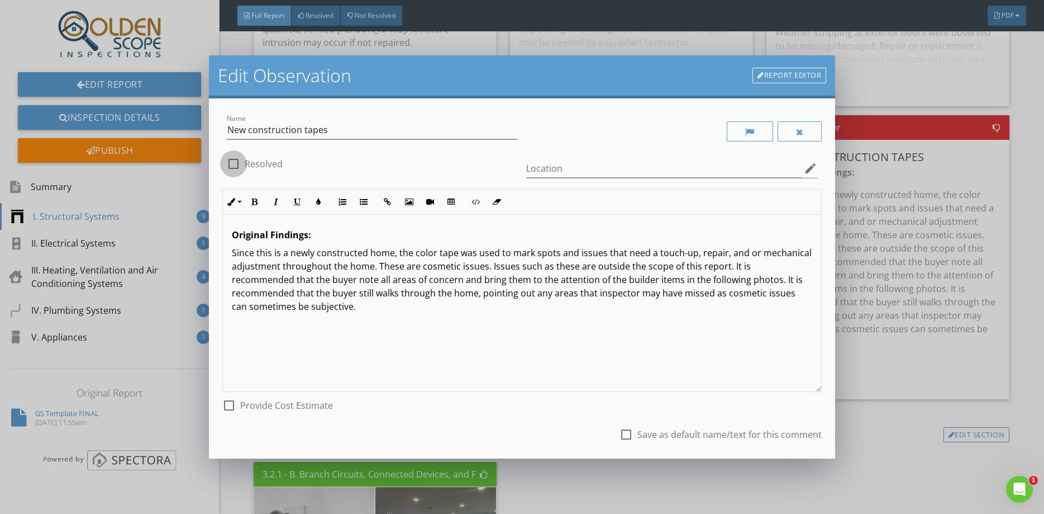
click at [231, 160] on div at bounding box center [233, 163] width 19 height 19
checkbox input "true"
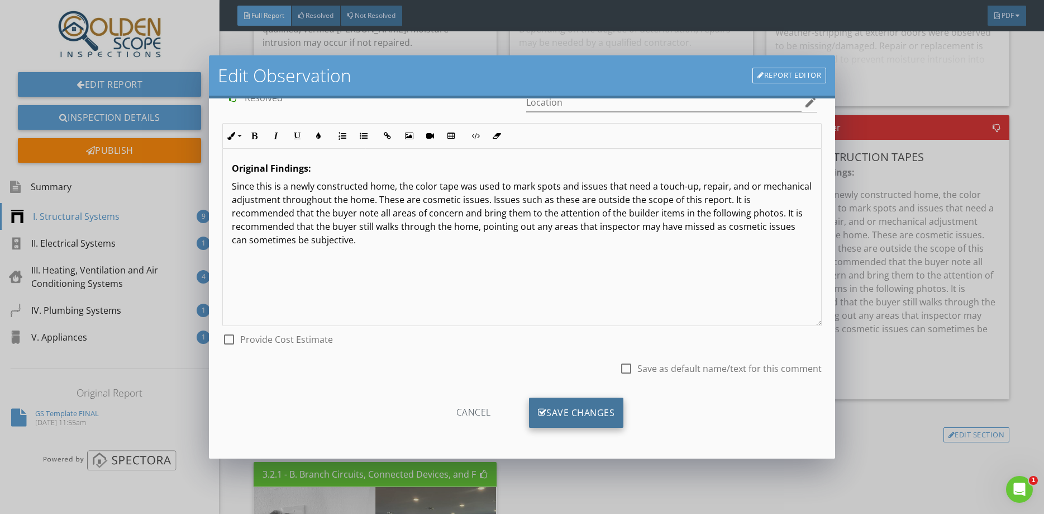
click at [572, 412] on div "Save Changes" at bounding box center [576, 412] width 95 height 30
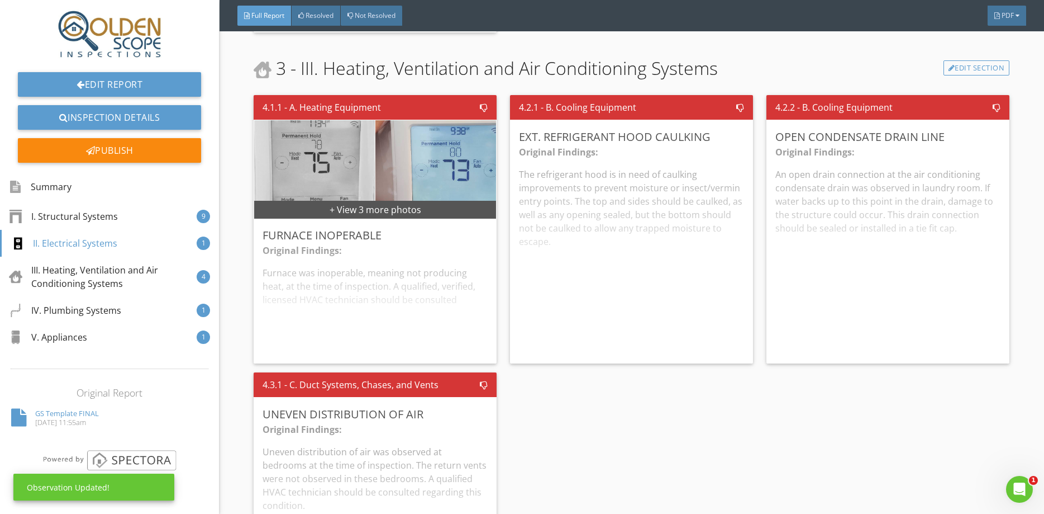
scroll to position [1549, 0]
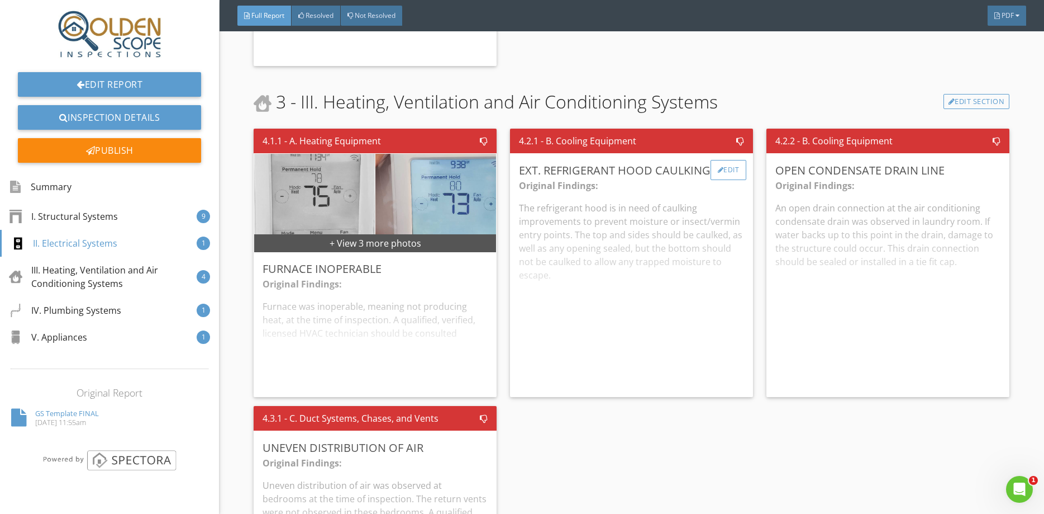
click at [722, 163] on div "Edit" at bounding box center [729, 170] width 36 height 20
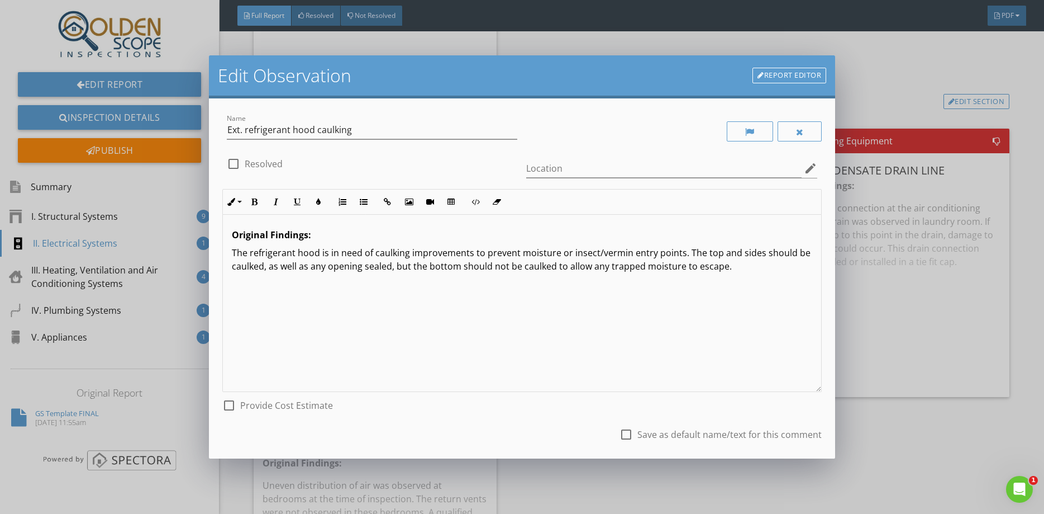
click at [232, 160] on div at bounding box center [233, 163] width 19 height 19
checkbox input "true"
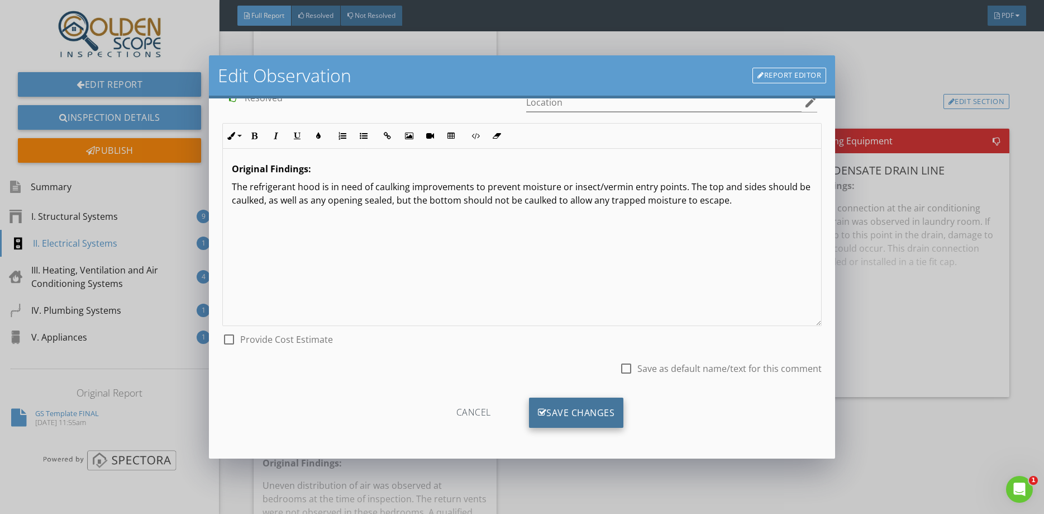
click at [588, 415] on div "Save Changes" at bounding box center [576, 412] width 95 height 30
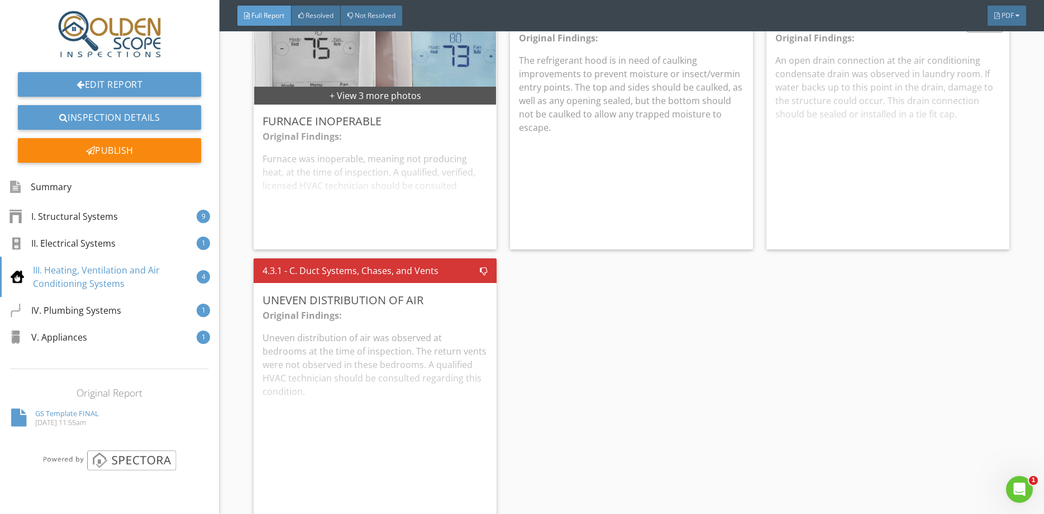
scroll to position [1623, 0]
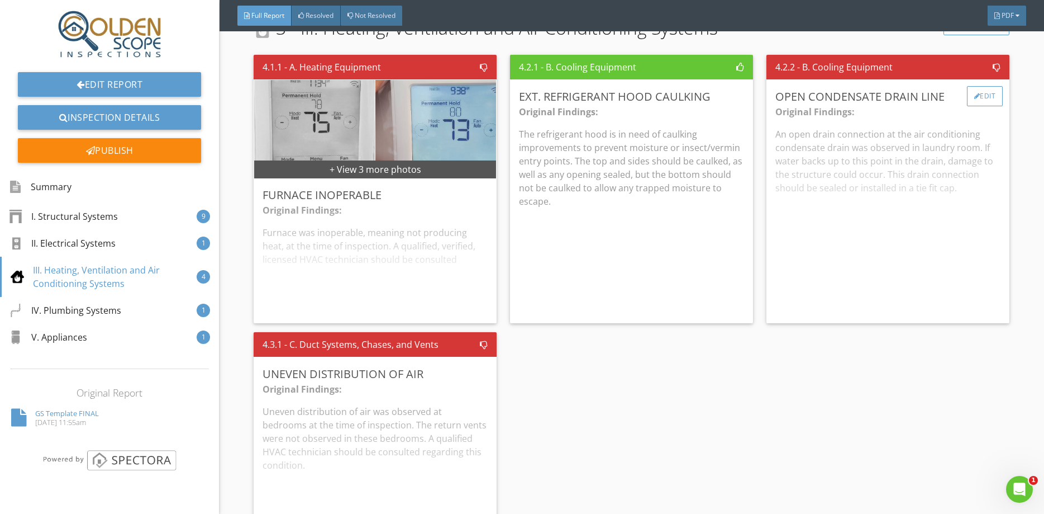
click at [980, 99] on div "Edit" at bounding box center [985, 96] width 36 height 20
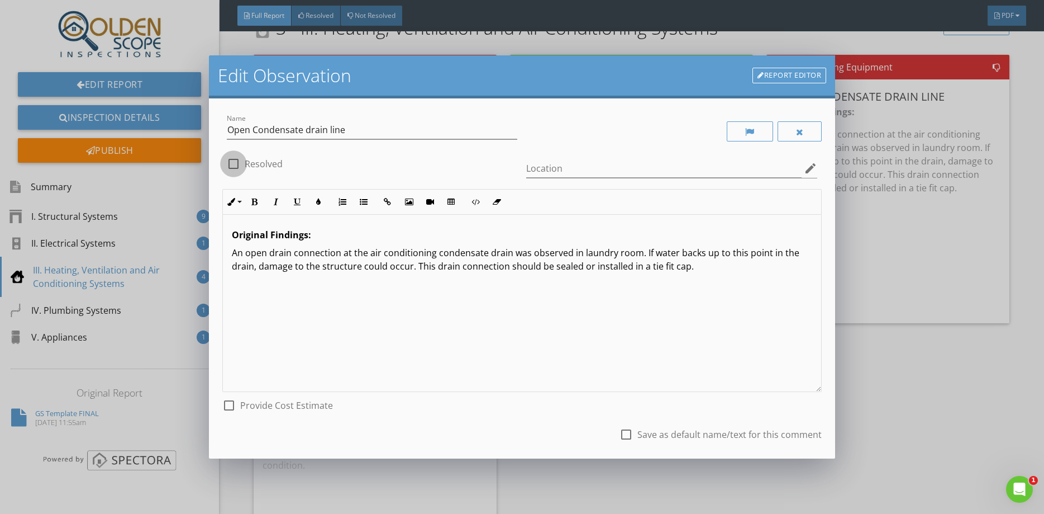
click at [240, 163] on div at bounding box center [233, 163] width 19 height 19
checkbox input "true"
click at [734, 292] on div "Original Findings: An open drain connection at the air conditioning condensate …" at bounding box center [522, 303] width 598 height 177
drag, startPoint x: 353, startPoint y: 288, endPoint x: 67, endPoint y: 305, distance: 286.6
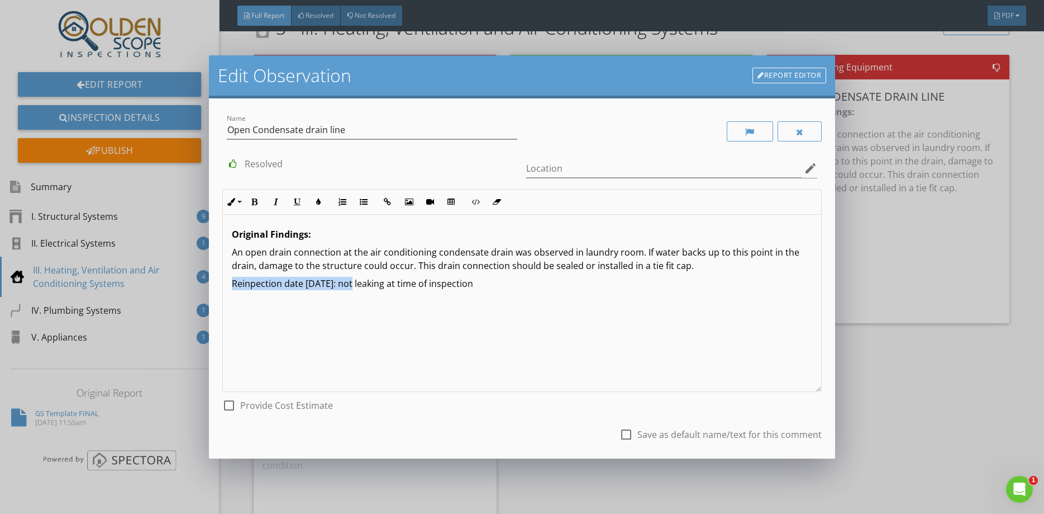
click at [223, 305] on div "Original Findings: An open drain connection at the air conditioning condensate …" at bounding box center [522, 302] width 598 height 177
type textarea "<p><strong>Original Findings:</strong></p><p>An open drain connection at the ai…"
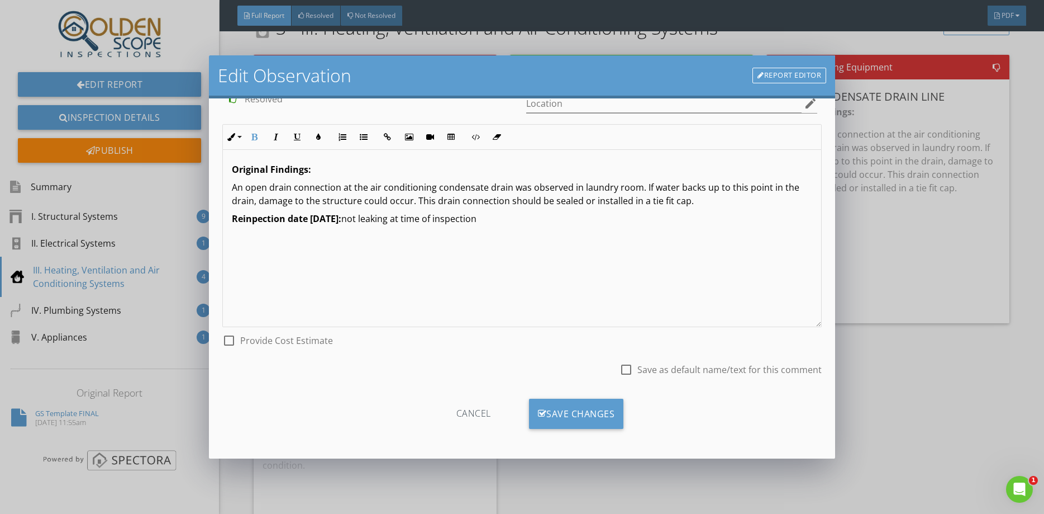
scroll to position [66, 0]
click at [571, 420] on div "Save Changes" at bounding box center [576, 412] width 95 height 30
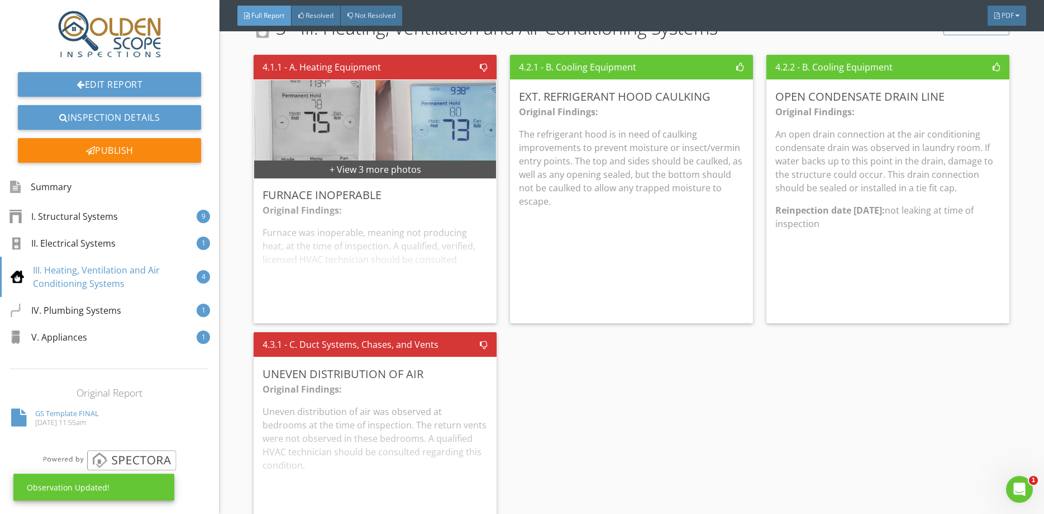
scroll to position [1918, 0]
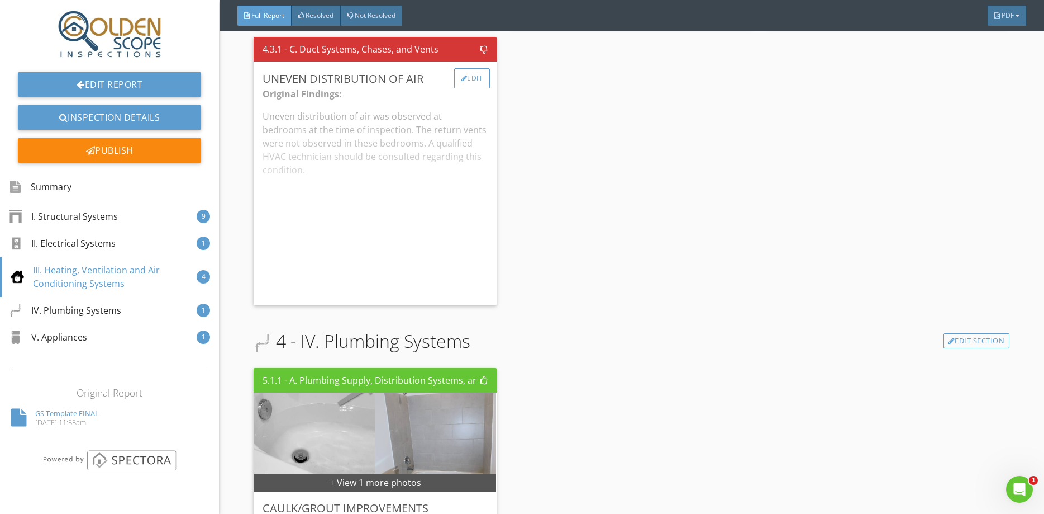
click at [471, 80] on div "Edit" at bounding box center [472, 78] width 36 height 20
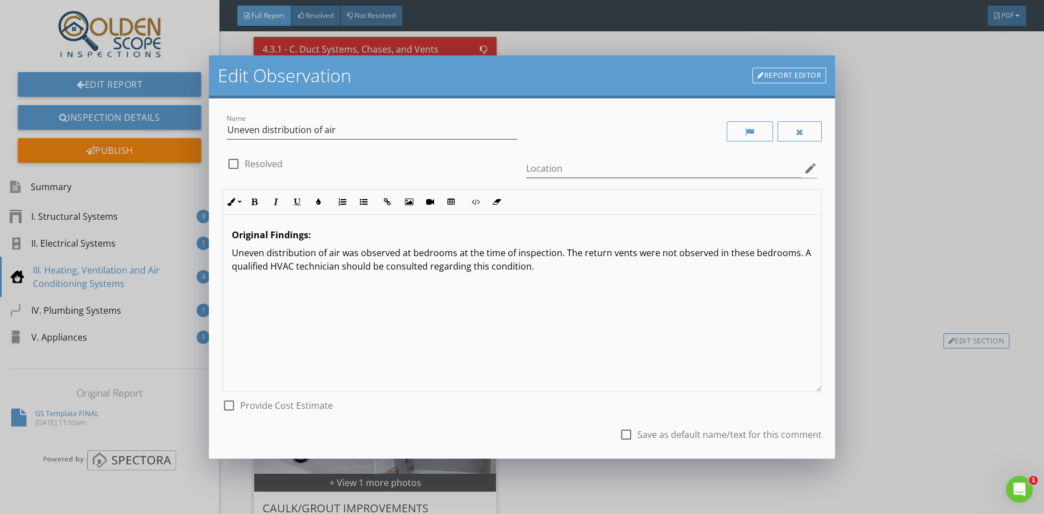
click at [232, 163] on div at bounding box center [233, 163] width 19 height 19
checkbox input "true"
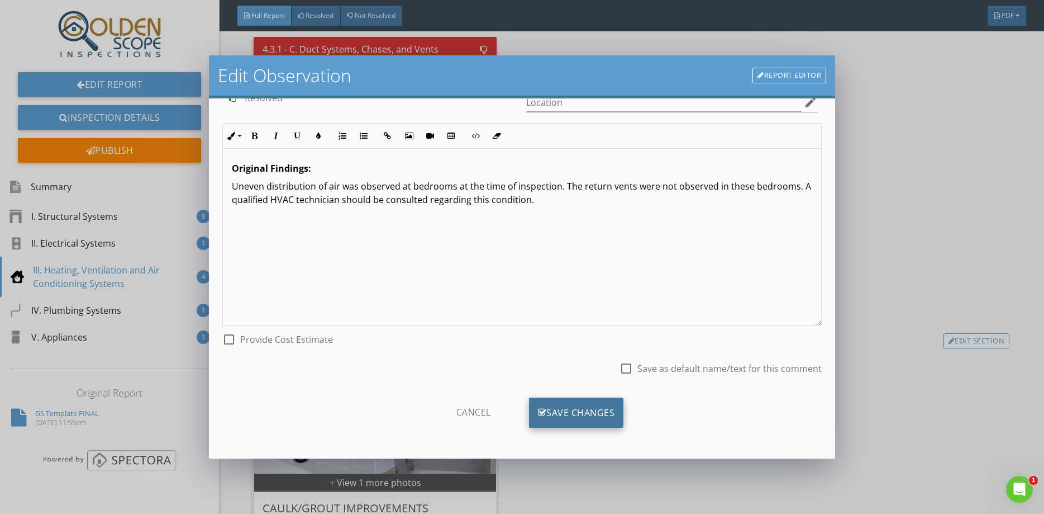
click at [563, 402] on div "Save Changes" at bounding box center [576, 412] width 95 height 30
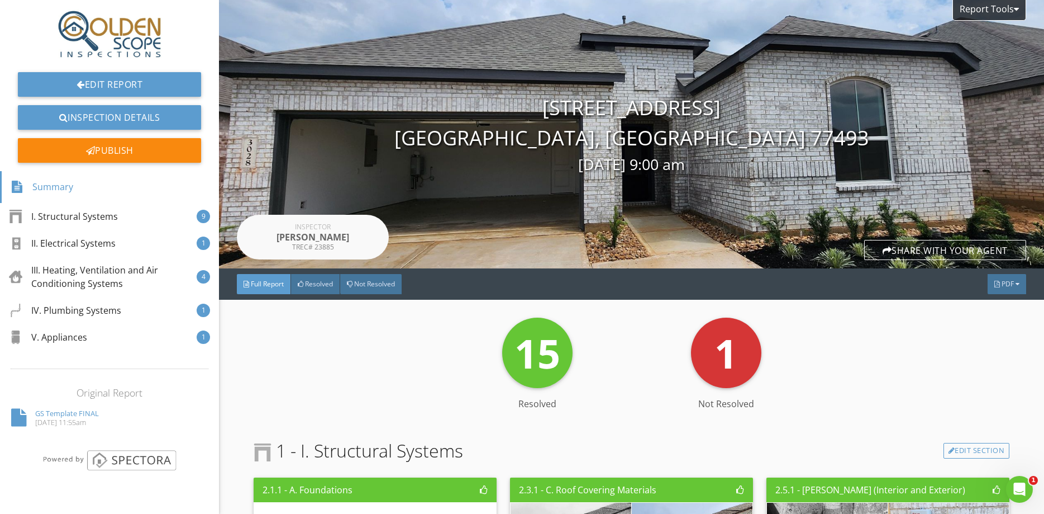
scroll to position [221, 0]
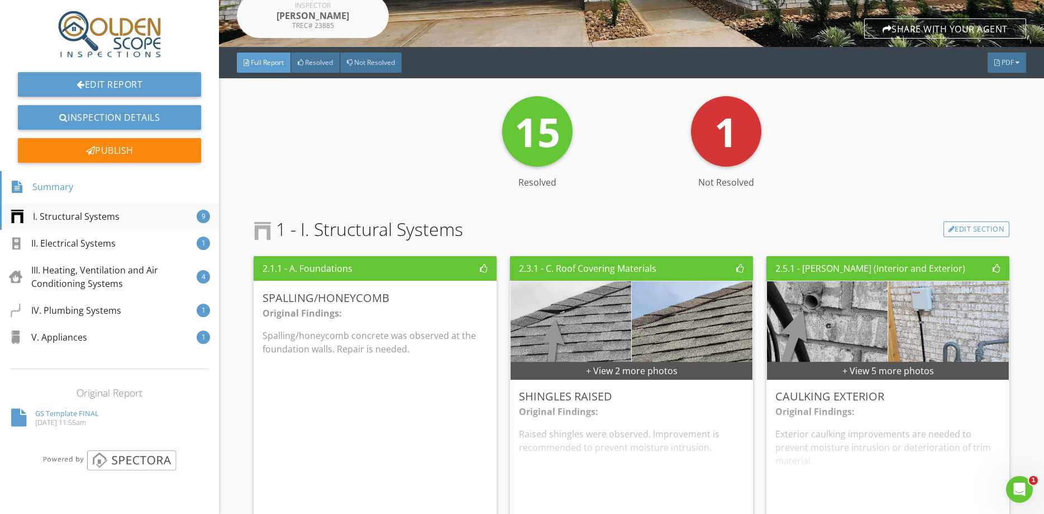
click at [137, 214] on div "I. Structural Systems 9" at bounding box center [109, 216] width 219 height 27
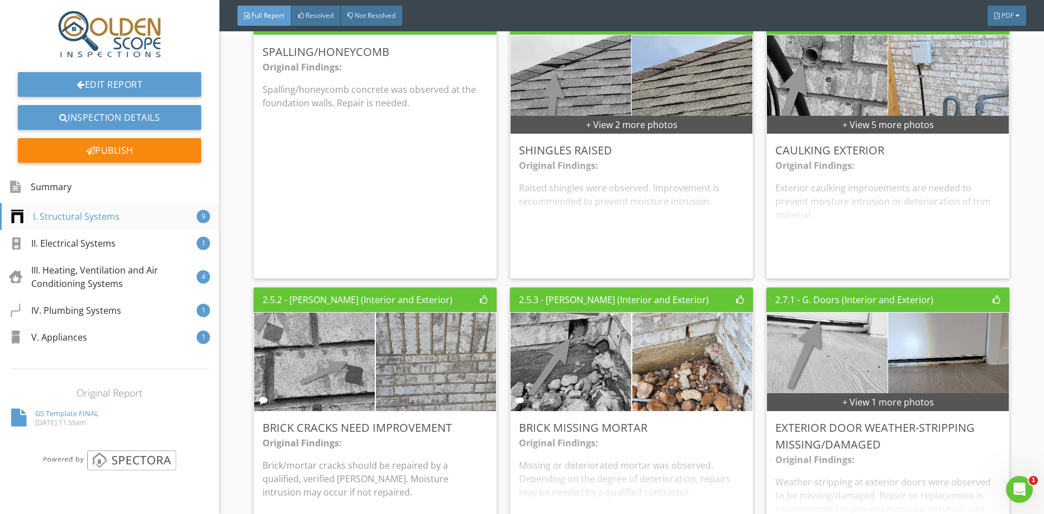
scroll to position [437, 0]
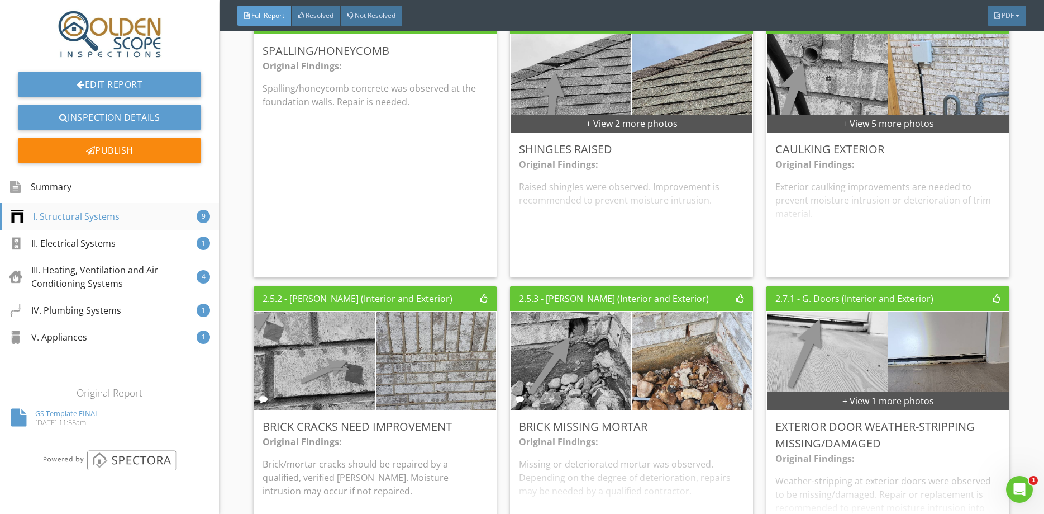
click at [136, 217] on div "I. Structural Systems 9" at bounding box center [109, 216] width 219 height 27
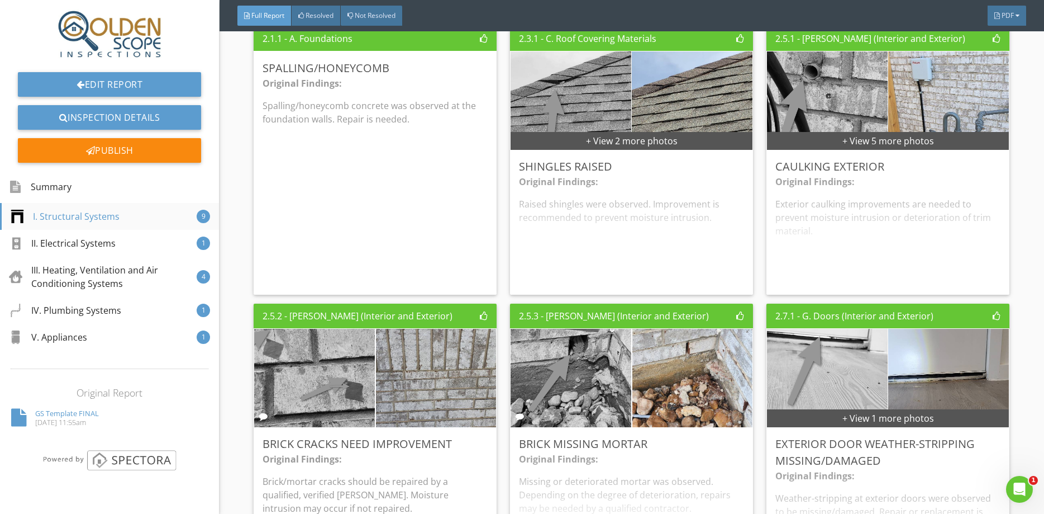
click at [135, 217] on div "I. Structural Systems 9" at bounding box center [109, 216] width 219 height 27
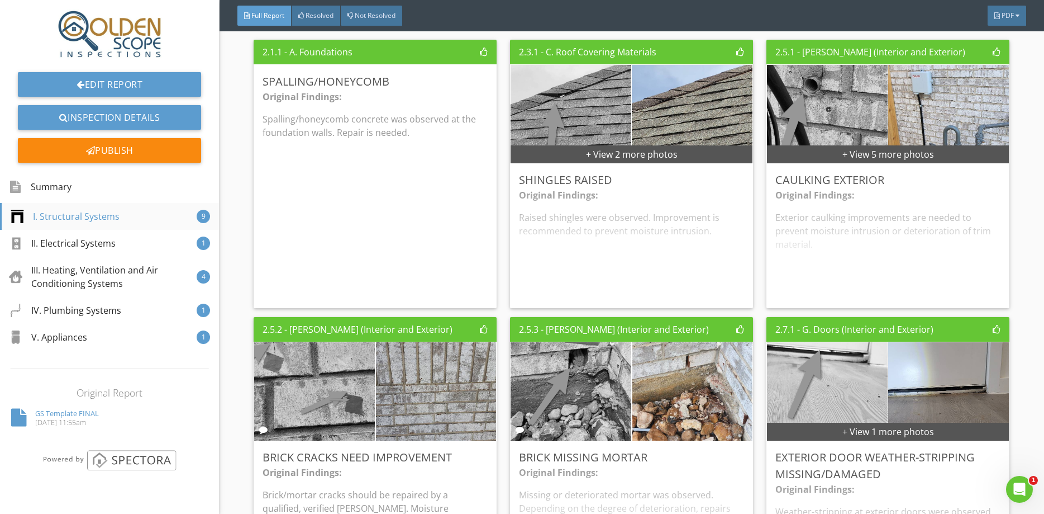
scroll to position [406, 0]
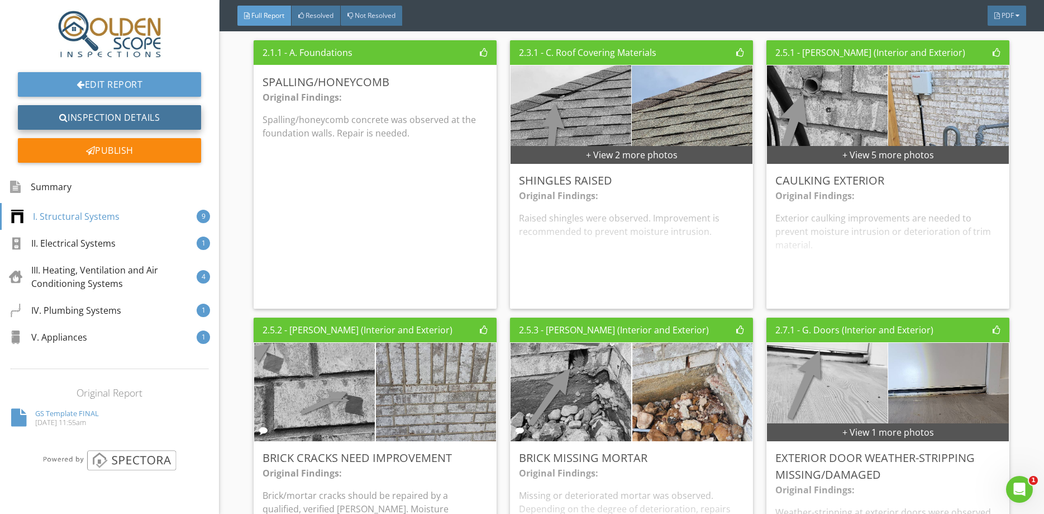
click at [133, 110] on link "Inspection Details" at bounding box center [109, 117] width 183 height 25
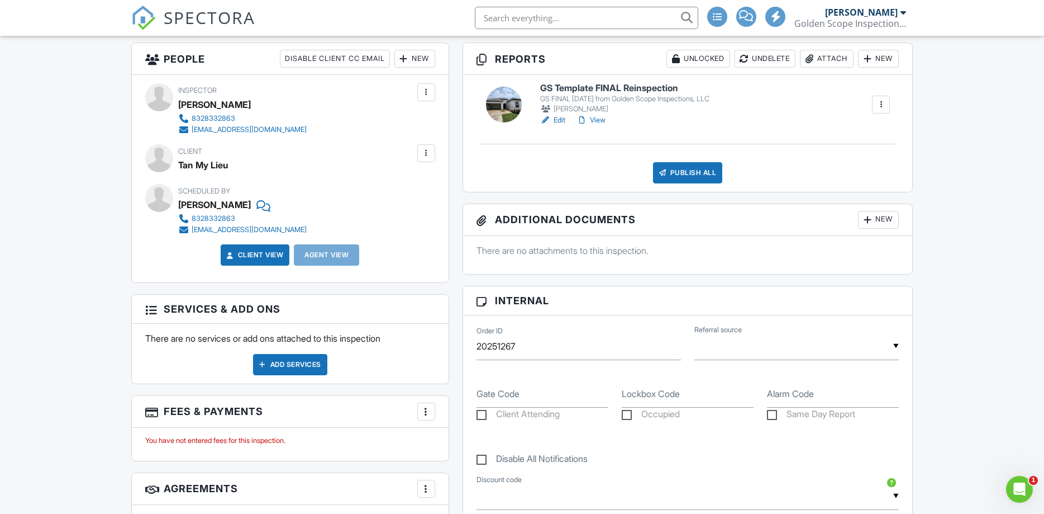
click at [561, 123] on link "Edit" at bounding box center [552, 120] width 25 height 11
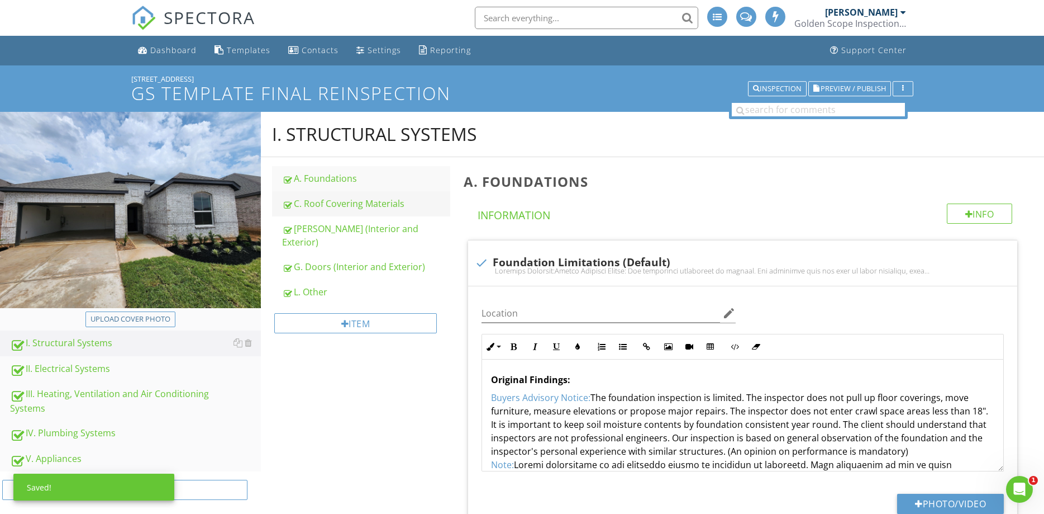
click at [334, 201] on div "C. Roof Covering Materials" at bounding box center [366, 203] width 168 height 13
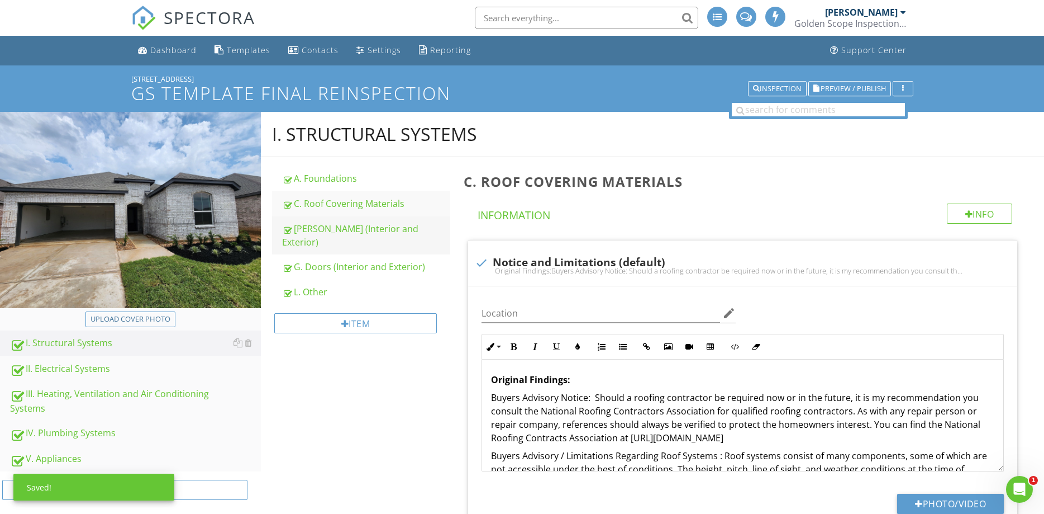
click at [345, 226] on div "[PERSON_NAME] (Interior and Exterior)" at bounding box center [366, 235] width 168 height 27
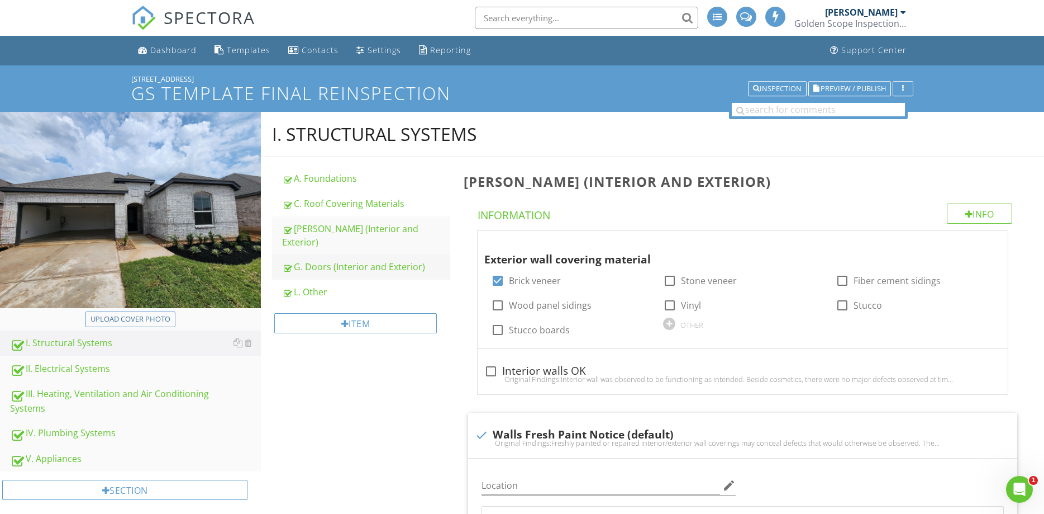
click at [336, 260] on div "G. Doors (Interior and Exterior)" at bounding box center [366, 266] width 168 height 13
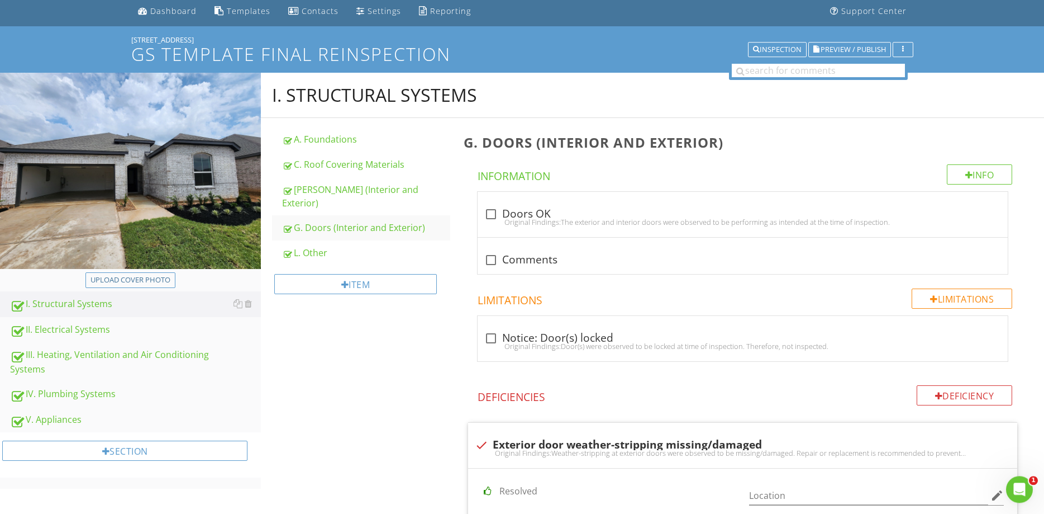
scroll to position [57, 0]
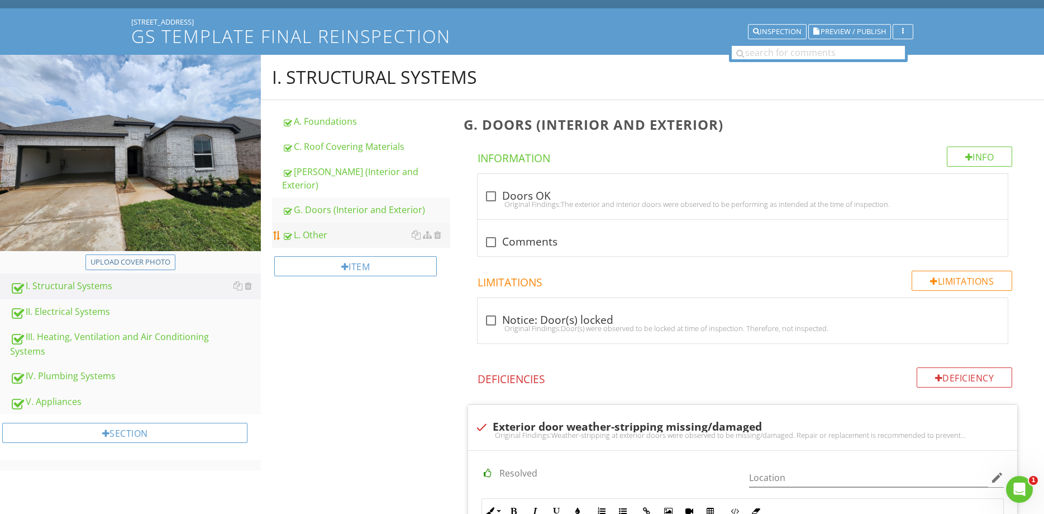
click at [323, 228] on div "L. Other" at bounding box center [366, 234] width 168 height 13
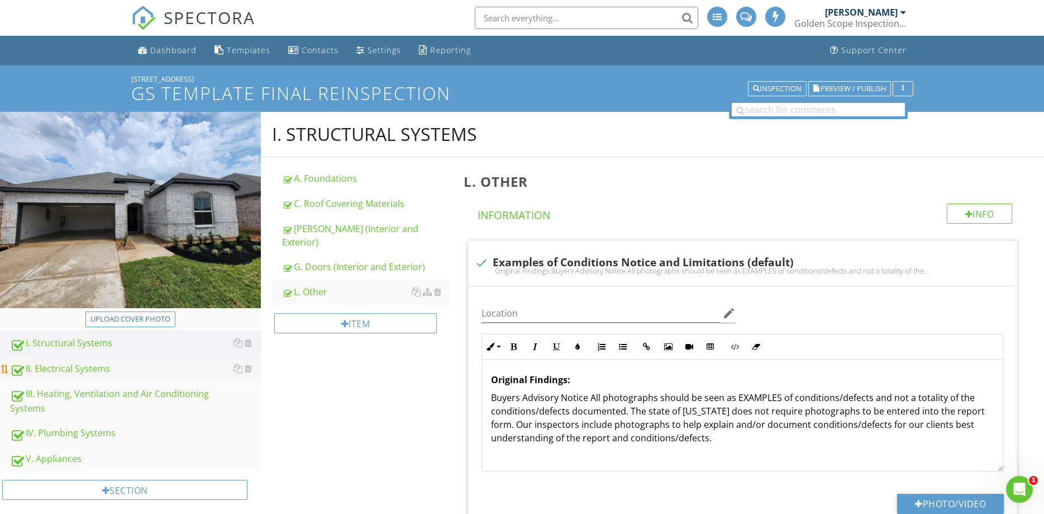
drag, startPoint x: 60, startPoint y: 368, endPoint x: 69, endPoint y: 379, distance: 14.0
click at [60, 368] on div "II. Electrical Systems" at bounding box center [135, 369] width 251 height 15
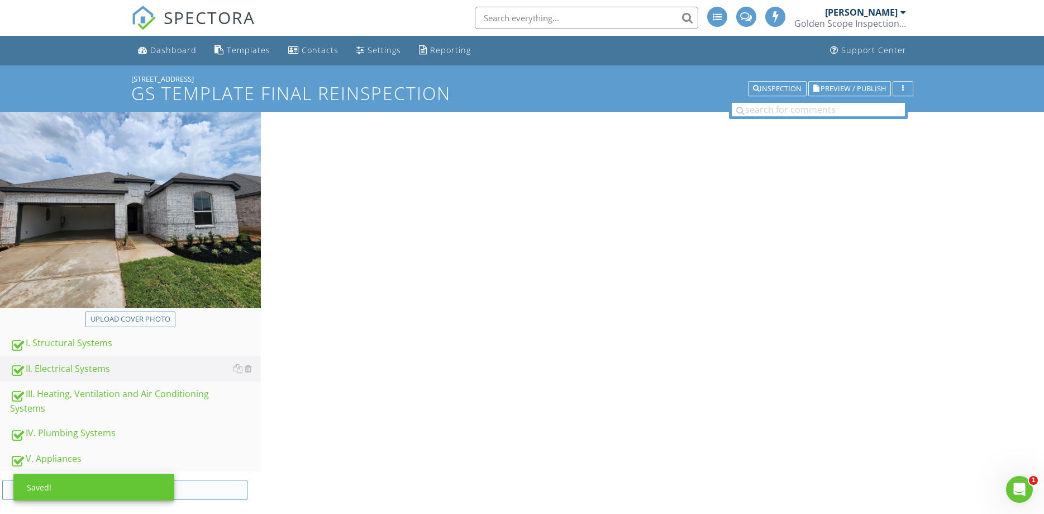
scroll to position [114, 0]
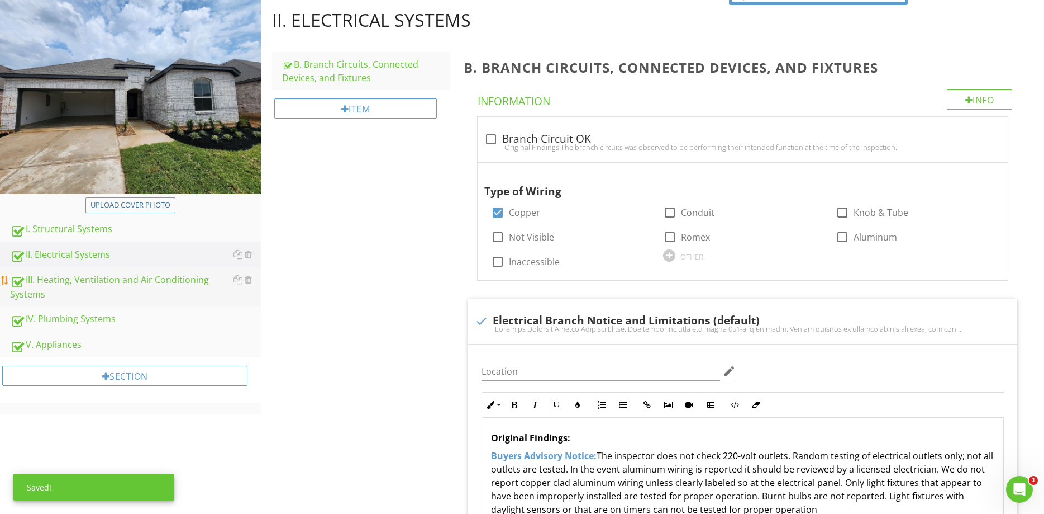
click at [104, 281] on div "III. Heating, Ventilation and Air Conditioning Systems" at bounding box center [135, 287] width 251 height 28
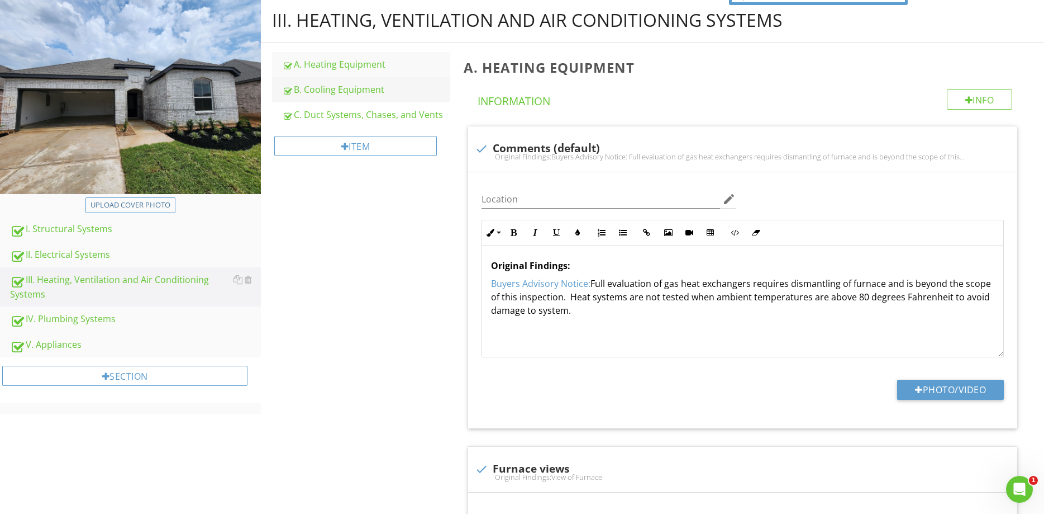
click at [354, 97] on link "B. Cooling Equipment" at bounding box center [366, 89] width 168 height 25
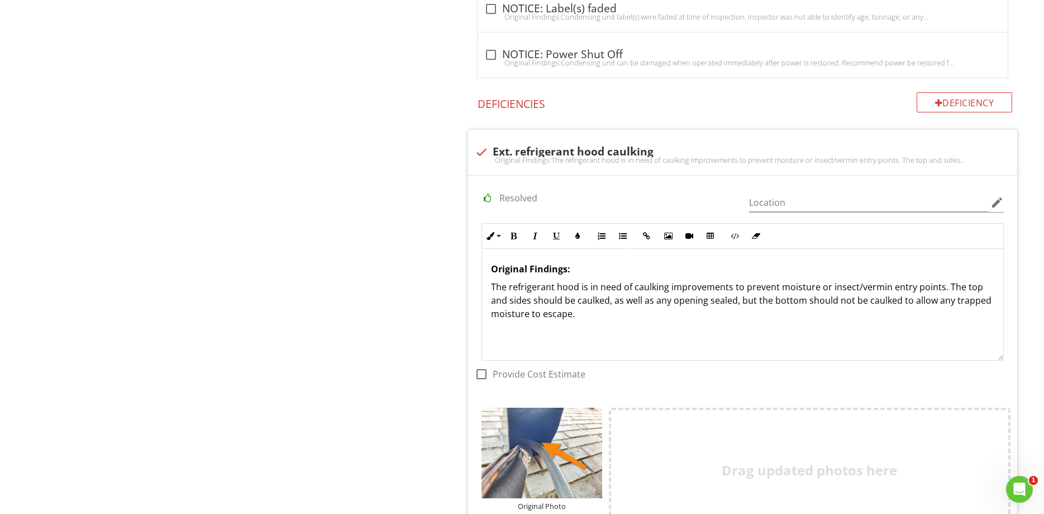
scroll to position [2793, 0]
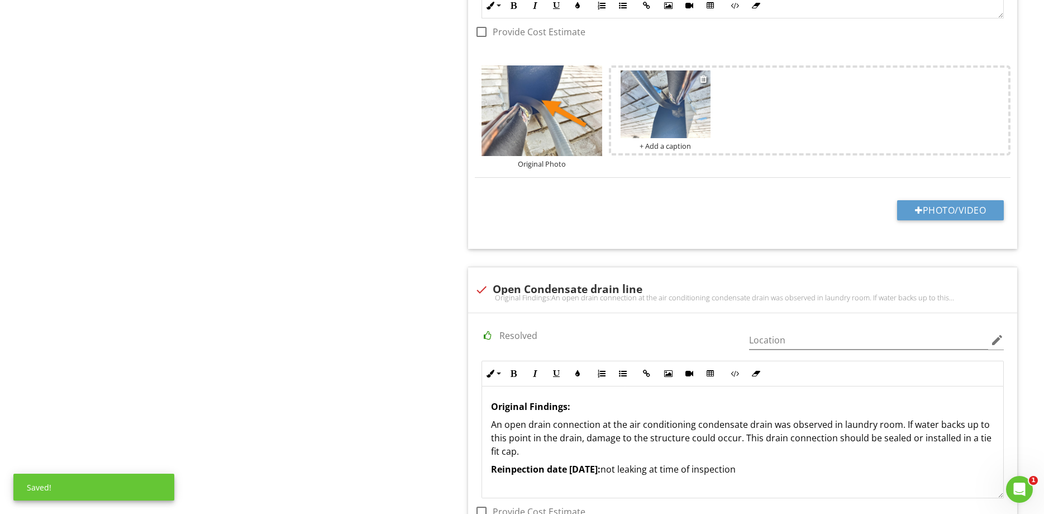
click at [667, 112] on img at bounding box center [666, 104] width 91 height 68
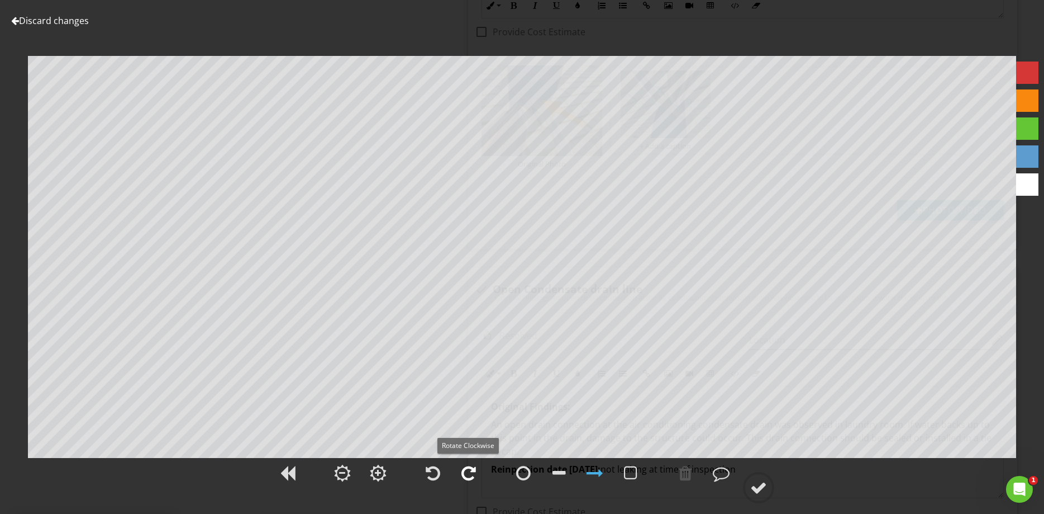
click at [469, 473] on div at bounding box center [469, 472] width 15 height 17
click at [762, 479] on div at bounding box center [758, 487] width 17 height 17
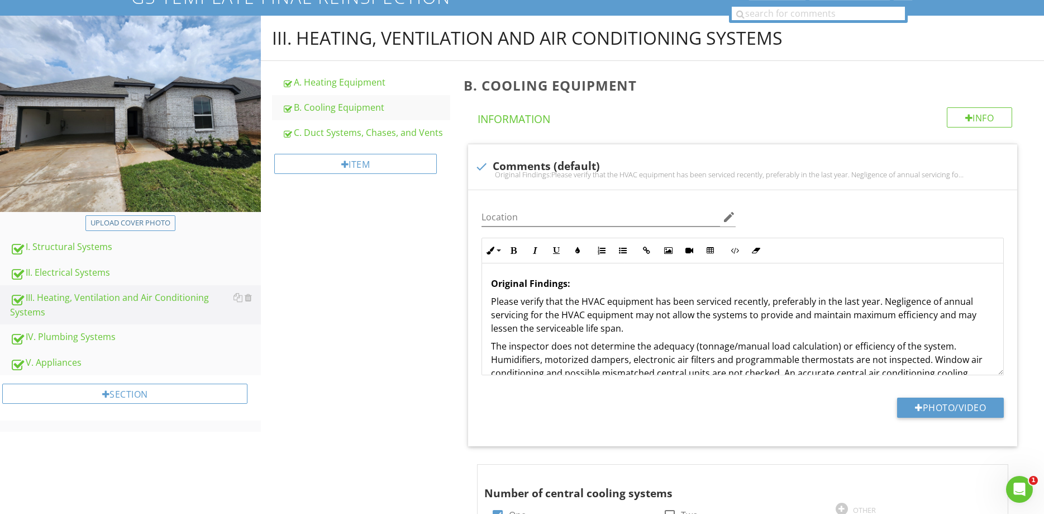
scroll to position [0, 0]
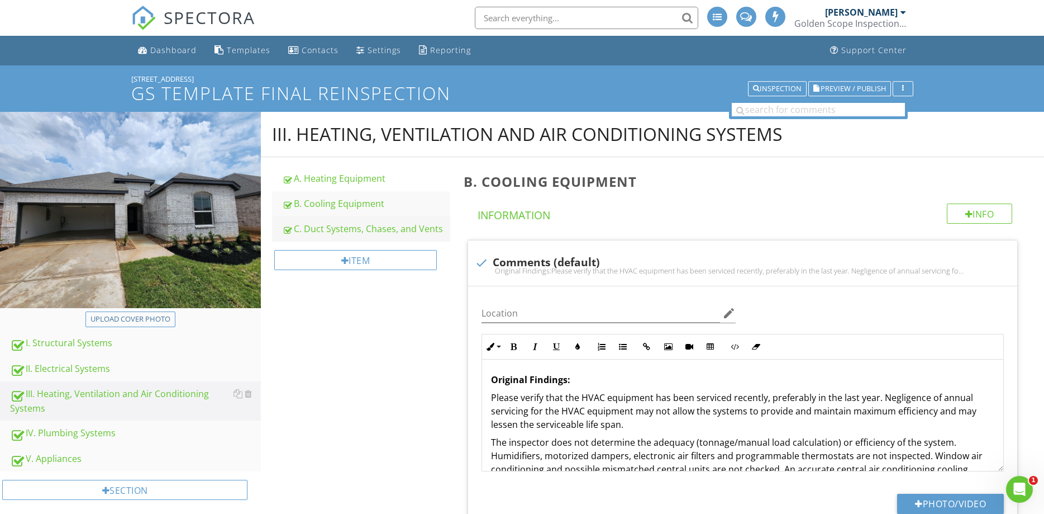
click at [339, 230] on div "C. Duct Systems, Chases, and Vents" at bounding box center [366, 228] width 168 height 13
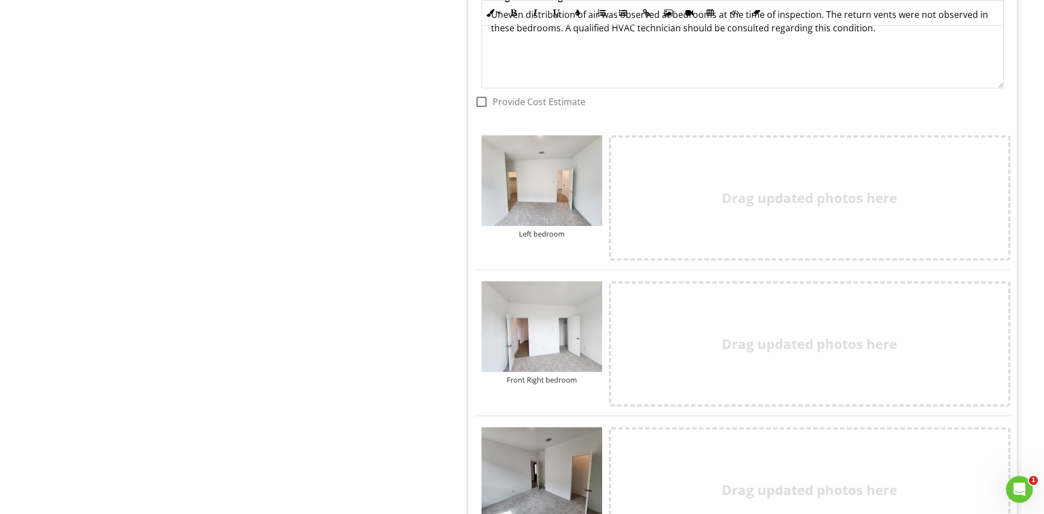
scroll to position [1026, 0]
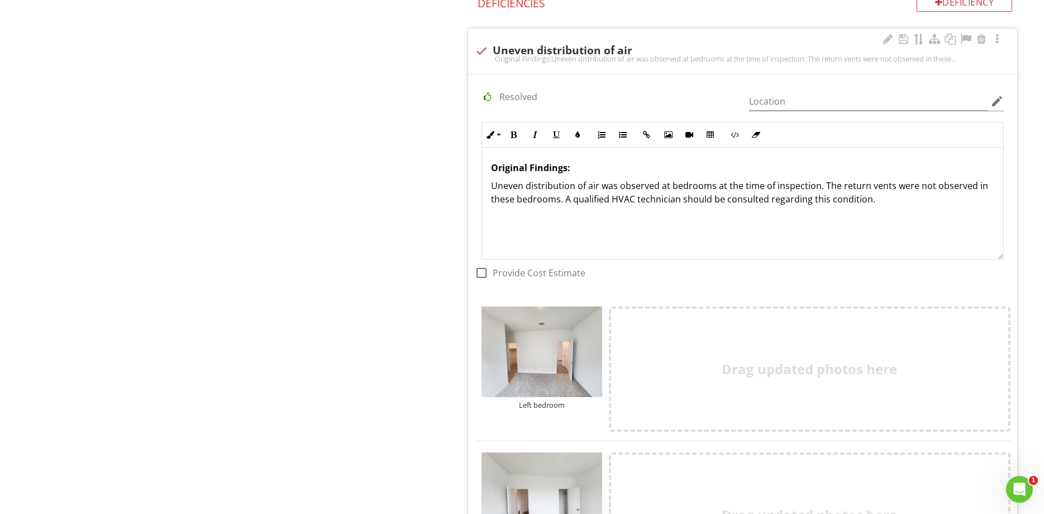
click at [913, 217] on div "Original Findings: Uneven distribution of air was observed at bedrooms at the t…" at bounding box center [742, 204] width 521 height 112
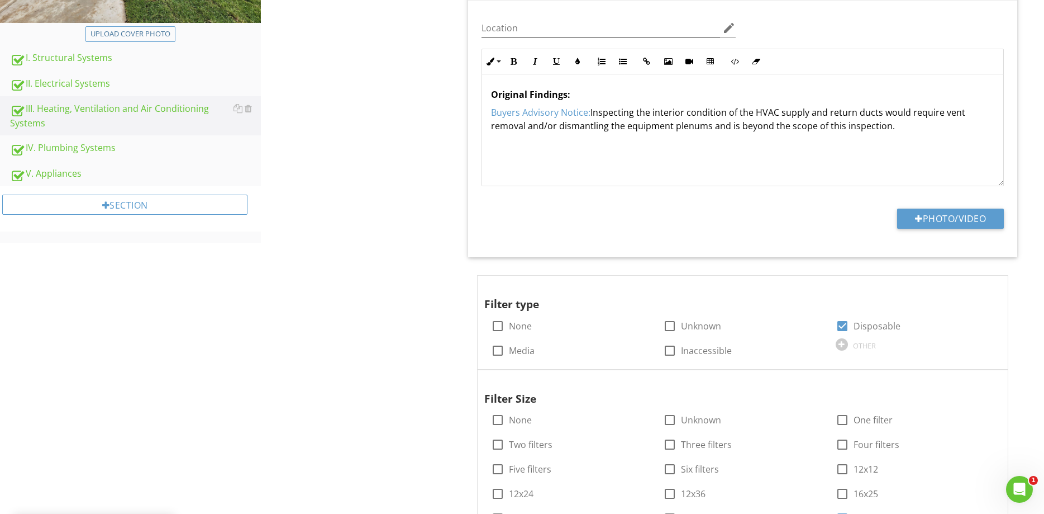
scroll to position [0, 0]
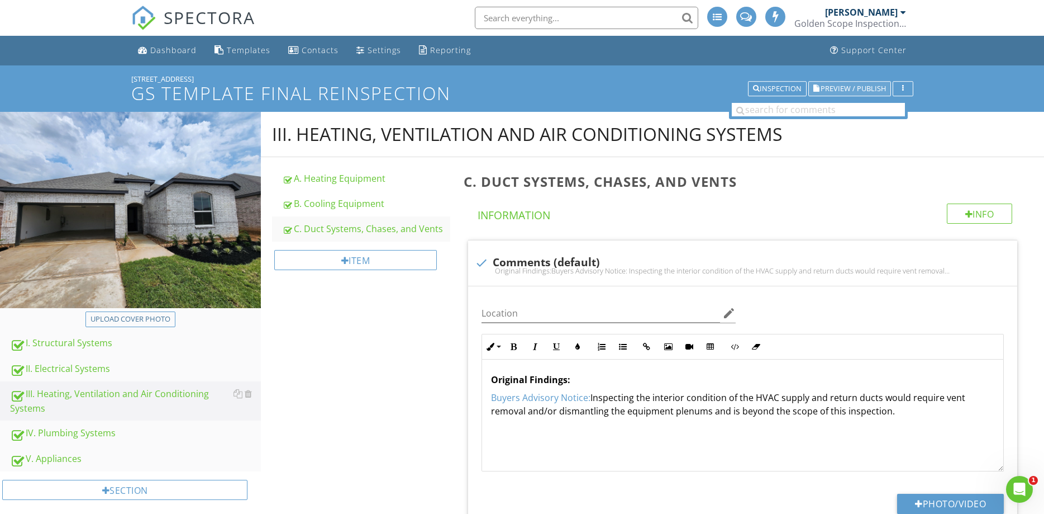
click at [844, 83] on button "Preview / Publish" at bounding box center [850, 89] width 83 height 16
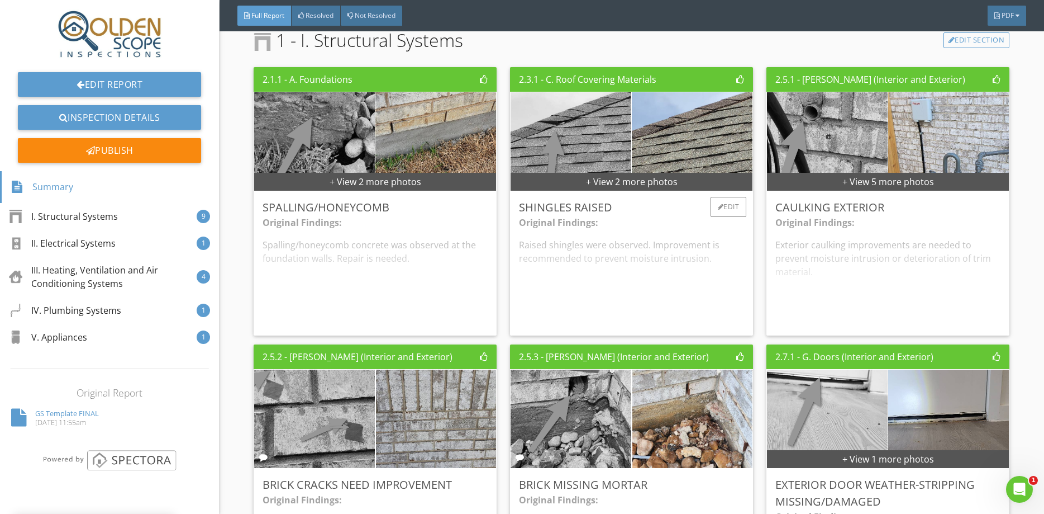
scroll to position [369, 0]
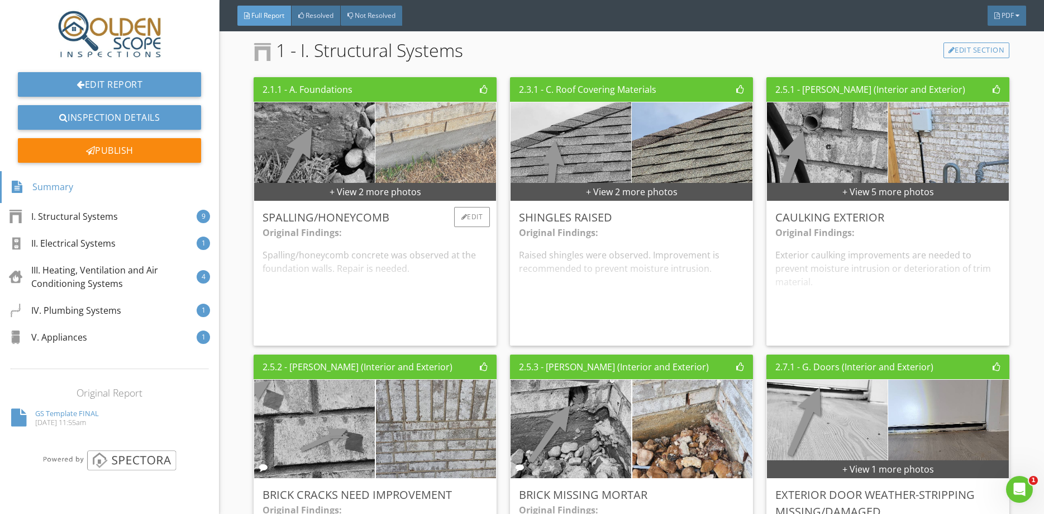
click at [449, 133] on img at bounding box center [435, 151] width 302 height 227
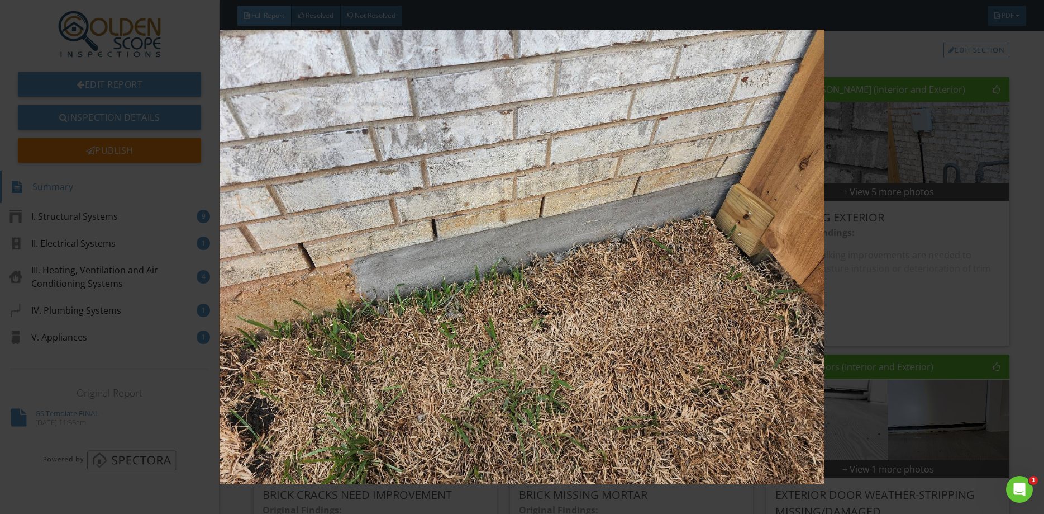
click at [487, 203] on img at bounding box center [522, 257] width 958 height 454
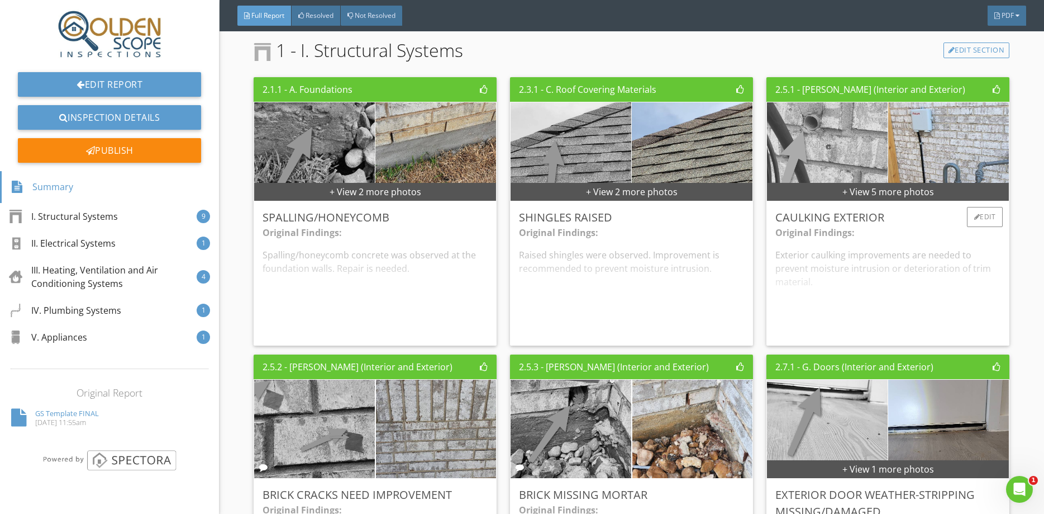
click at [841, 141] on img at bounding box center [827, 152] width 301 height 226
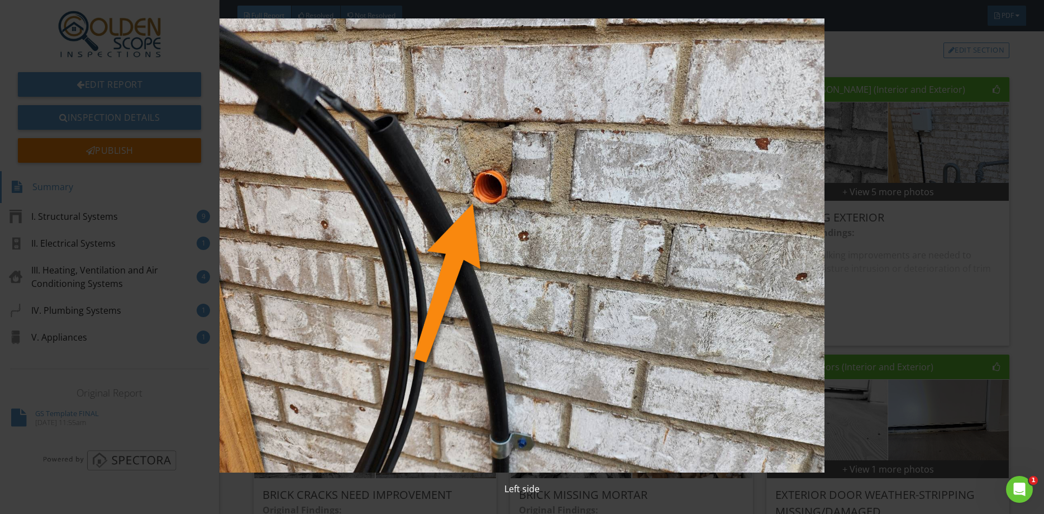
click at [724, 213] on img at bounding box center [522, 245] width 958 height 454
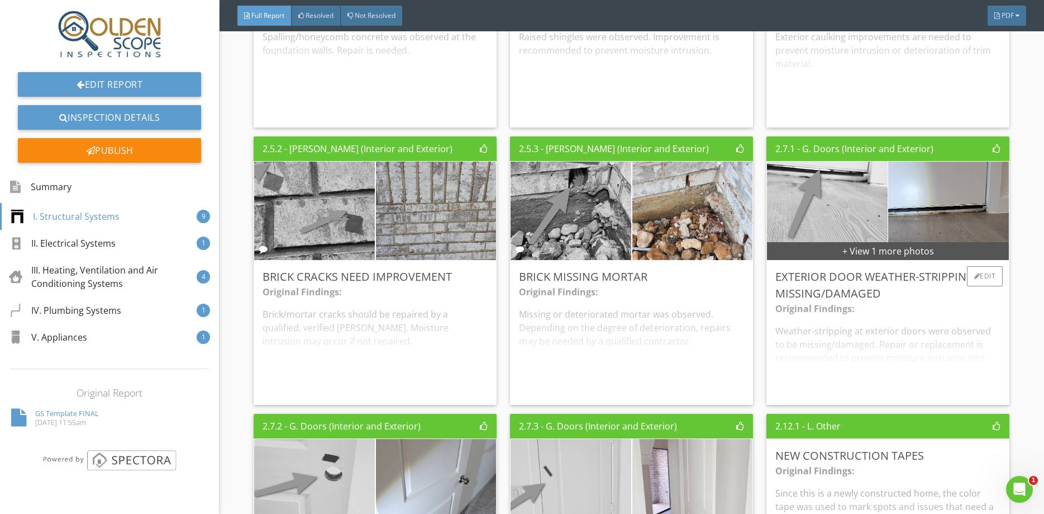
scroll to position [590, 0]
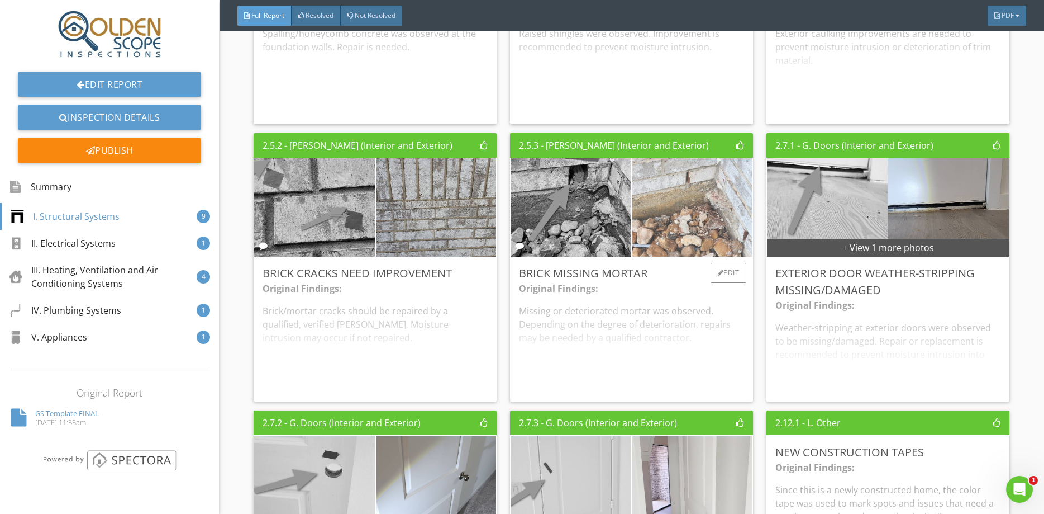
click at [711, 225] on img at bounding box center [692, 207] width 301 height 226
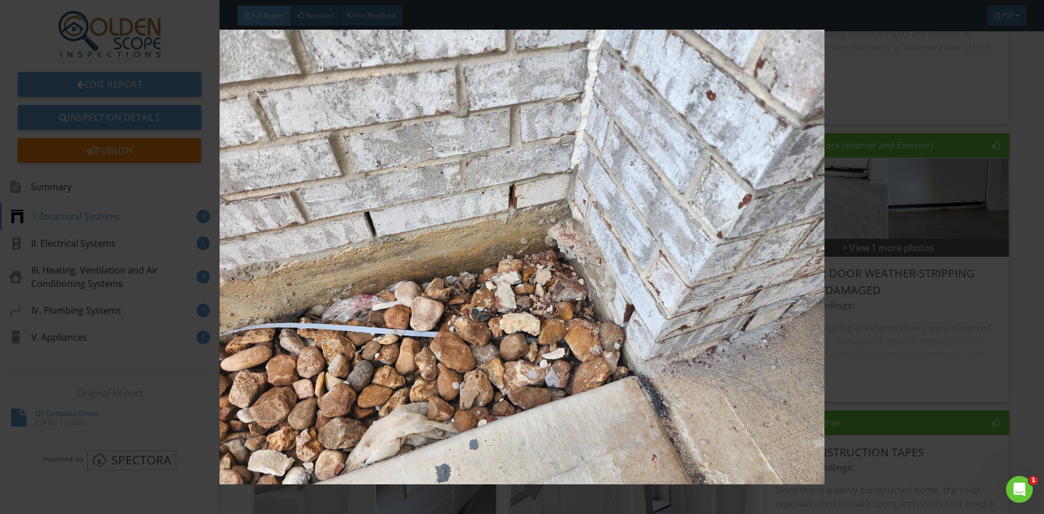
click at [723, 284] on img at bounding box center [522, 257] width 958 height 454
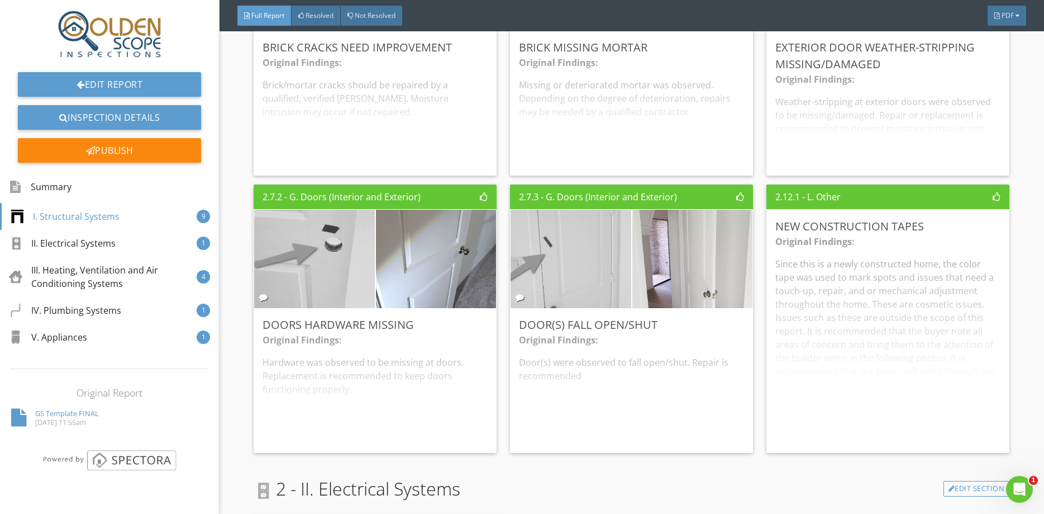
scroll to position [885, 0]
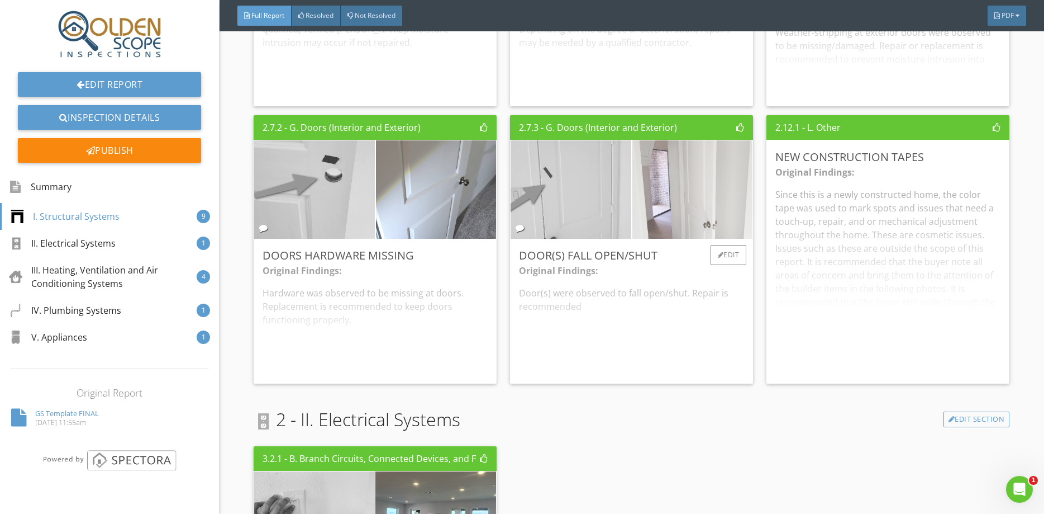
click at [719, 207] on img at bounding box center [692, 190] width 301 height 226
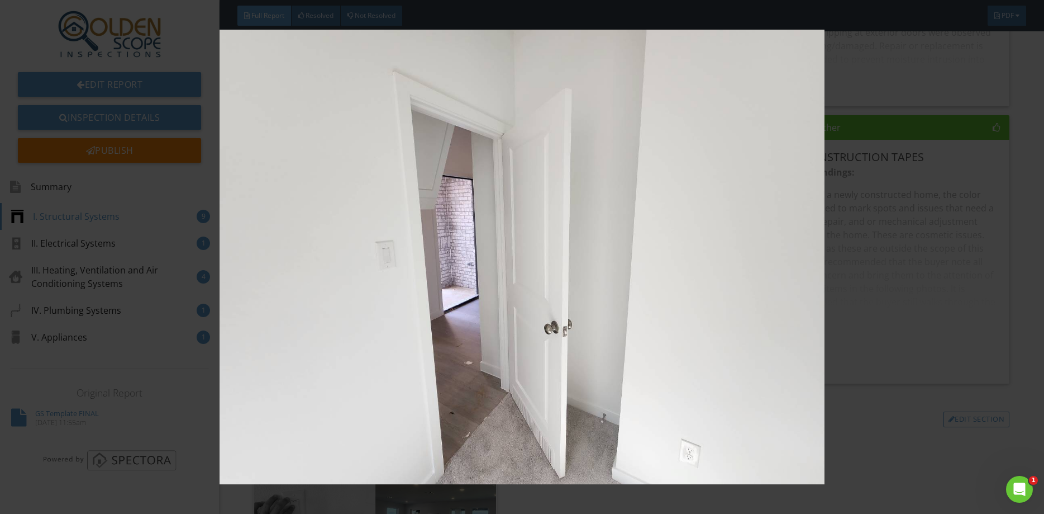
click at [719, 213] on img at bounding box center [522, 257] width 958 height 454
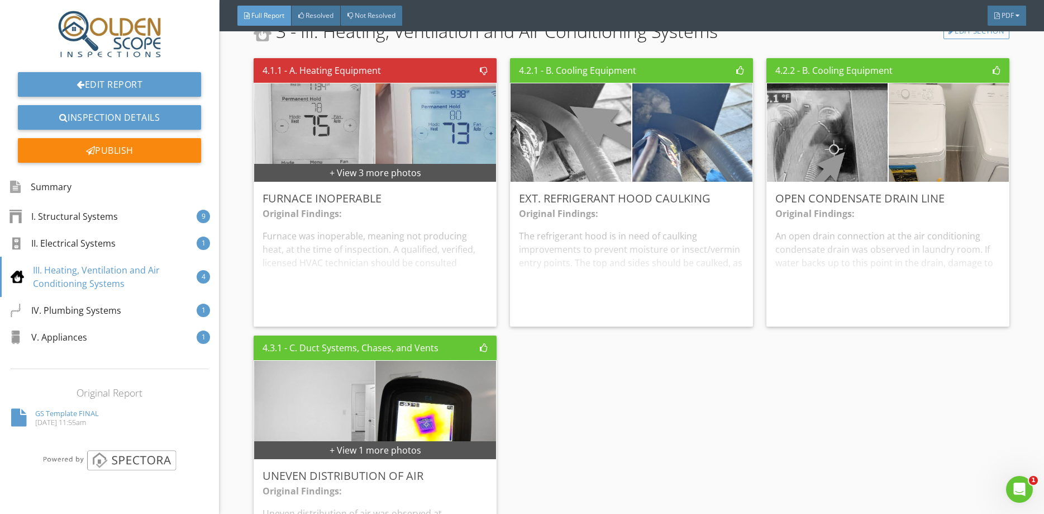
scroll to position [1623, 0]
